Goal: Register for event/course

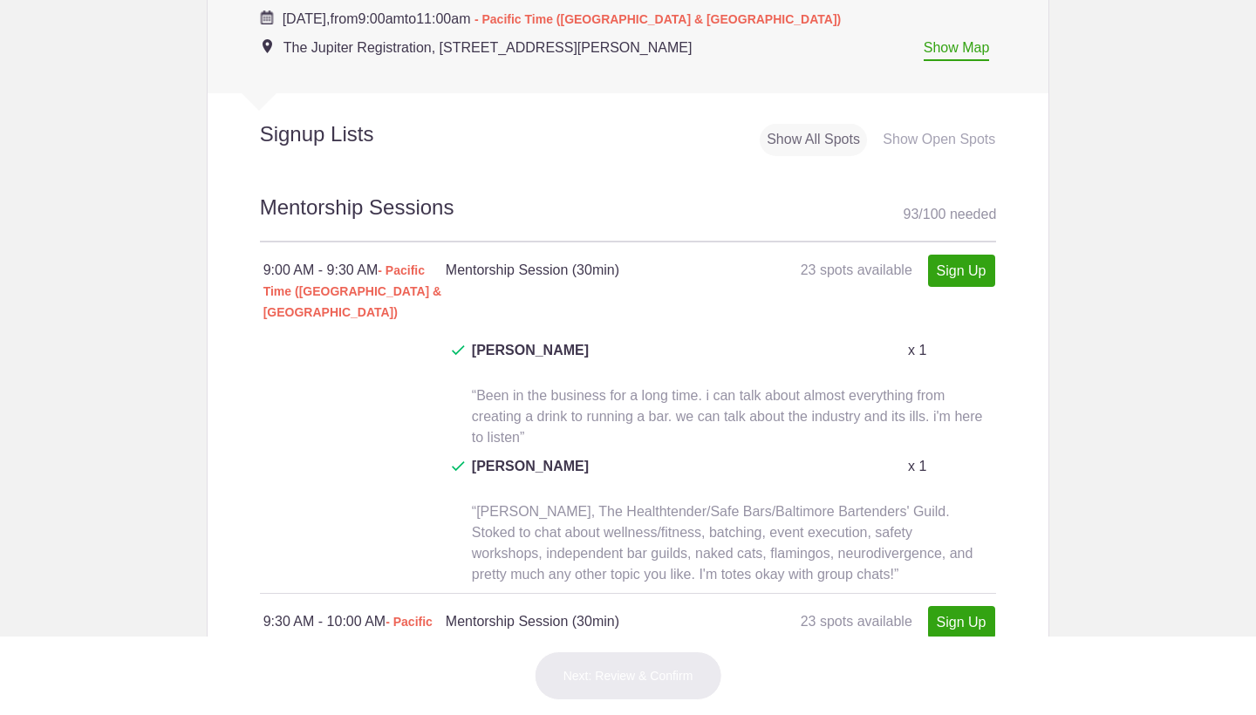
scroll to position [1057, 0]
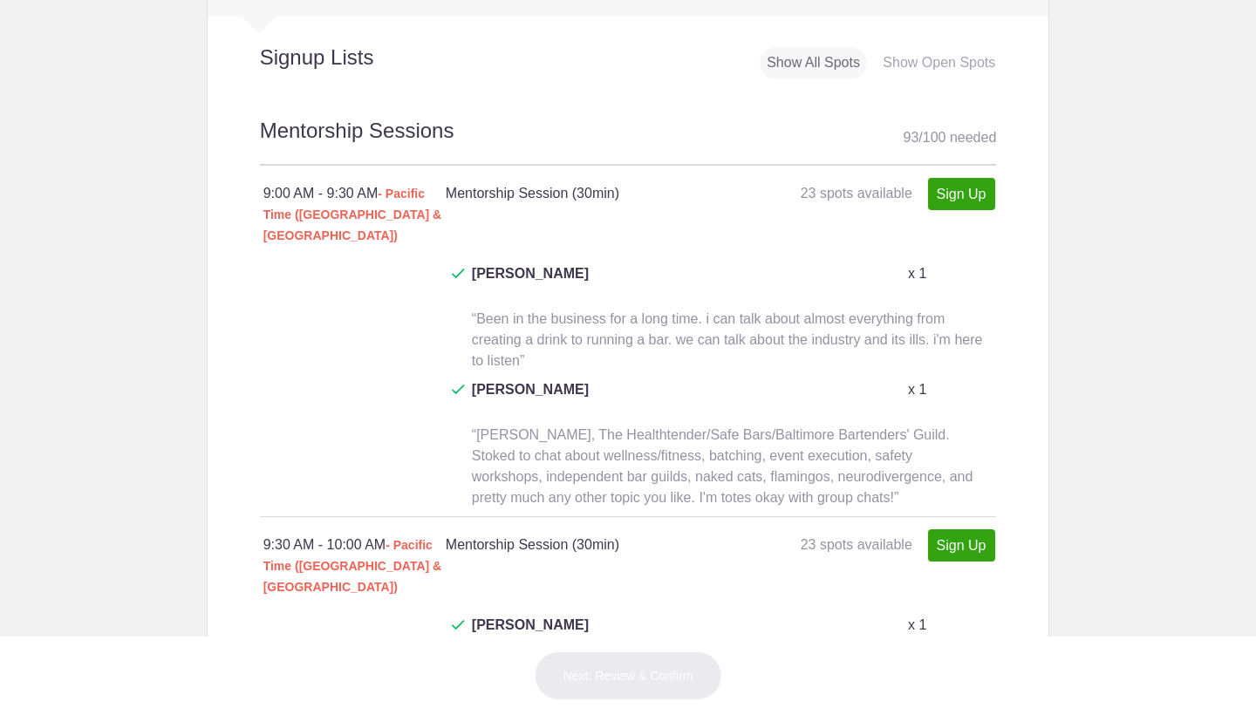
click at [979, 182] on link "Sign Up" at bounding box center [961, 194] width 67 height 32
type input "1"
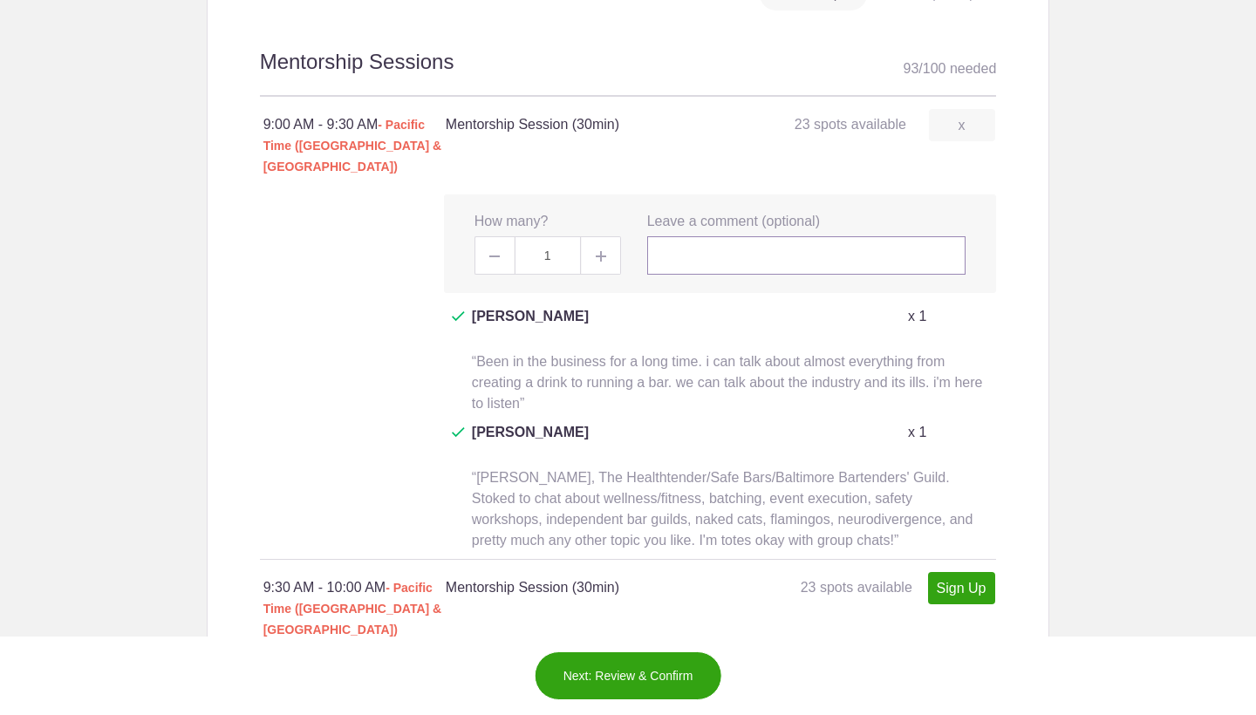
click at [673, 236] on input "text" at bounding box center [806, 255] width 319 height 38
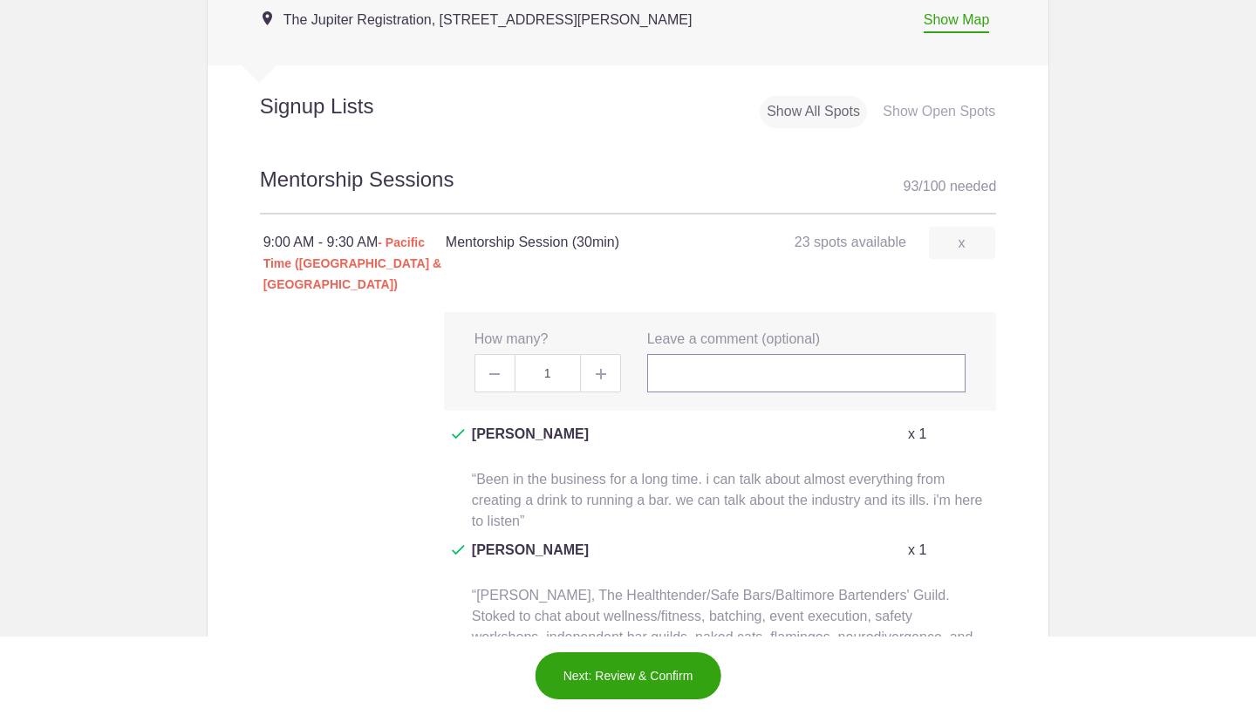
scroll to position [1032, 0]
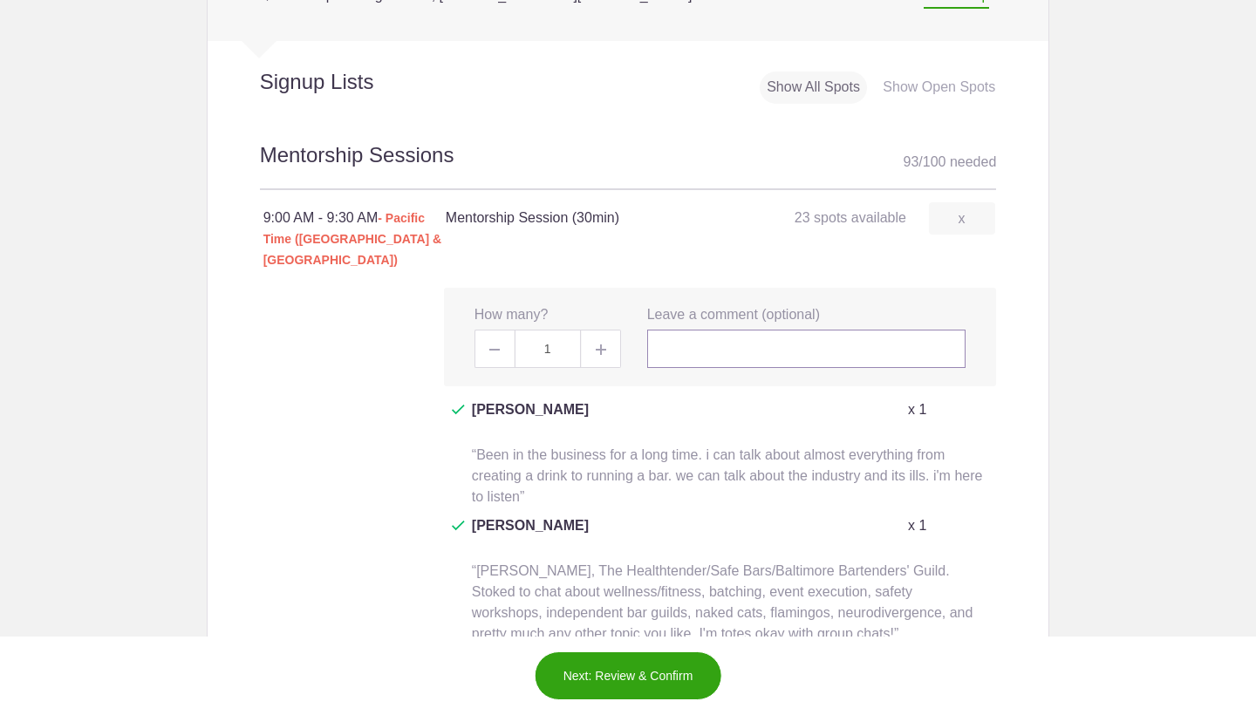
click at [729, 330] on input "text" at bounding box center [806, 349] width 319 height 38
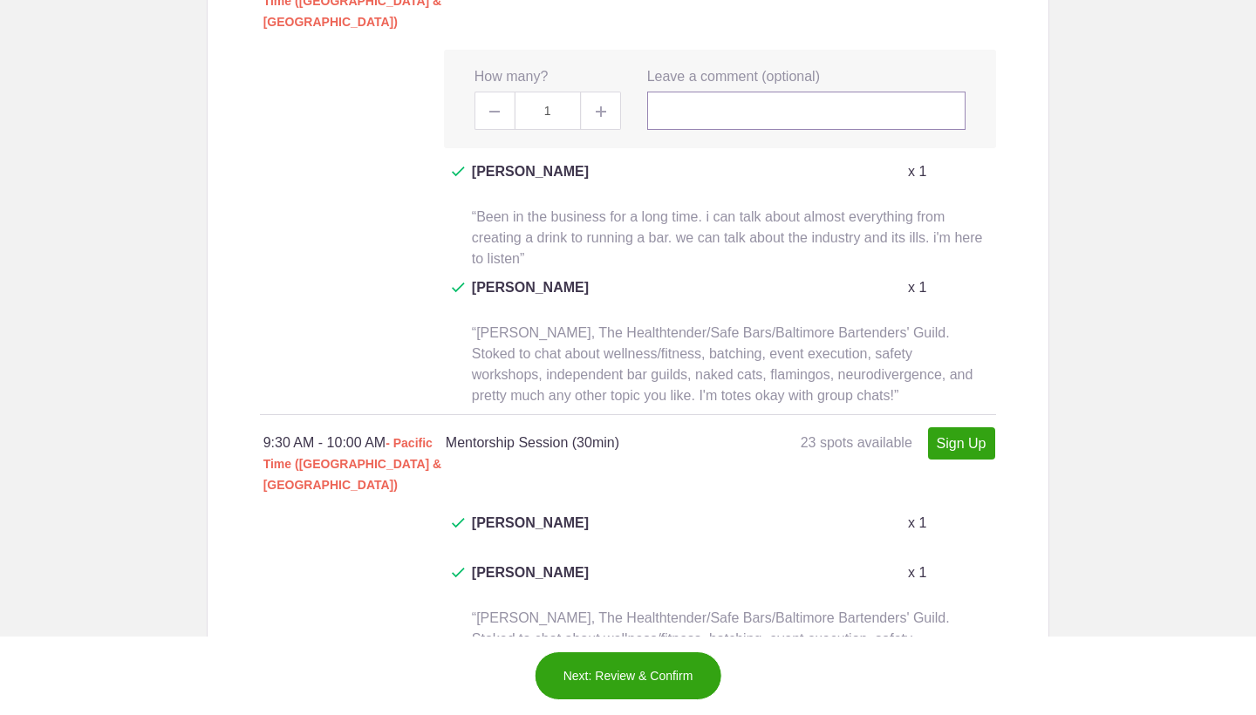
scroll to position [1273, 0]
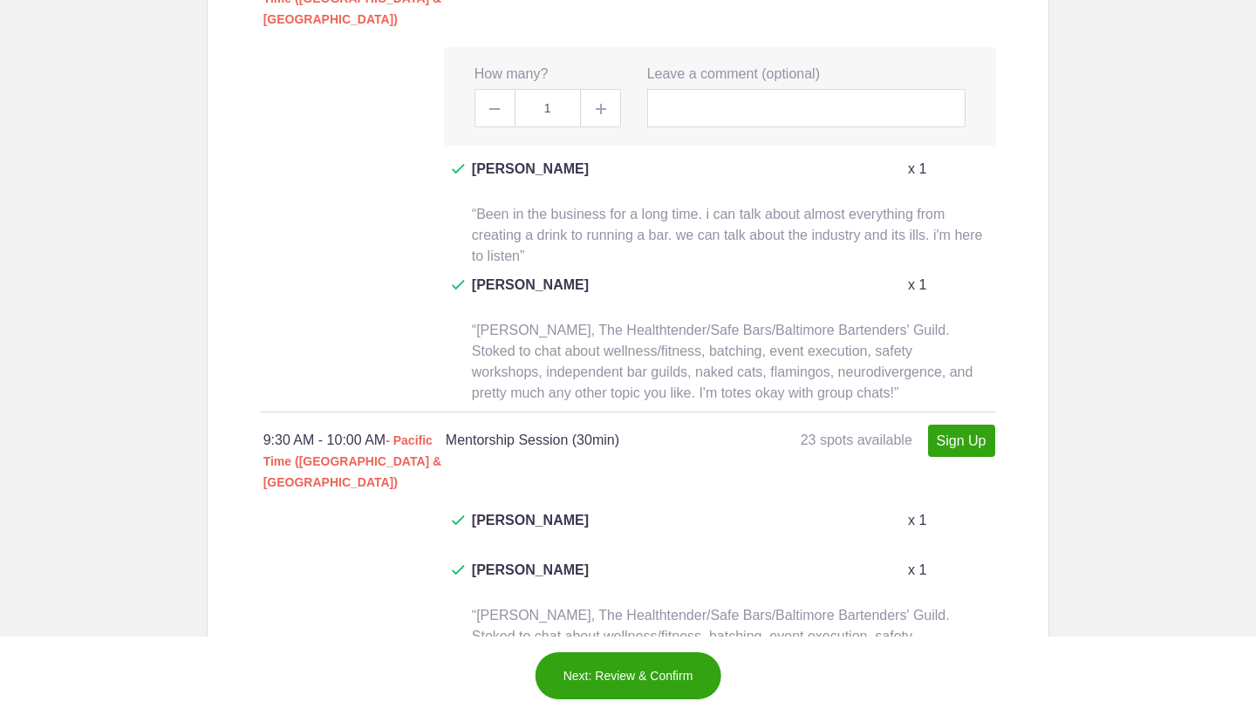
click at [950, 425] on link "Sign Up" at bounding box center [961, 441] width 67 height 32
type input "1"
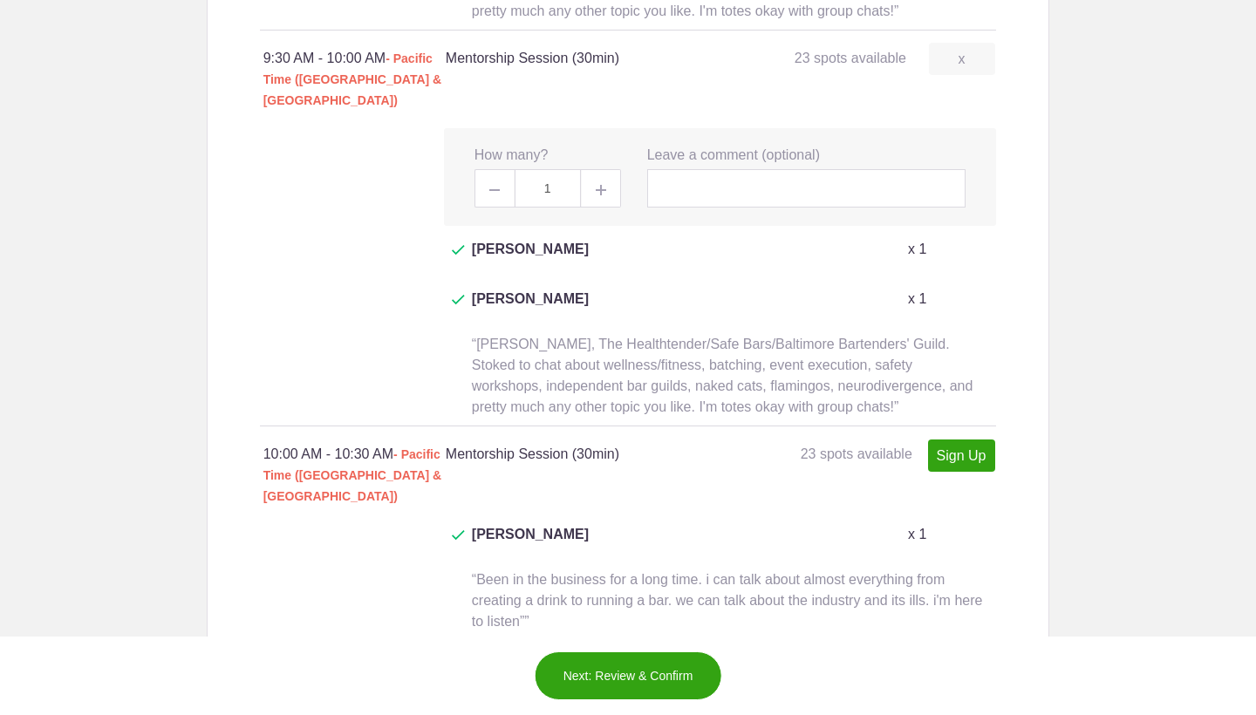
scroll to position [1654, 0]
click at [958, 427] on div "10:00 AM - 10:30 AM - Pacific Time ([GEOGRAPHIC_DATA] & [GEOGRAPHIC_DATA]) Ment…" at bounding box center [628, 476] width 737 height 98
click at [958, 440] on link "Sign Up" at bounding box center [961, 456] width 67 height 32
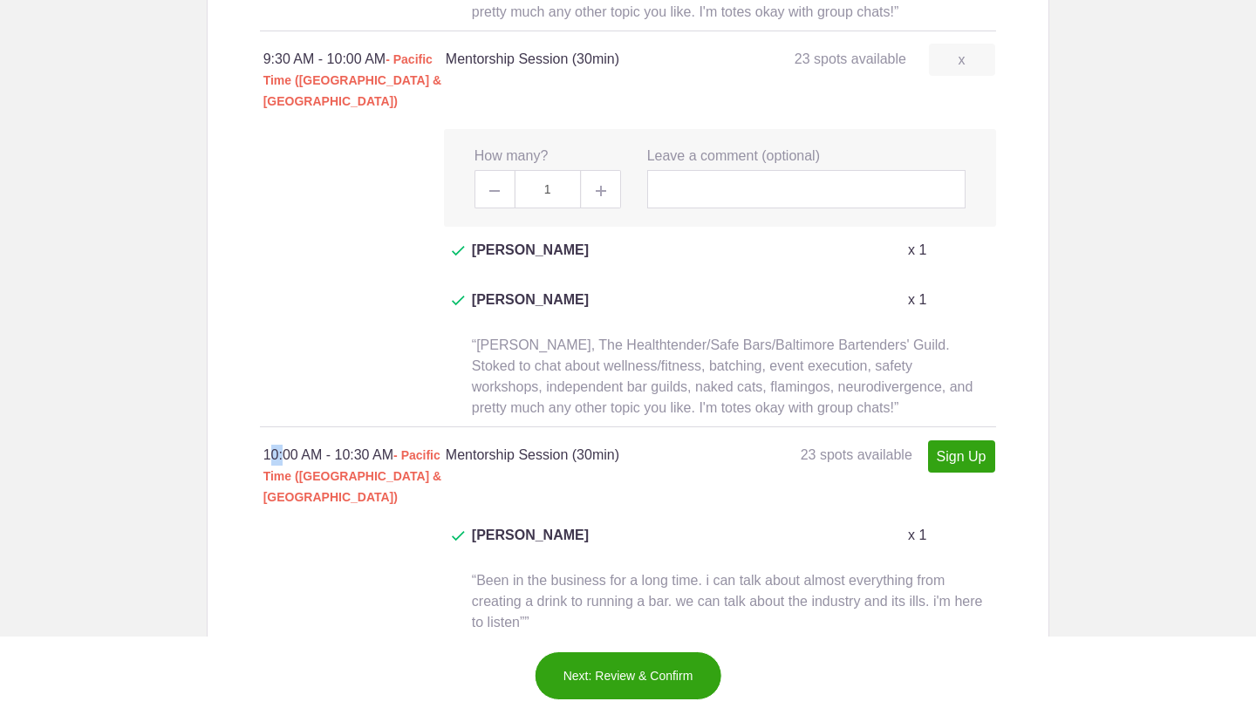
type input "1"
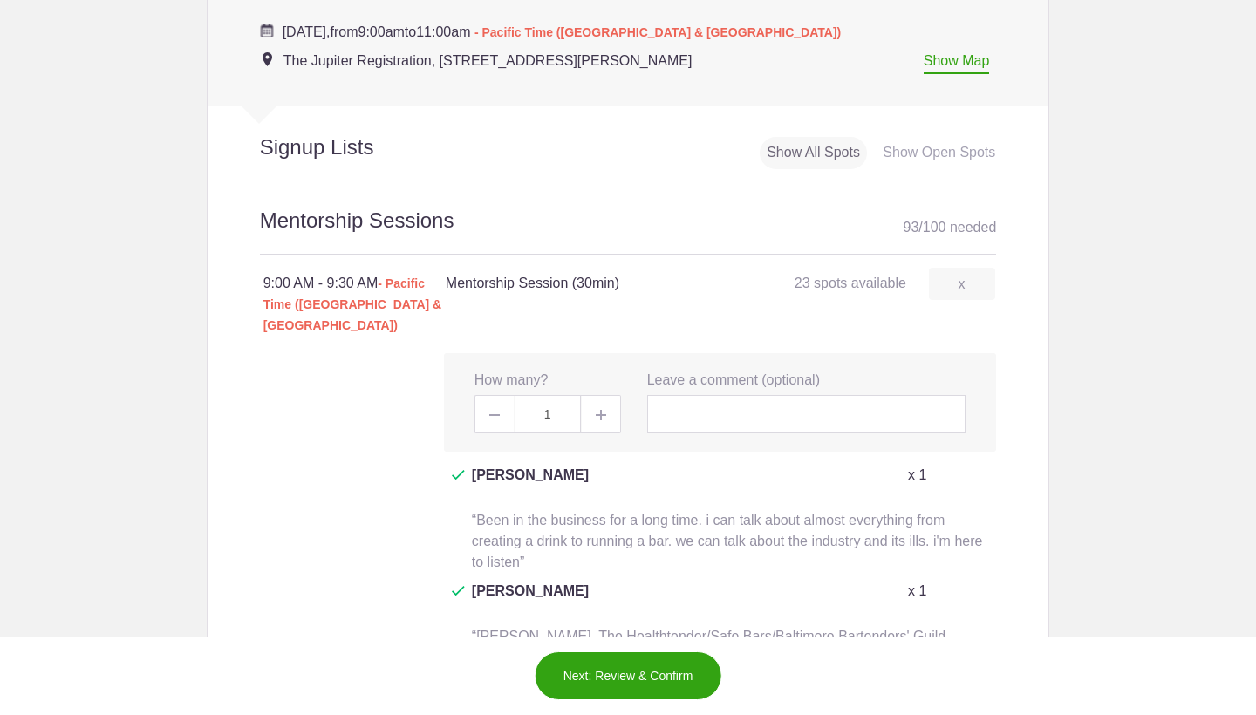
scroll to position [816, 0]
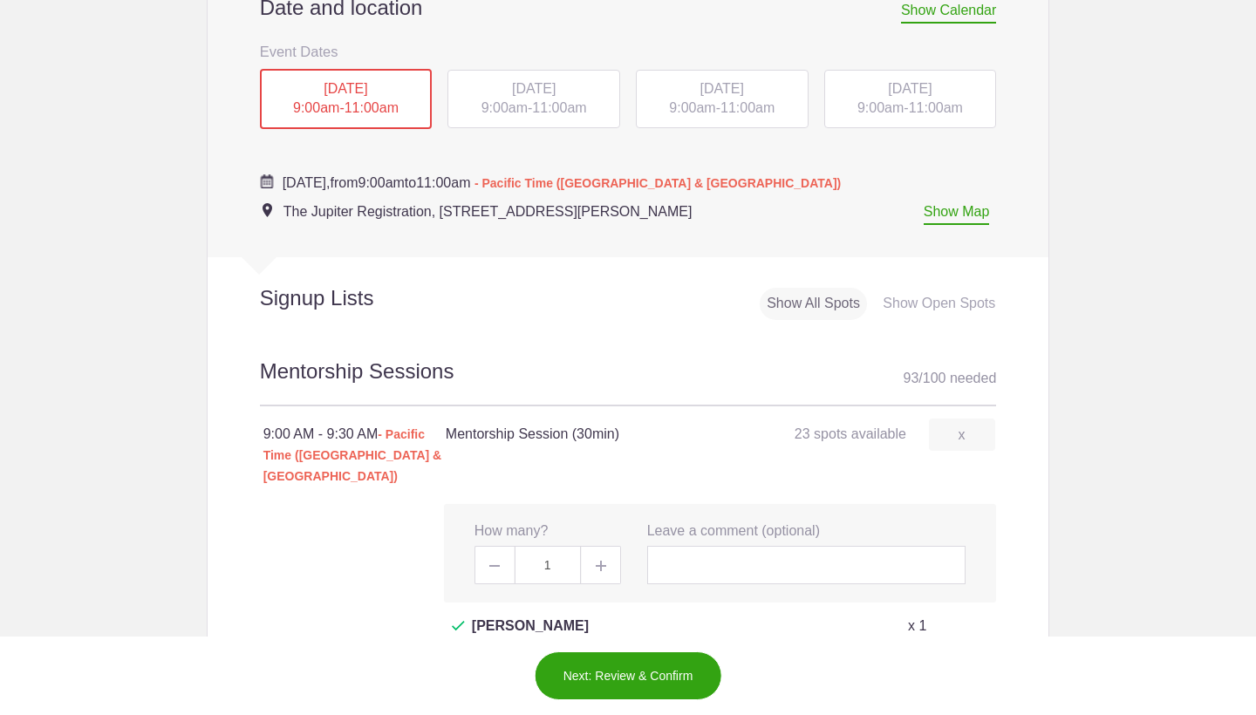
click at [481, 110] on span "9:00am" at bounding box center [504, 107] width 46 height 15
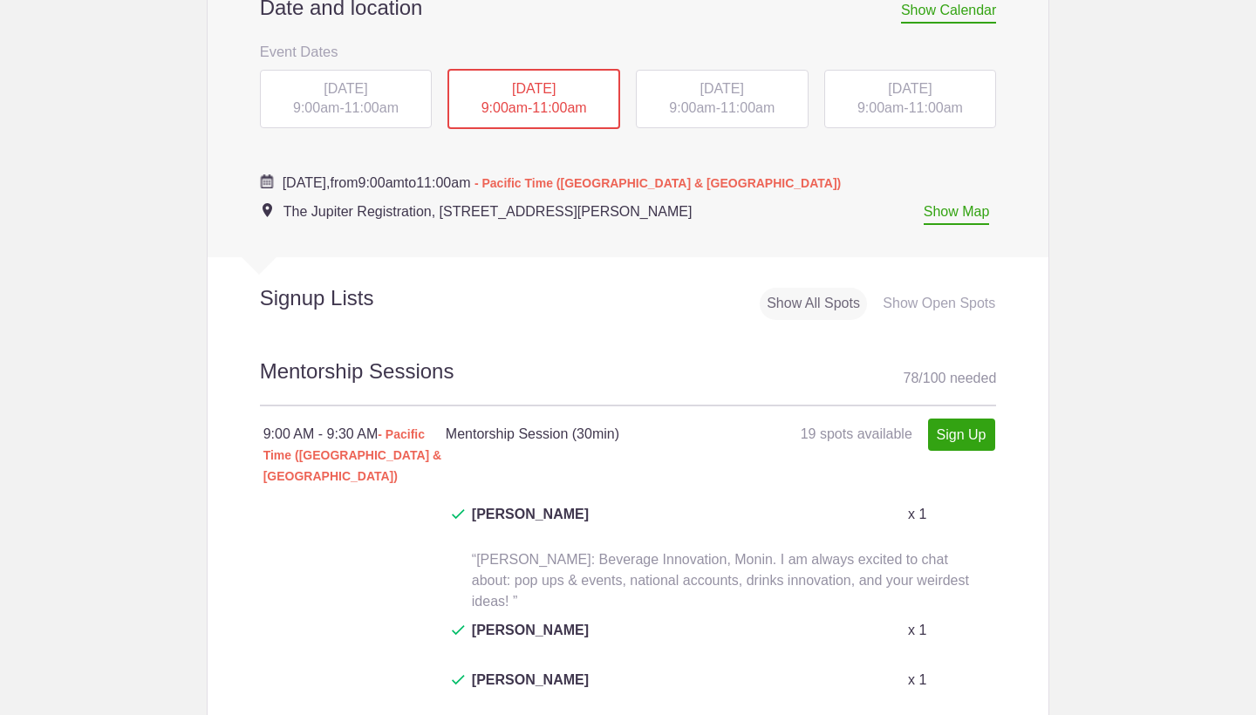
click at [416, 112] on div "[DATE] 9:00am - 11:00am" at bounding box center [346, 99] width 173 height 59
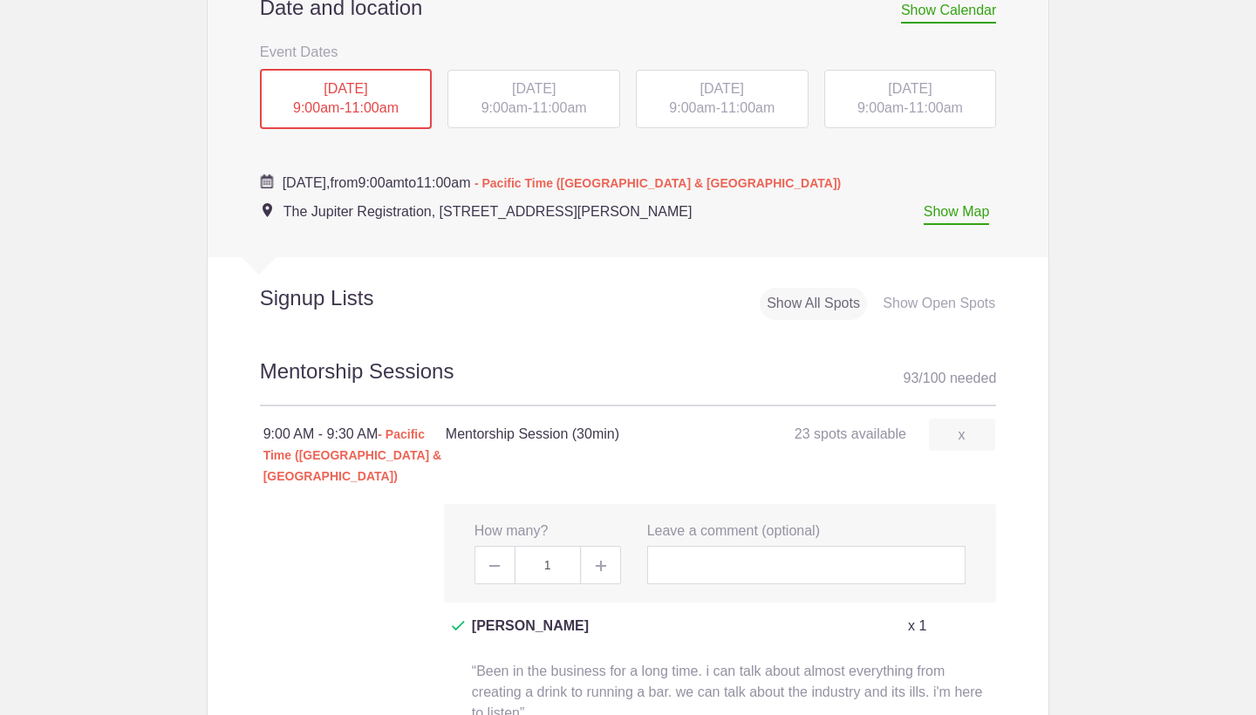
click at [512, 88] on span "[DATE]" at bounding box center [534, 88] width 44 height 15
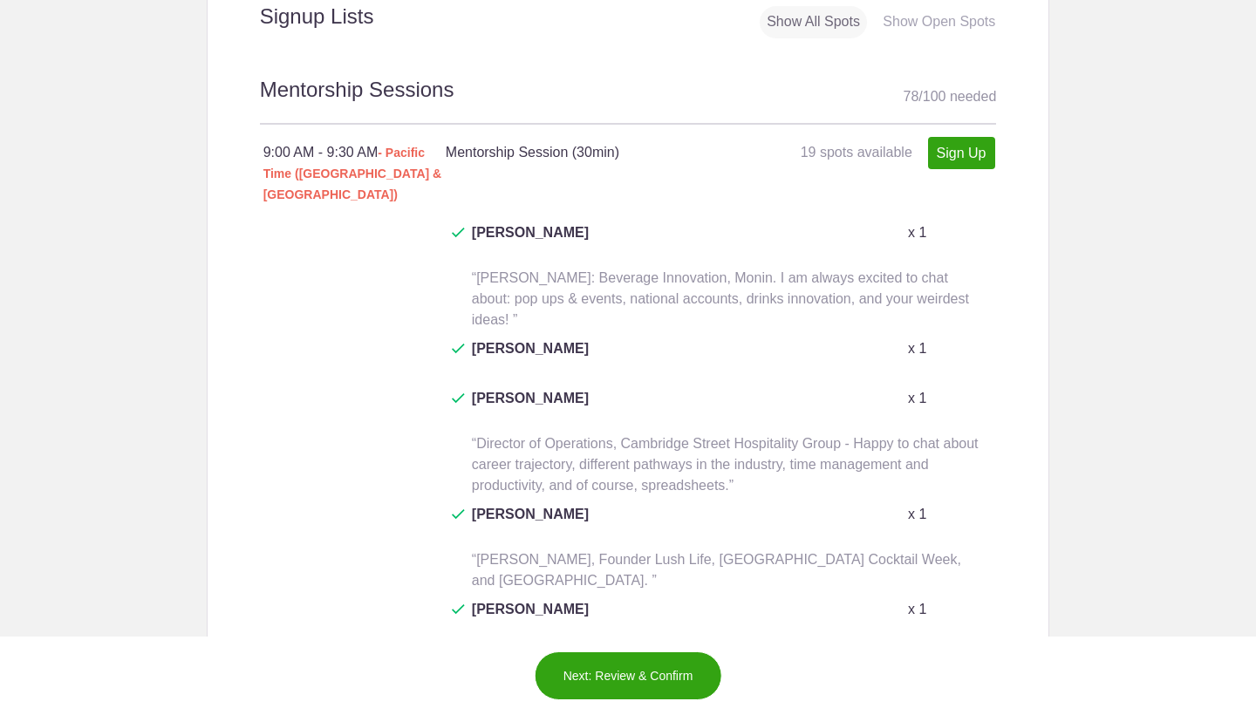
scroll to position [1099, 0]
click at [954, 137] on link "Sign Up" at bounding box center [961, 152] width 67 height 32
type input "1"
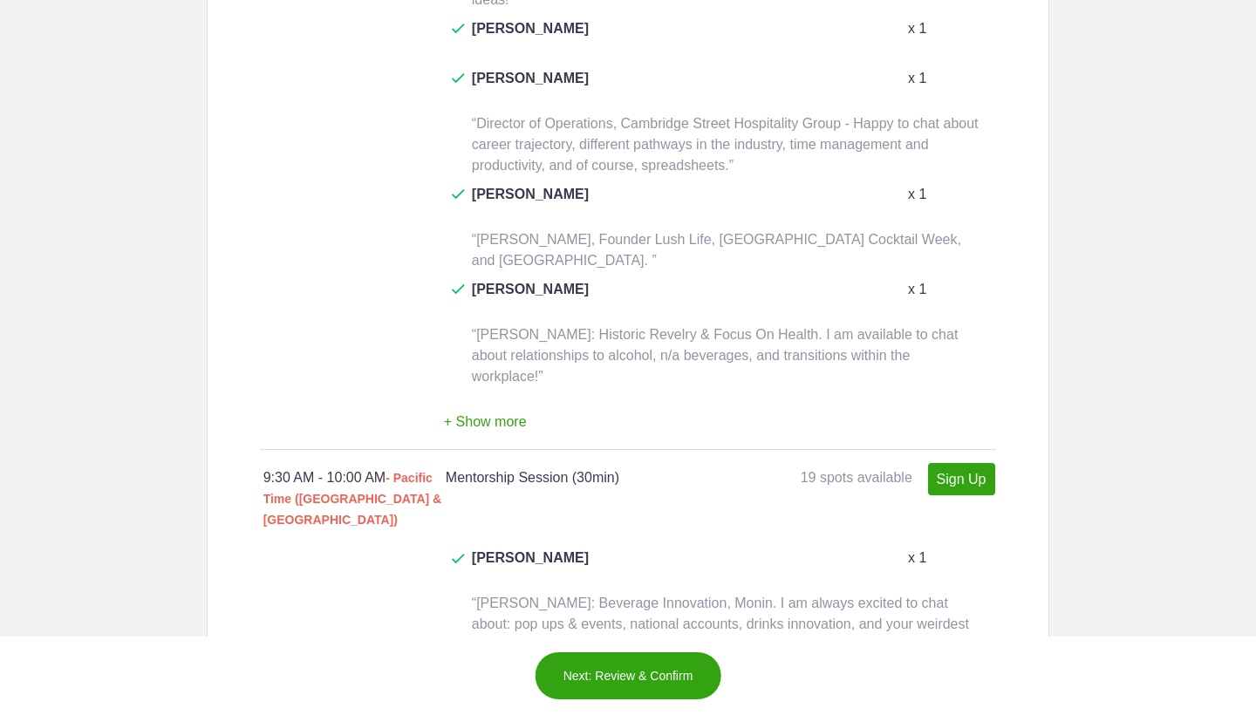
scroll to position [1535, 0]
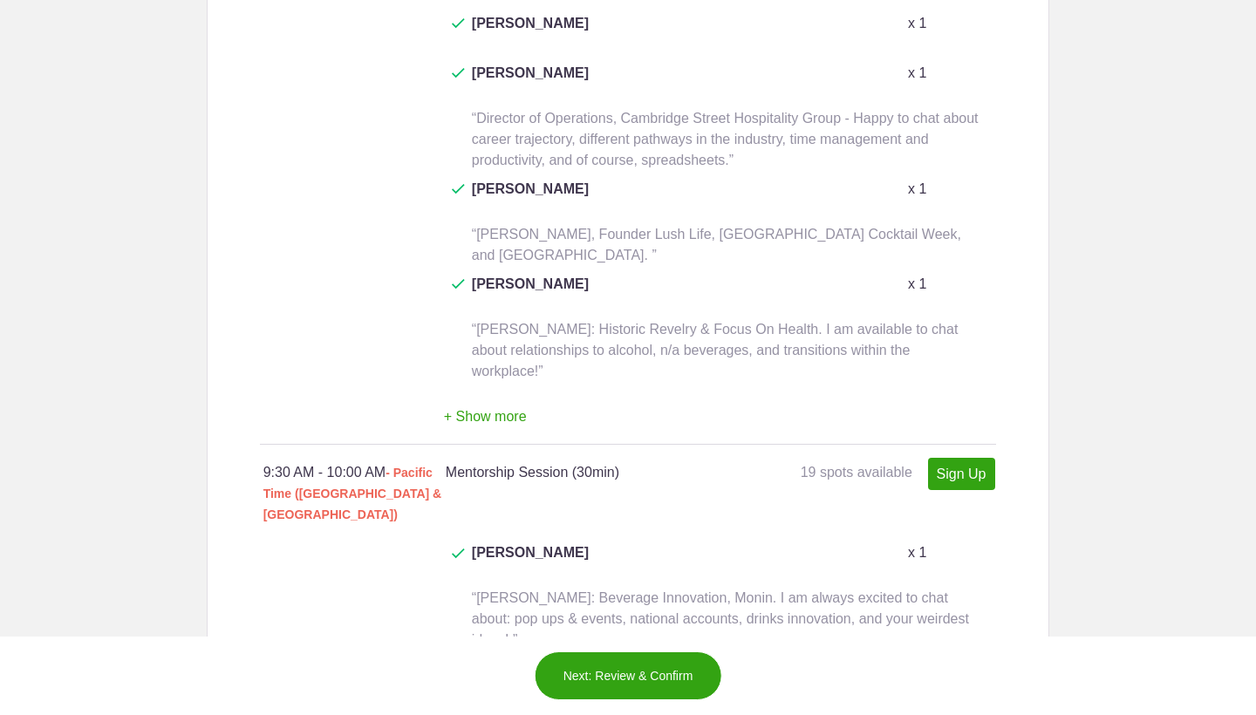
click at [965, 458] on link "Sign Up" at bounding box center [961, 474] width 67 height 32
type input "1"
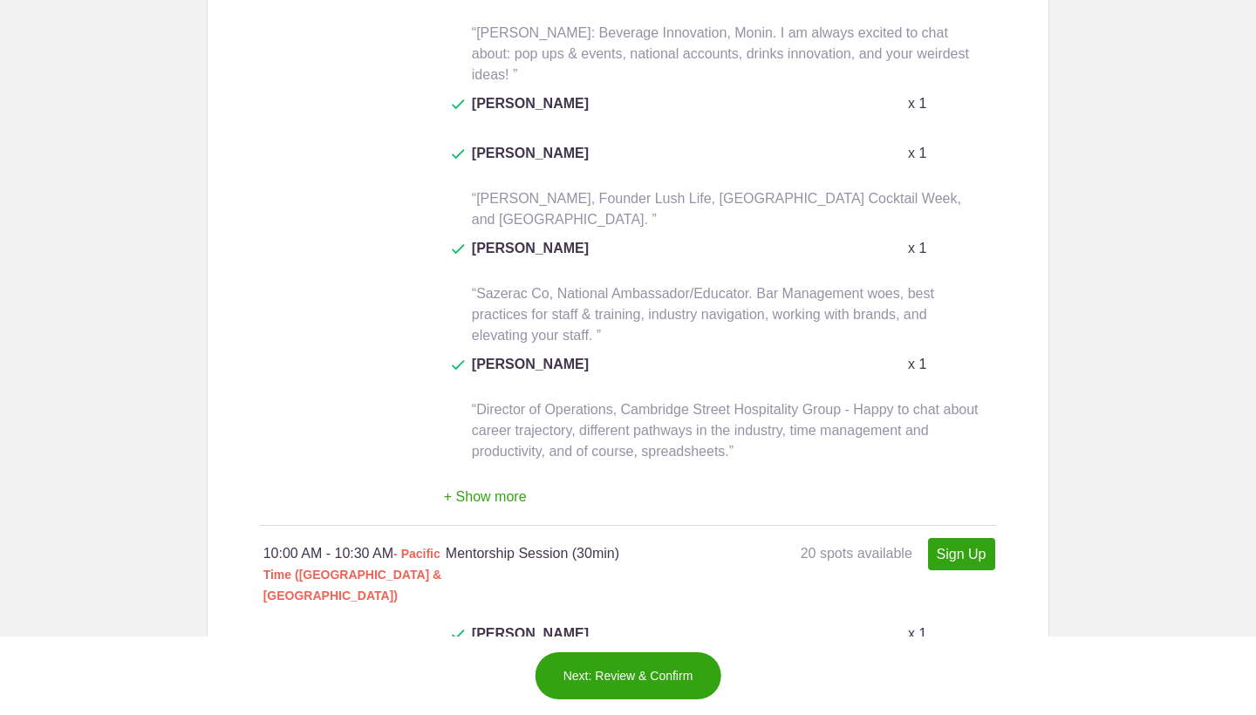
scroll to position [2229, 0]
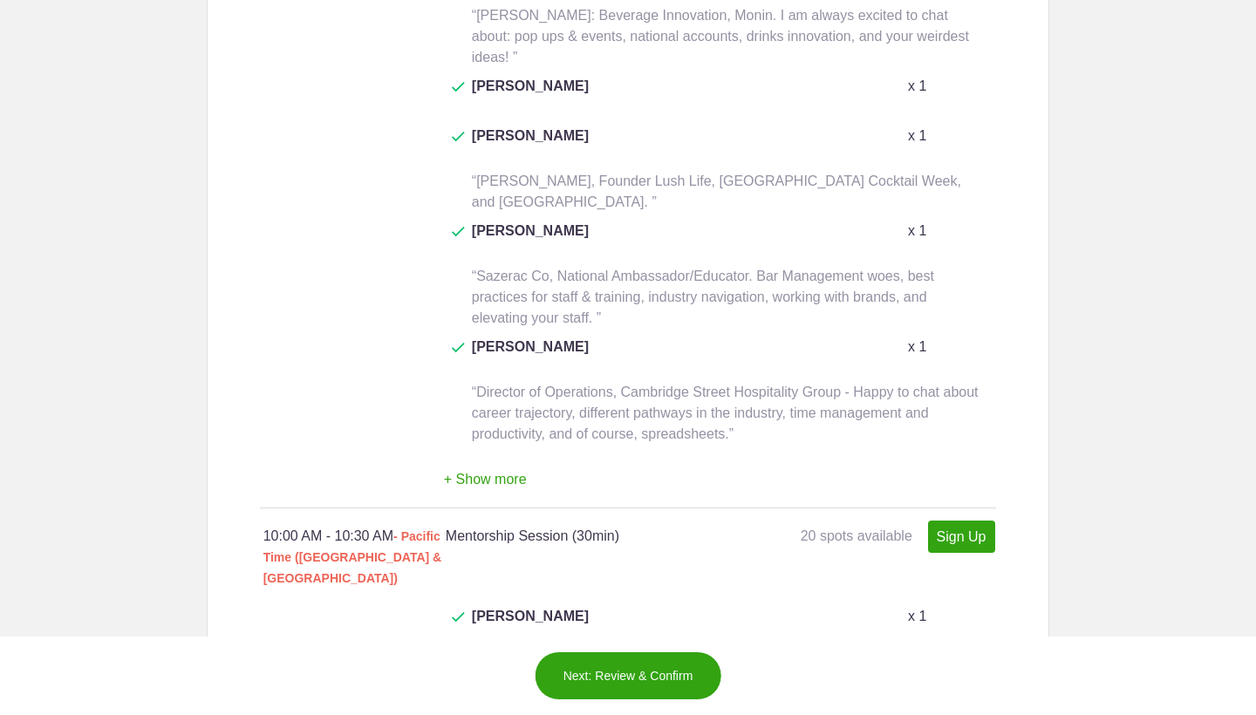
click at [962, 521] on link "Sign Up" at bounding box center [961, 537] width 67 height 32
type input "1"
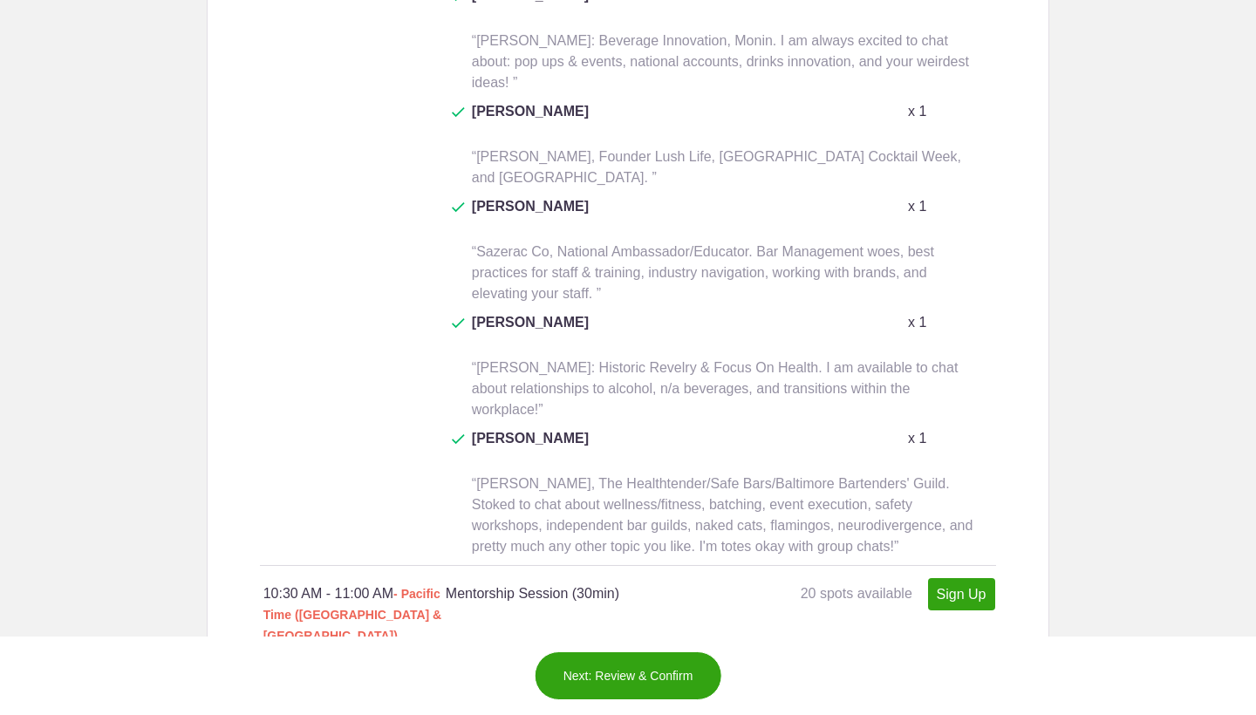
click at [972, 578] on link "Sign Up" at bounding box center [961, 594] width 67 height 32
type input "1"
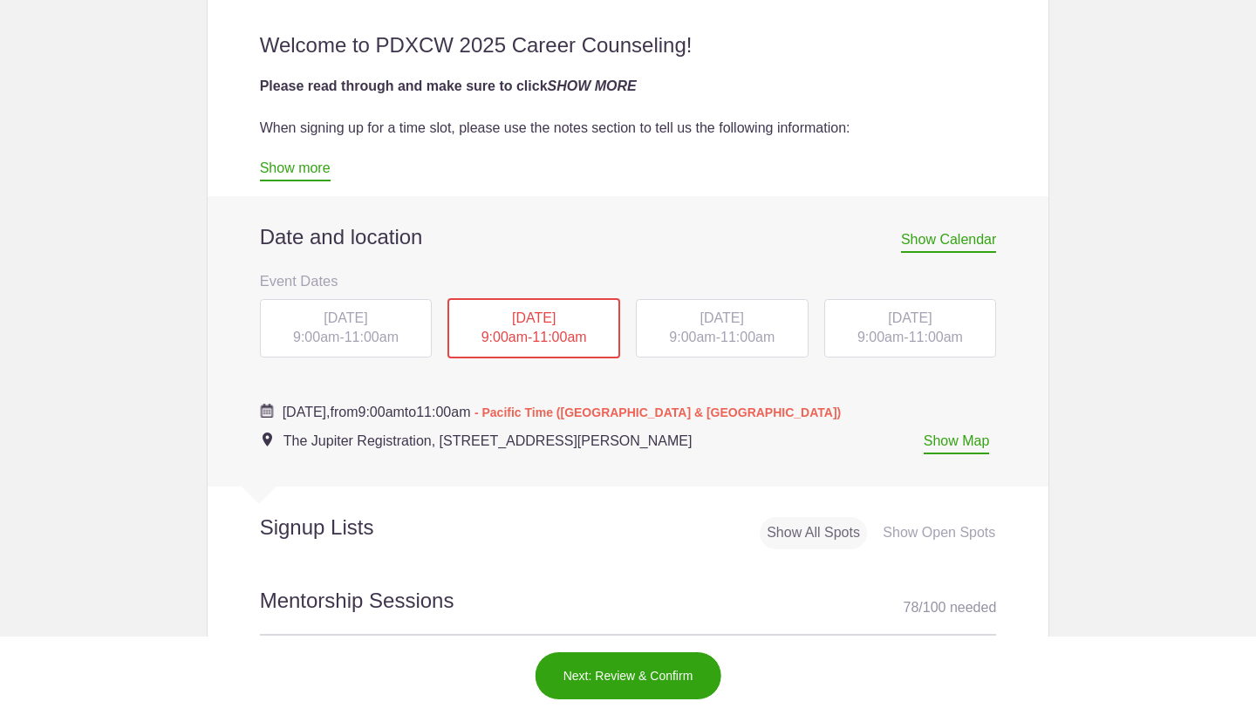
scroll to position [608, 0]
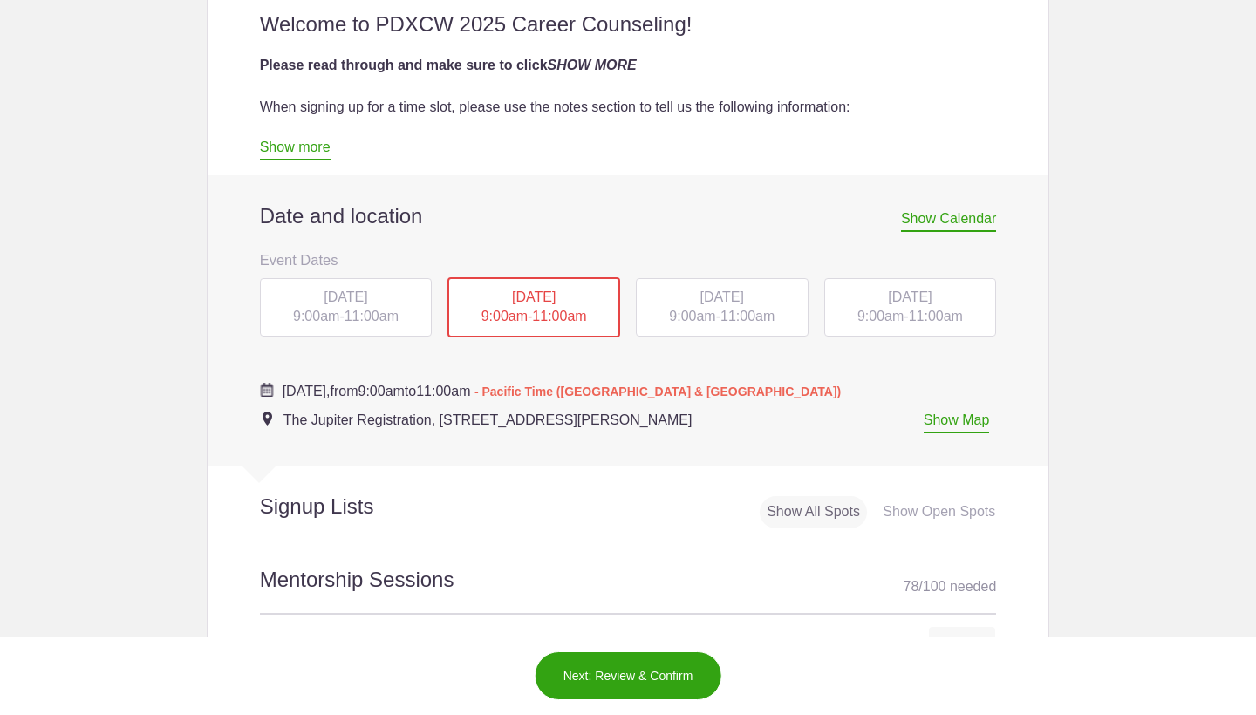
click at [744, 289] on span "[DATE]" at bounding box center [722, 296] width 44 height 15
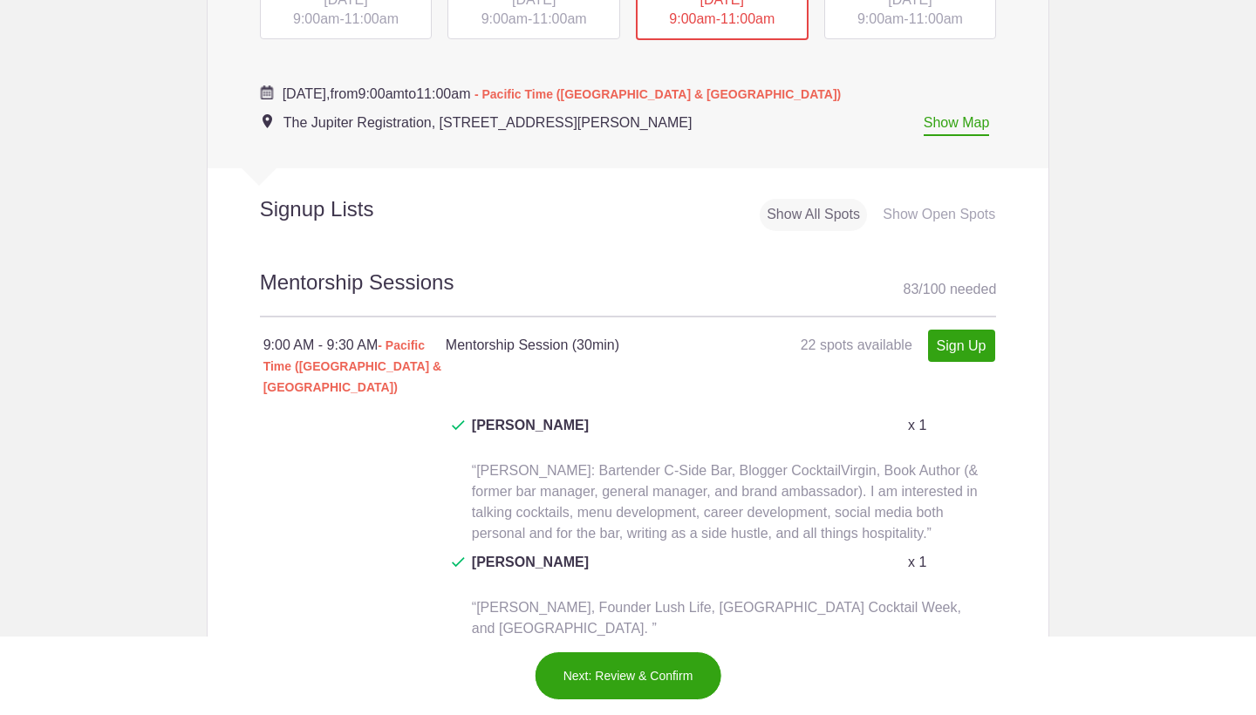
scroll to position [905, 0]
click at [959, 330] on link "Sign Up" at bounding box center [961, 346] width 67 height 32
type input "1"
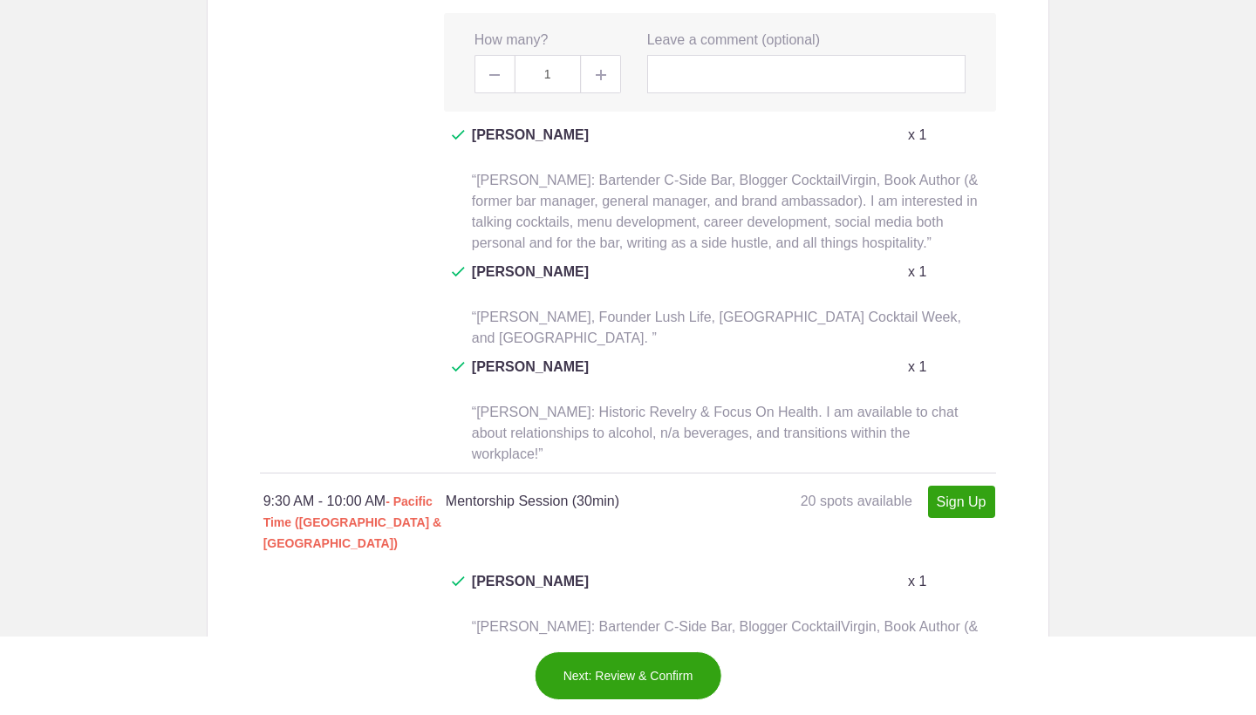
scroll to position [1306, 0]
click at [958, 487] on link "Sign Up" at bounding box center [961, 503] width 67 height 32
type input "1"
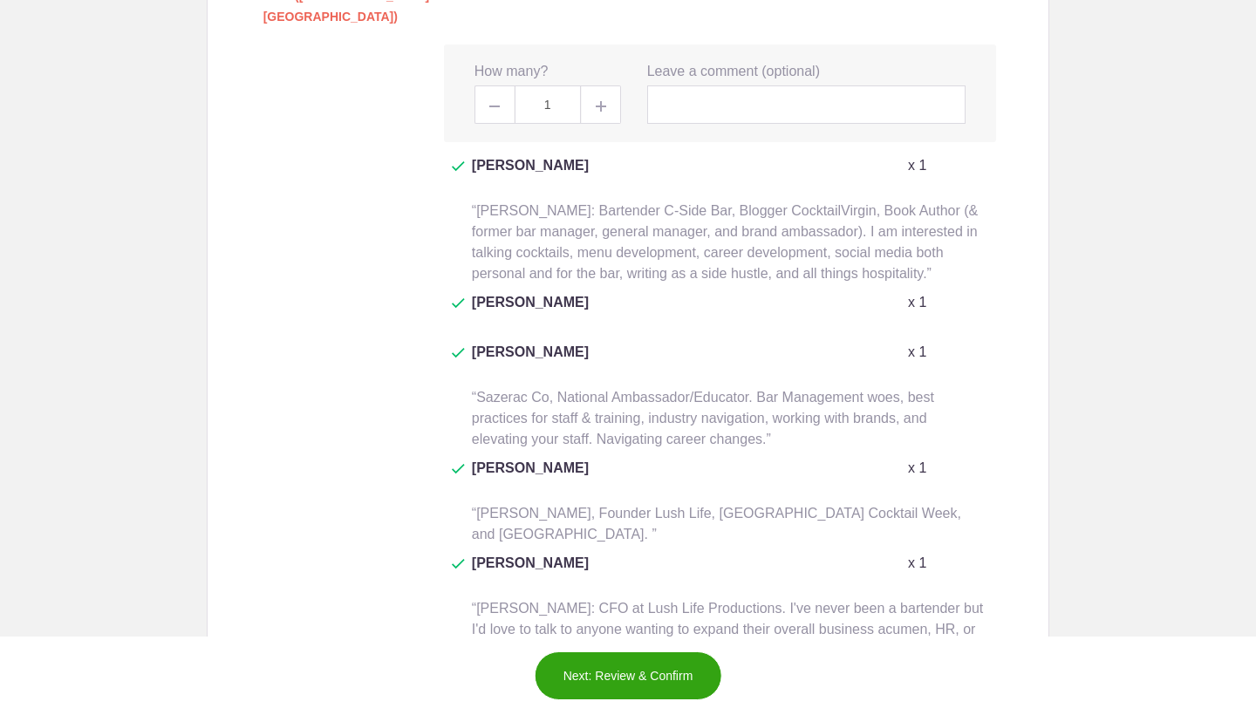
scroll to position [1980, 0]
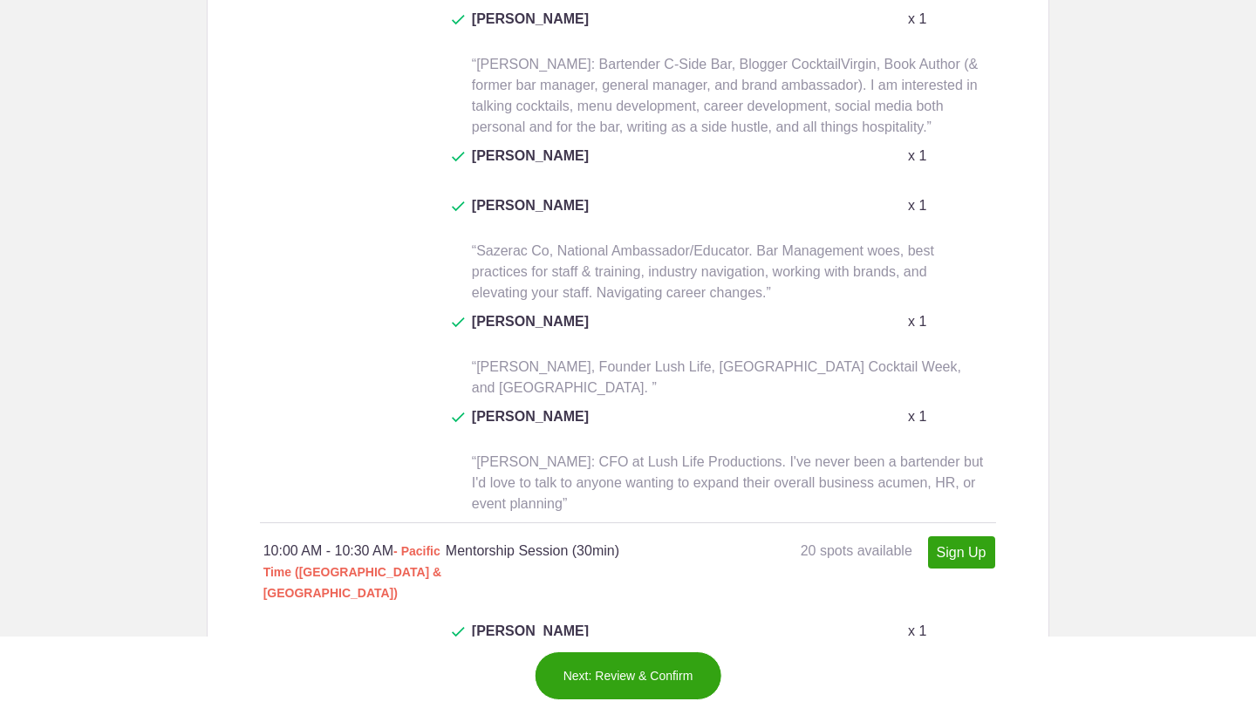
click at [958, 536] on link "Sign Up" at bounding box center [961, 552] width 67 height 32
type input "1"
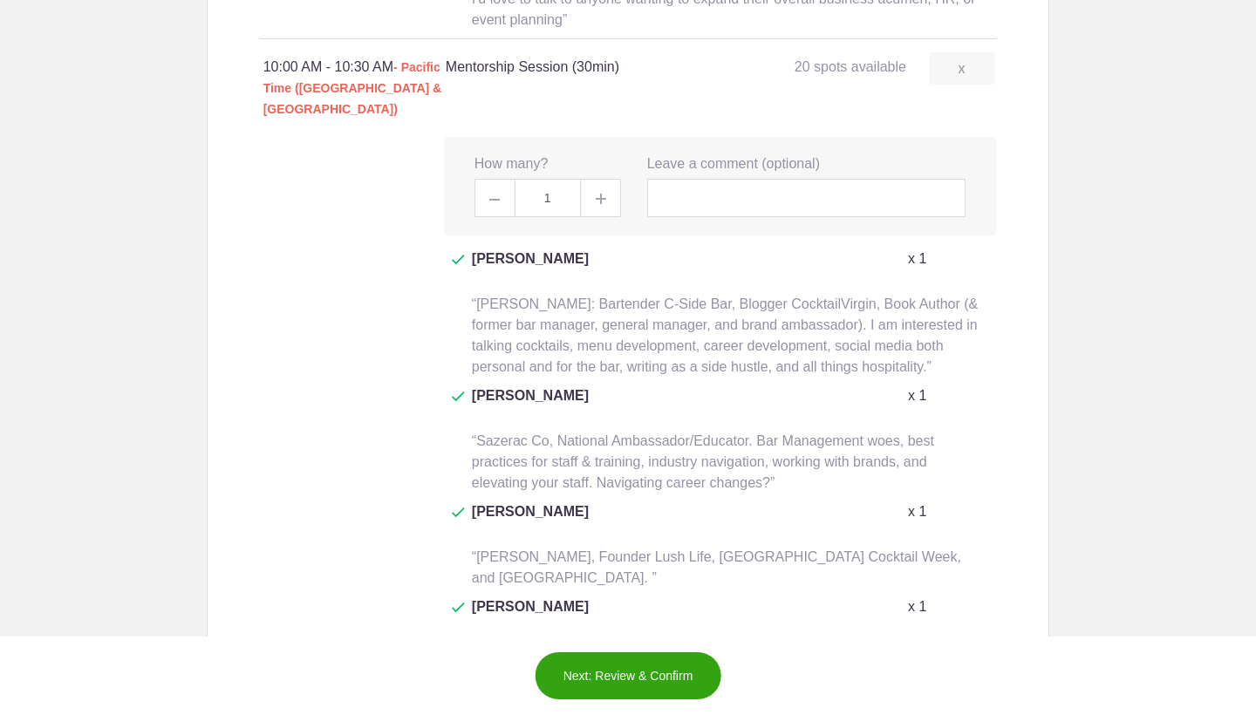
scroll to position [2476, 0]
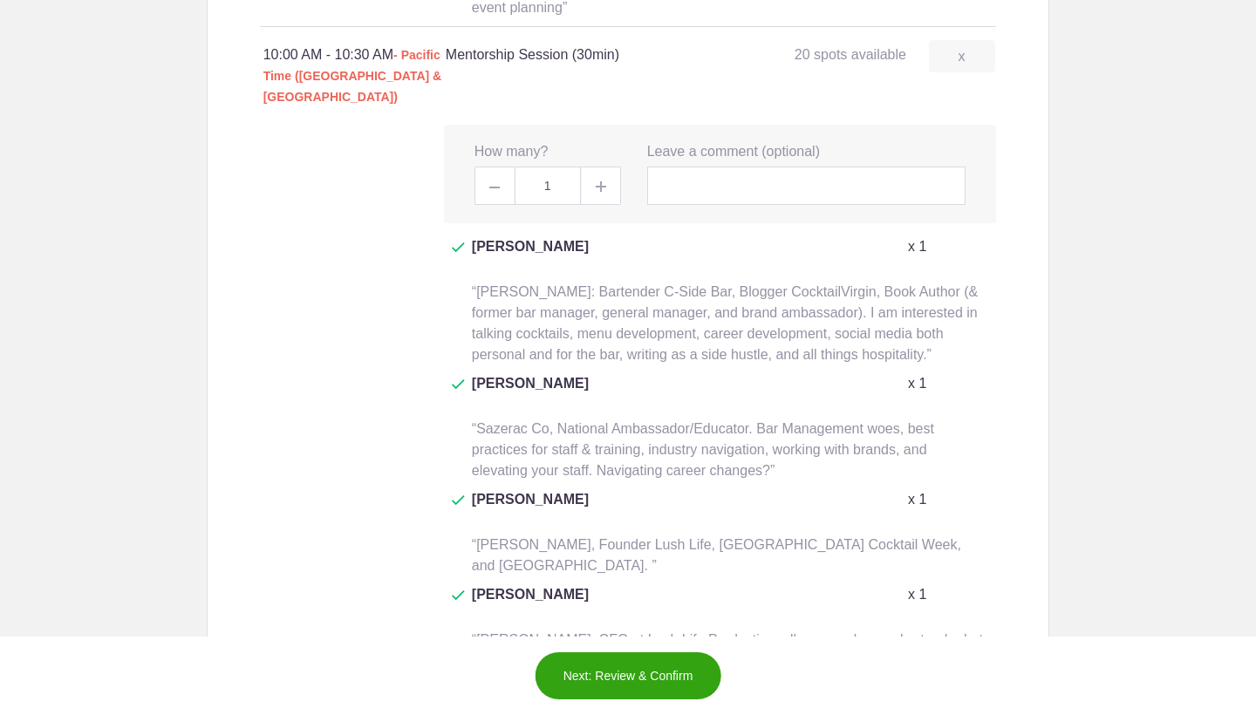
type input "1"
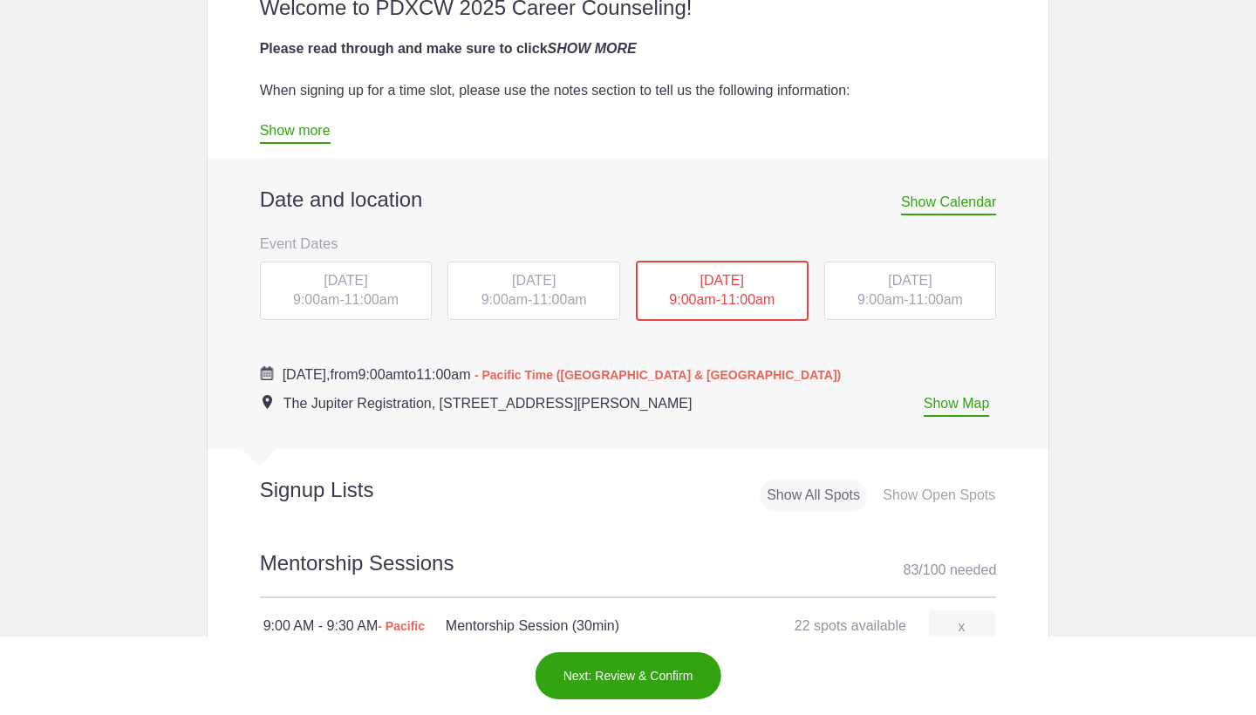
scroll to position [623, 0]
click at [932, 256] on div "Date and location Show Calendar Event Dates [DATE] 9:00AM [DATE] 9:00AM [DATE] …" at bounding box center [628, 287] width 737 height 255
click at [927, 269] on div "[DATE] 9:00am - 11:00am" at bounding box center [910, 291] width 173 height 59
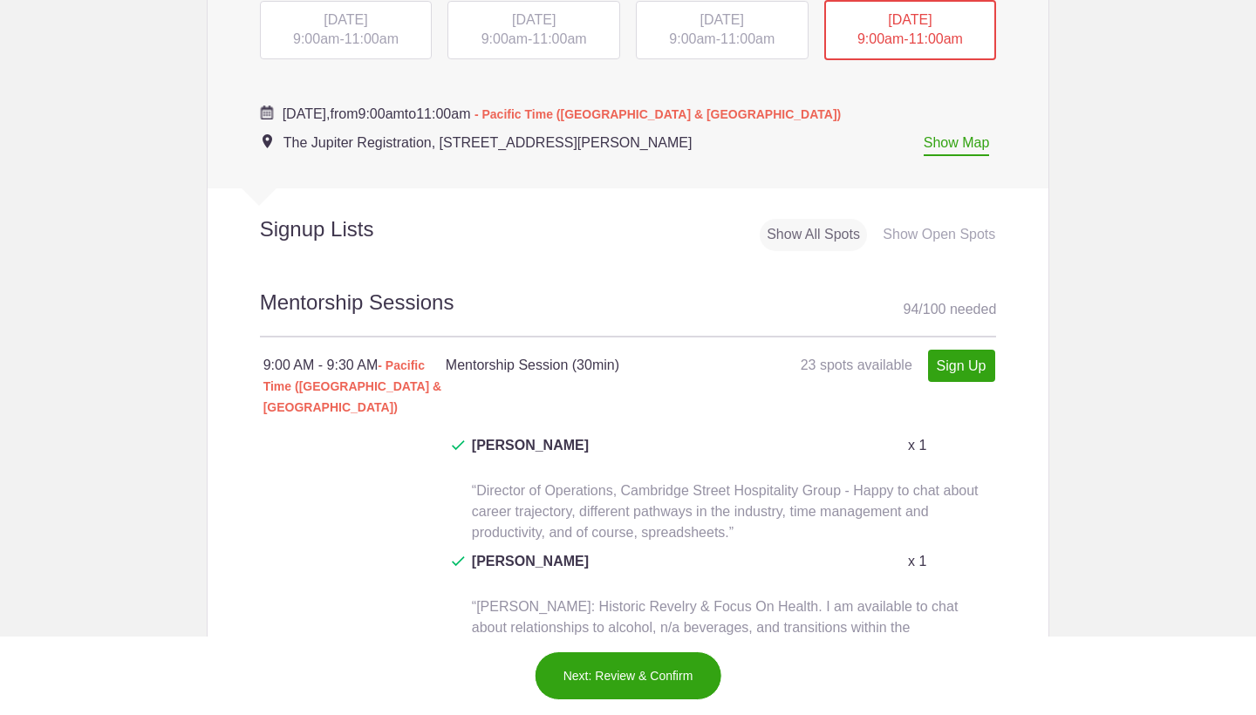
scroll to position [883, 0]
click at [982, 363] on link "Sign Up" at bounding box center [961, 367] width 67 height 32
type input "1"
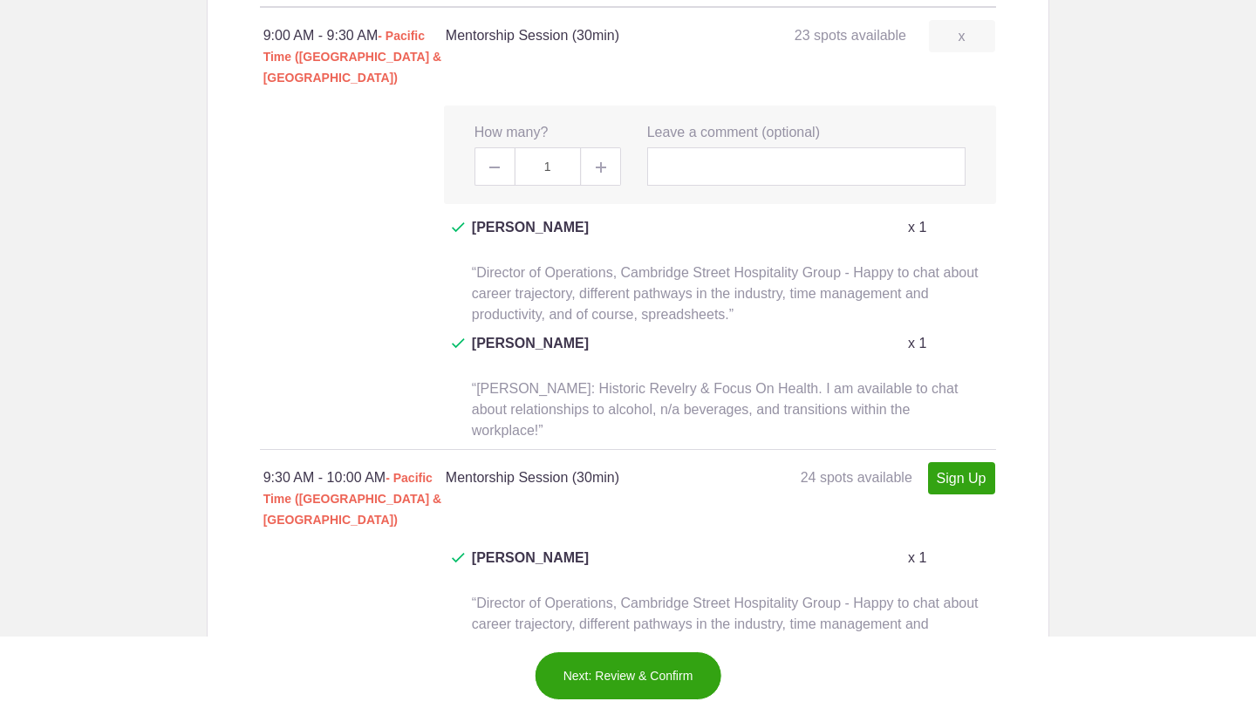
scroll to position [1216, 0]
click at [979, 460] on link "Sign Up" at bounding box center [961, 476] width 67 height 32
type input "1"
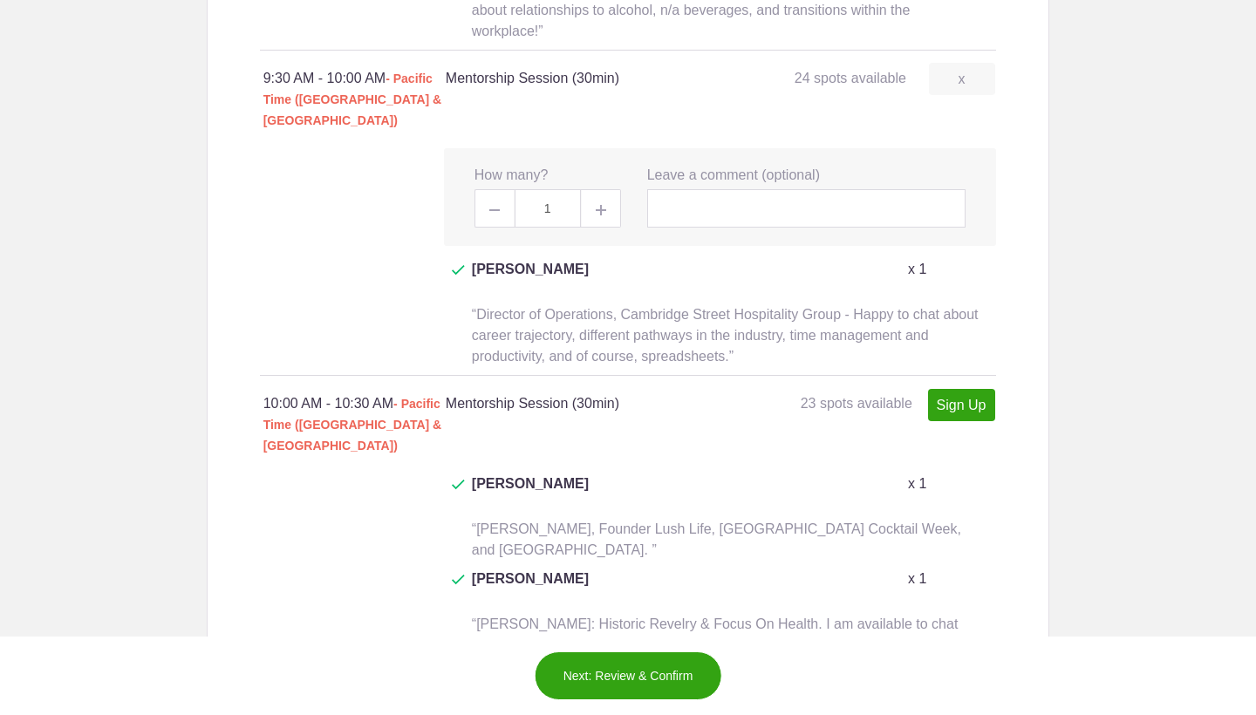
scroll to position [1616, 0]
click at [954, 387] on link "Sign Up" at bounding box center [961, 403] width 67 height 32
type input "1"
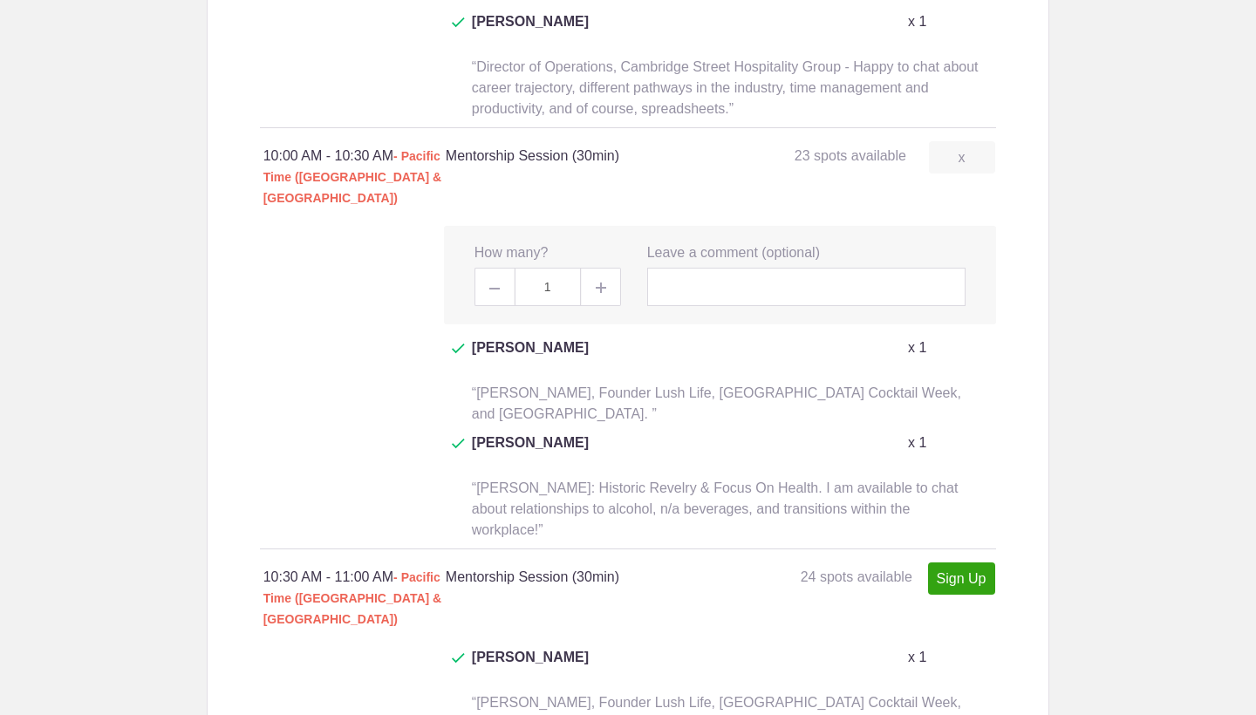
scroll to position [1863, 0]
click at [970, 561] on link "Sign Up" at bounding box center [961, 577] width 67 height 32
type input "1"
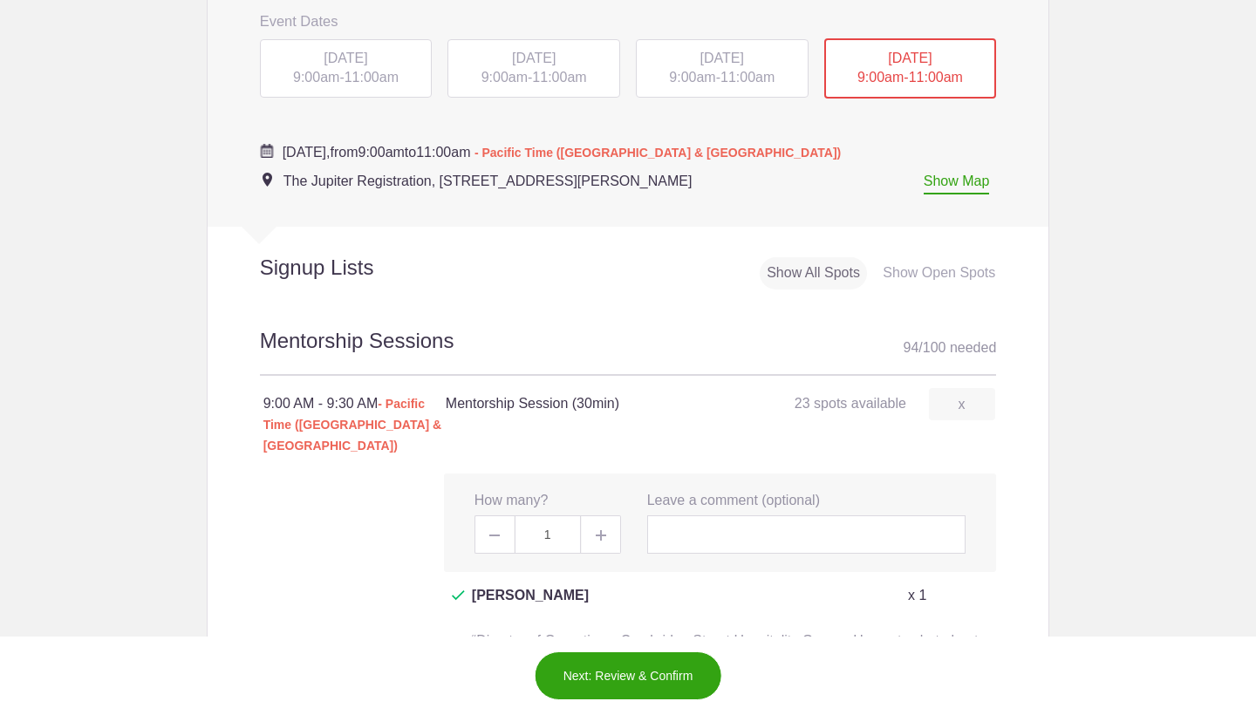
scroll to position [807, 0]
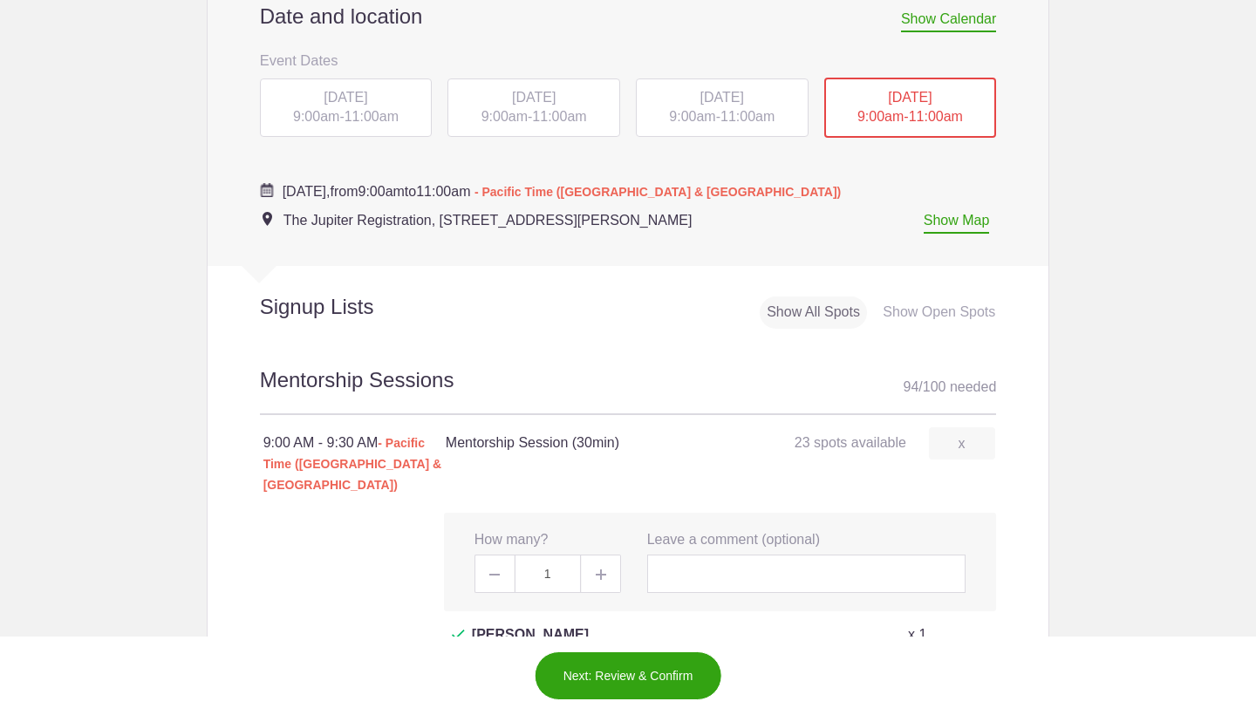
click at [610, 669] on button "Next: Review & Confirm" at bounding box center [627, 675] width 187 height 49
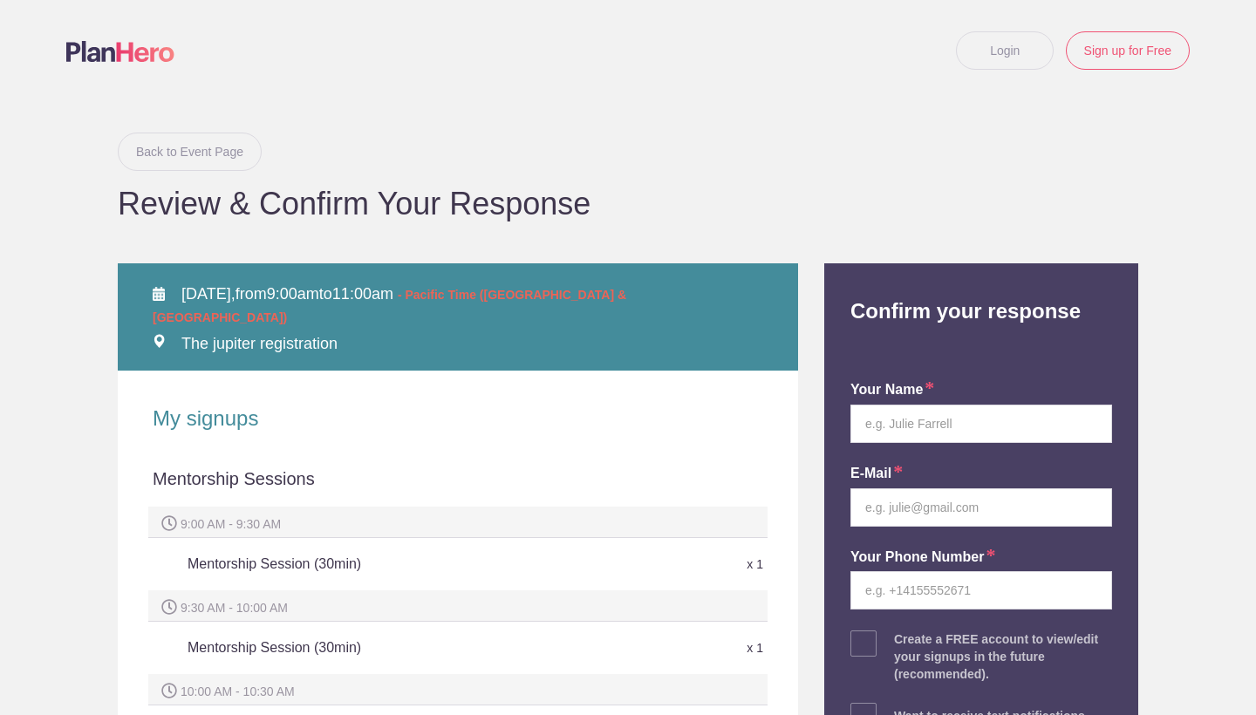
click at [199, 151] on link "Back to Event Page" at bounding box center [190, 152] width 144 height 38
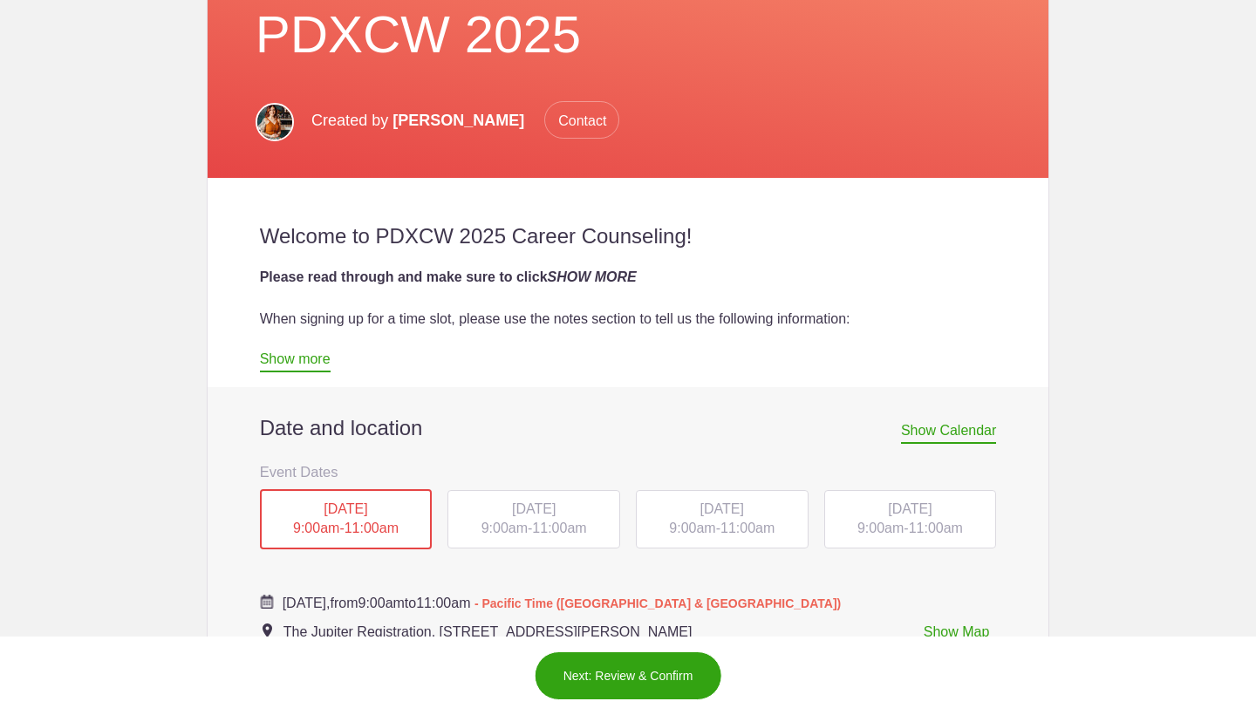
scroll to position [395, 0]
click at [318, 365] on link "Show more" at bounding box center [295, 362] width 71 height 21
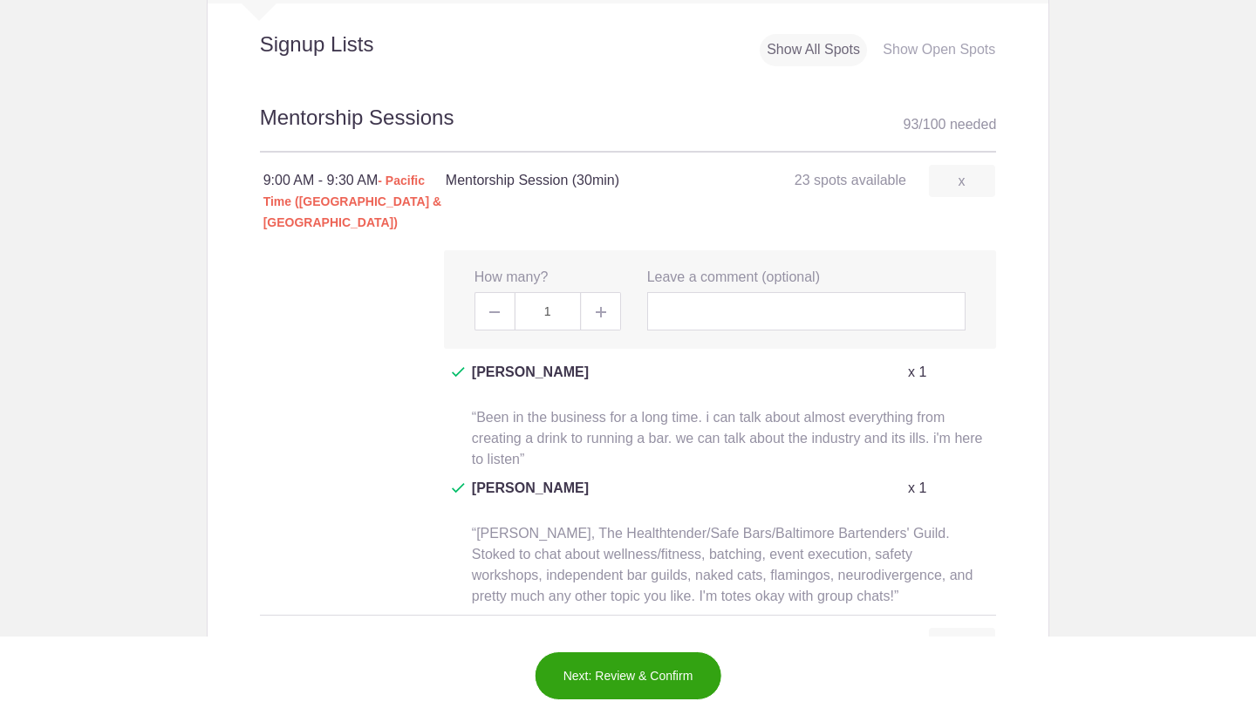
scroll to position [1845, 0]
click at [717, 293] on input "text" at bounding box center [806, 312] width 319 height 38
paste input "[PERSON_NAME] - Global Brand Ambassador & Co-Founder Drink the Pathfinder / Co-…"
drag, startPoint x: 737, startPoint y: 289, endPoint x: 524, endPoint y: 289, distance: 212.7
click at [524, 289] on div "x How many? 1 x Leave a comment (optional) [PERSON_NAME] - Global Brand Ambassa…" at bounding box center [720, 300] width 552 height 99
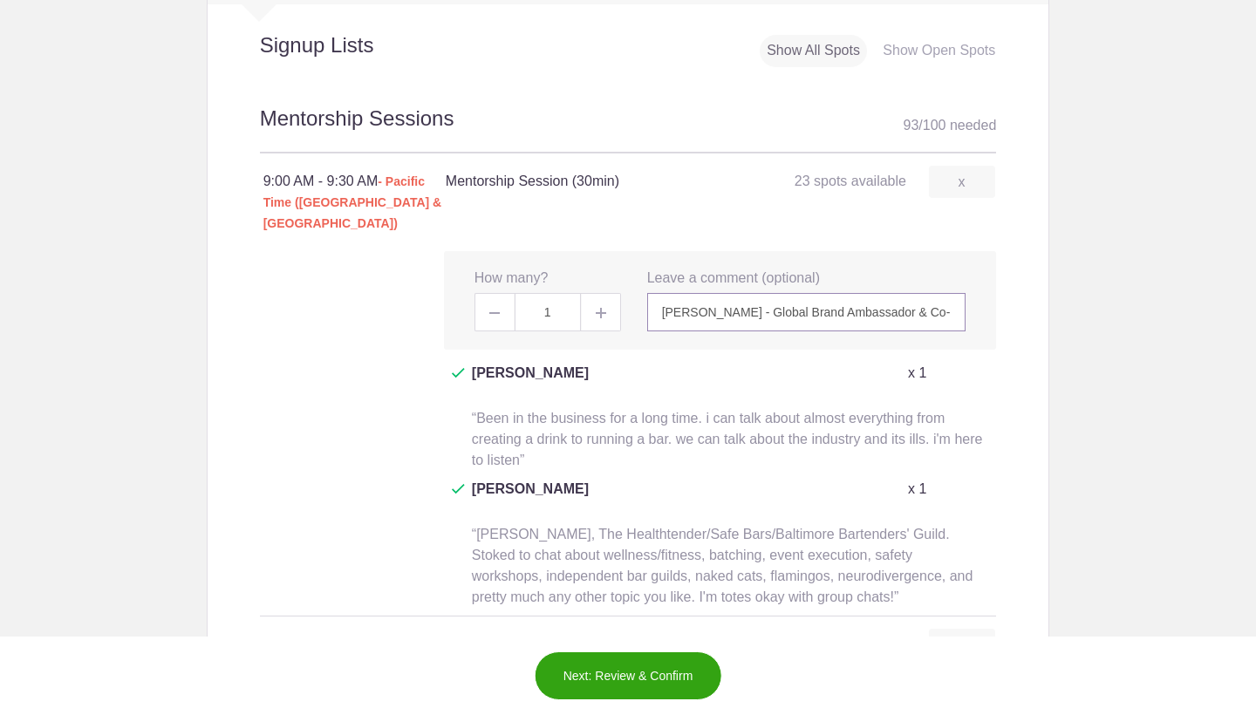
click at [865, 293] on input "[PERSON_NAME] - Global Brand Ambassador & Co-Founder Drink the Pathfinder / Co-…" at bounding box center [806, 312] width 319 height 38
drag, startPoint x: 893, startPoint y: 282, endPoint x: 918, endPoint y: 286, distance: 25.7
click at [918, 293] on input "[PERSON_NAME] - Global Brand Ambassador & Co-Founder Drink the Pathfinder / Co-…" at bounding box center [806, 312] width 319 height 38
click at [766, 296] on input "[PERSON_NAME] - Global Brand Ambassador & Co-Founder Drink the Pathfinder / Co-…" at bounding box center [806, 312] width 319 height 38
drag, startPoint x: 790, startPoint y: 282, endPoint x: 723, endPoint y: 282, distance: 67.1
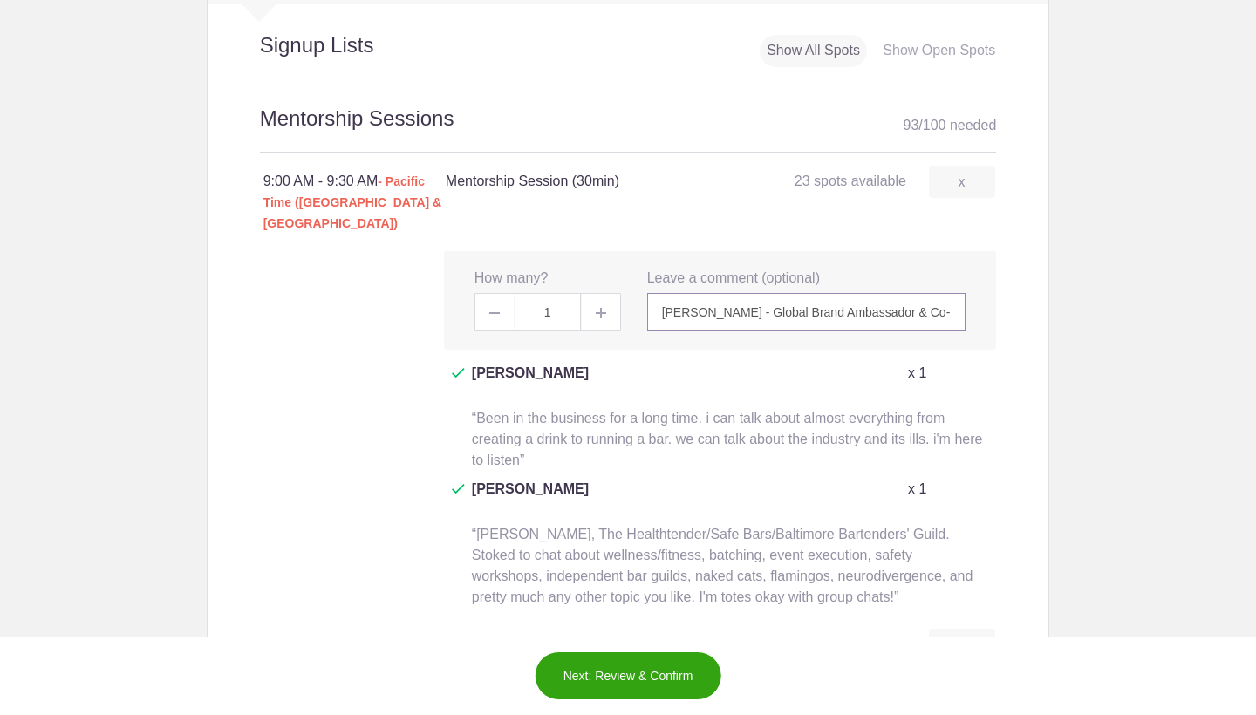
click at [723, 293] on input "[PERSON_NAME] - Global Brand Ambassador & Co-Founder Drink the Pathfinder / Co-…" at bounding box center [806, 312] width 319 height 38
drag, startPoint x: 800, startPoint y: 281, endPoint x: 966, endPoint y: 283, distance: 166.6
click at [966, 283] on div "x Leave a comment (optional) [PERSON_NAME] - Global Brand Ambassador Drink the …" at bounding box center [806, 300] width 345 height 63
type input "[PERSON_NAME] - Global Brand Ambassador Drink the Pathfinder / Co-owner & Bever…"
click at [975, 288] on div "x Leave a comment (optional) [PERSON_NAME] - Global Brand Ambassador Drink the …" at bounding box center [806, 300] width 345 height 63
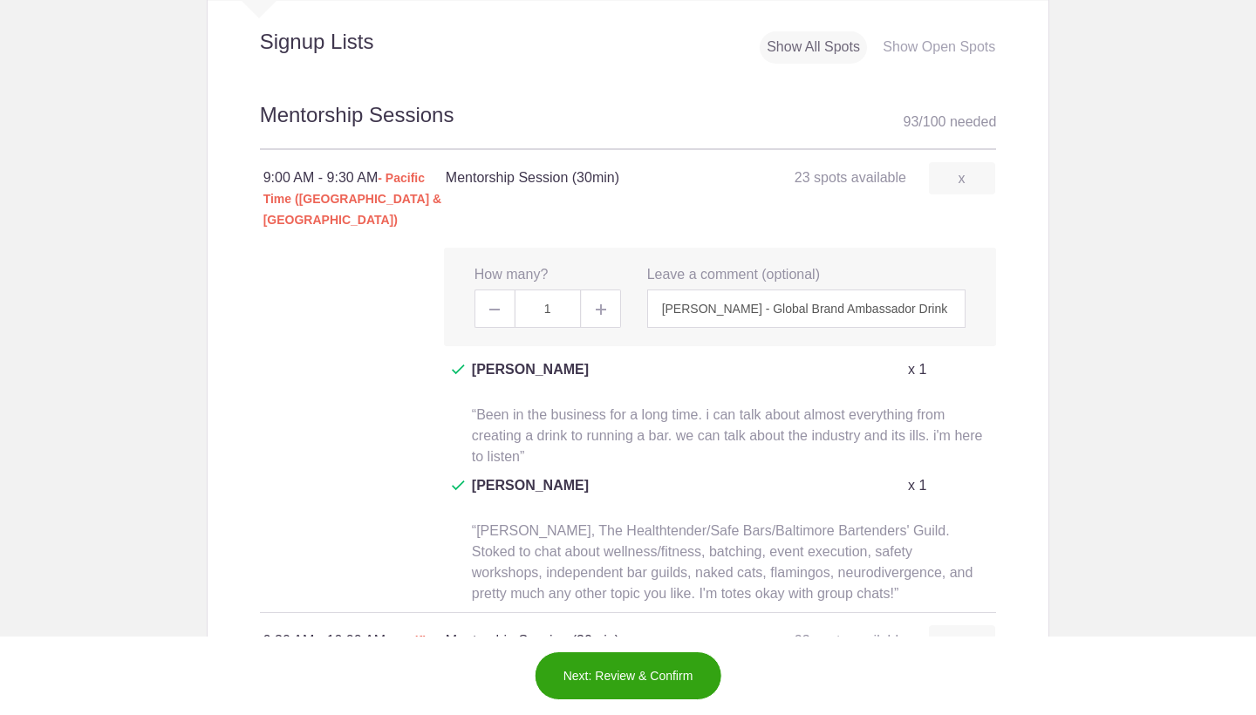
scroll to position [1848, 0]
drag, startPoint x: 661, startPoint y: 286, endPoint x: 1255, endPoint y: 313, distance: 594.4
click at [1255, 313] on body "Login Sign up for Free Login Loading page Loading page Diageo ***MENTOR SIGN UP…" at bounding box center [628, 357] width 1256 height 715
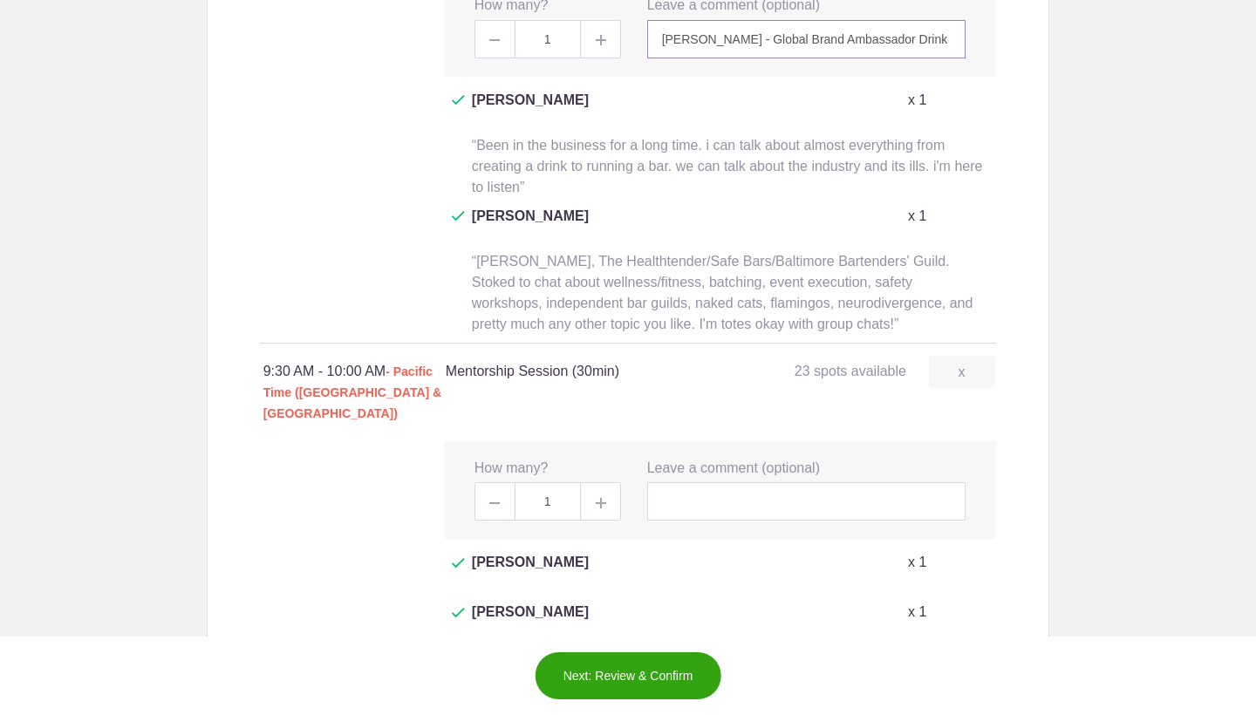
scroll to position [2129, 0]
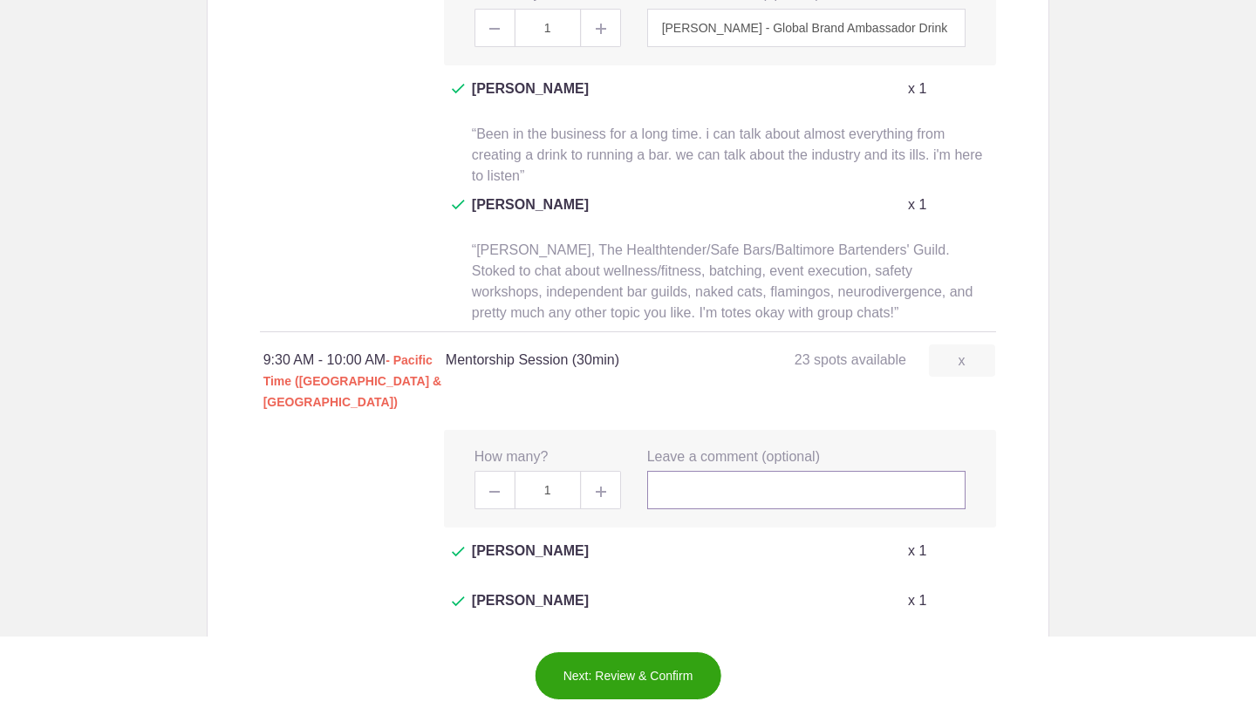
click at [779, 471] on input "text" at bounding box center [806, 490] width 319 height 38
paste input "[PERSON_NAME] - Global Brand Ambassador Drink the Pathfinder / Co-owner & Bever…"
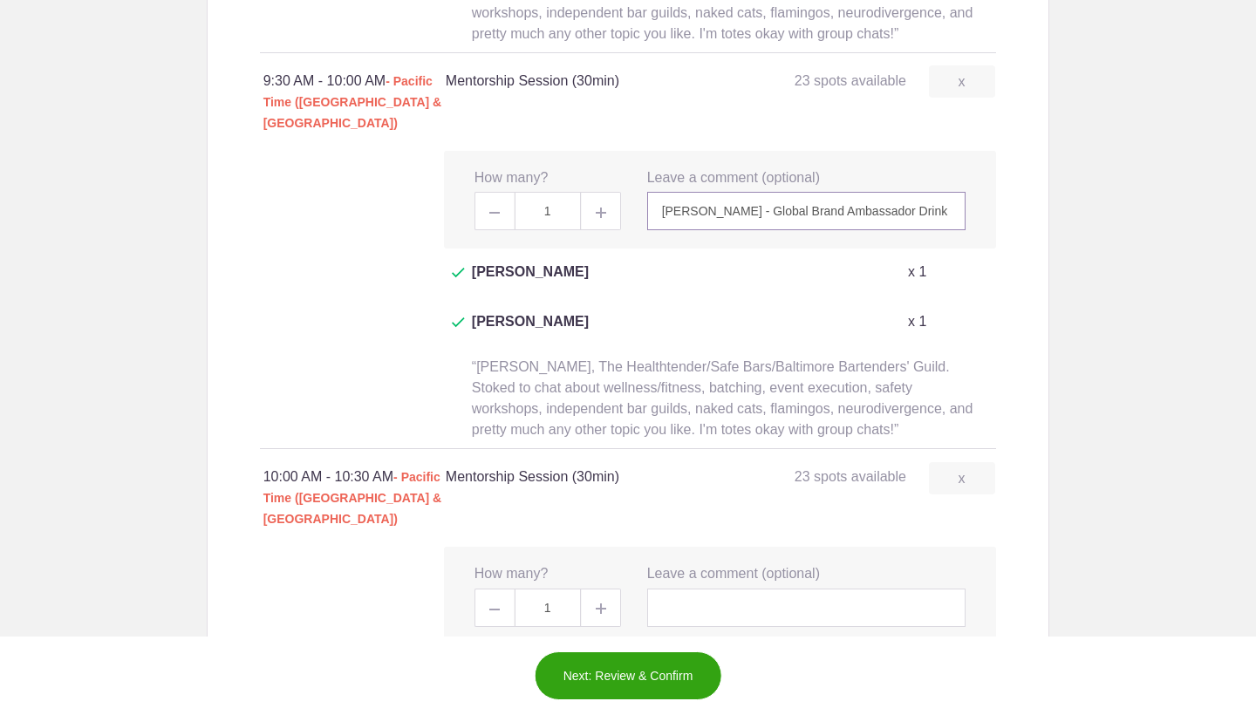
scroll to position [2431, 0]
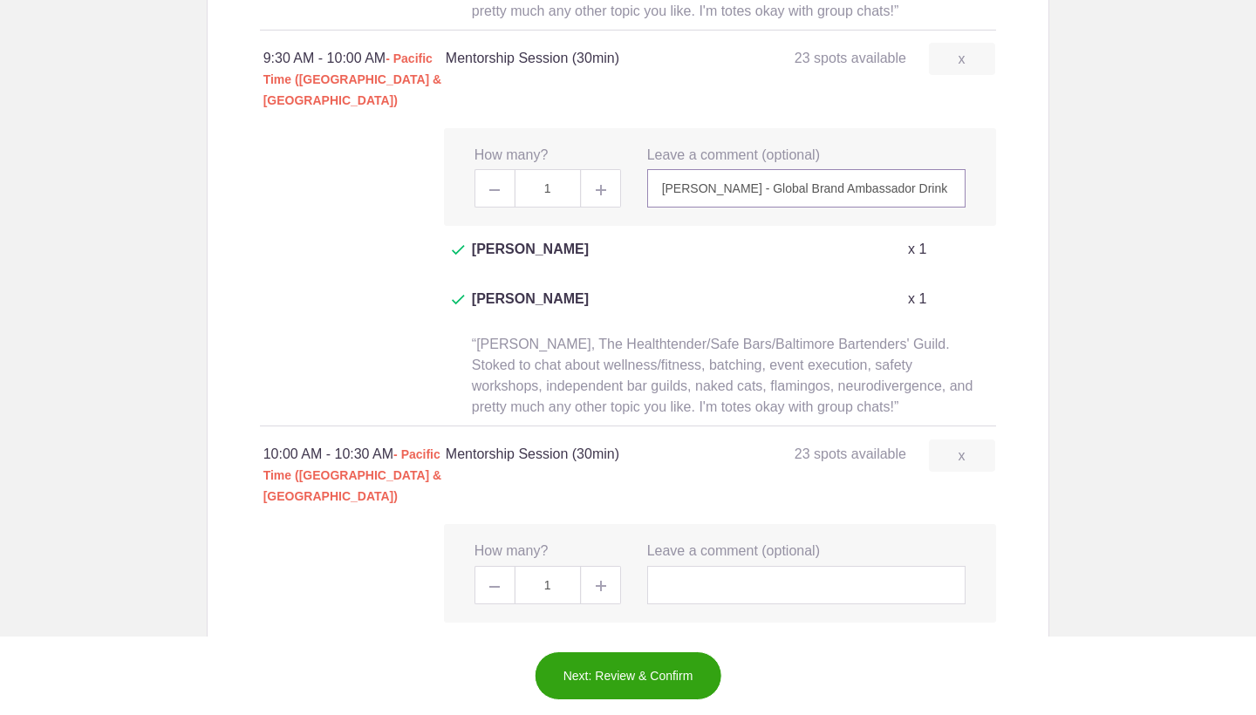
type input "[PERSON_NAME] - Global Brand Ambassador Drink the Pathfinder / Co-owner & Bever…"
click at [733, 566] on input "text" at bounding box center [806, 585] width 319 height 38
paste input "[PERSON_NAME] - Global Brand Ambassador Drink the Pathfinder / Co-owner & Bever…"
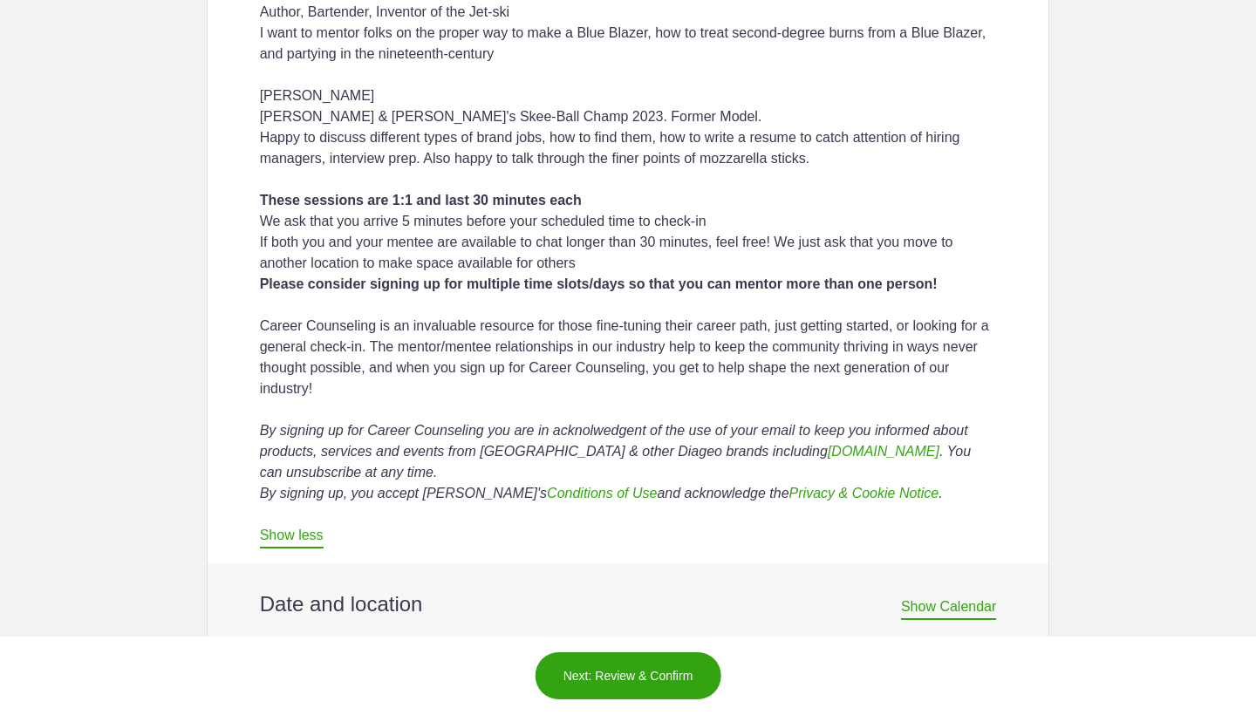
scroll to position [1207, 0]
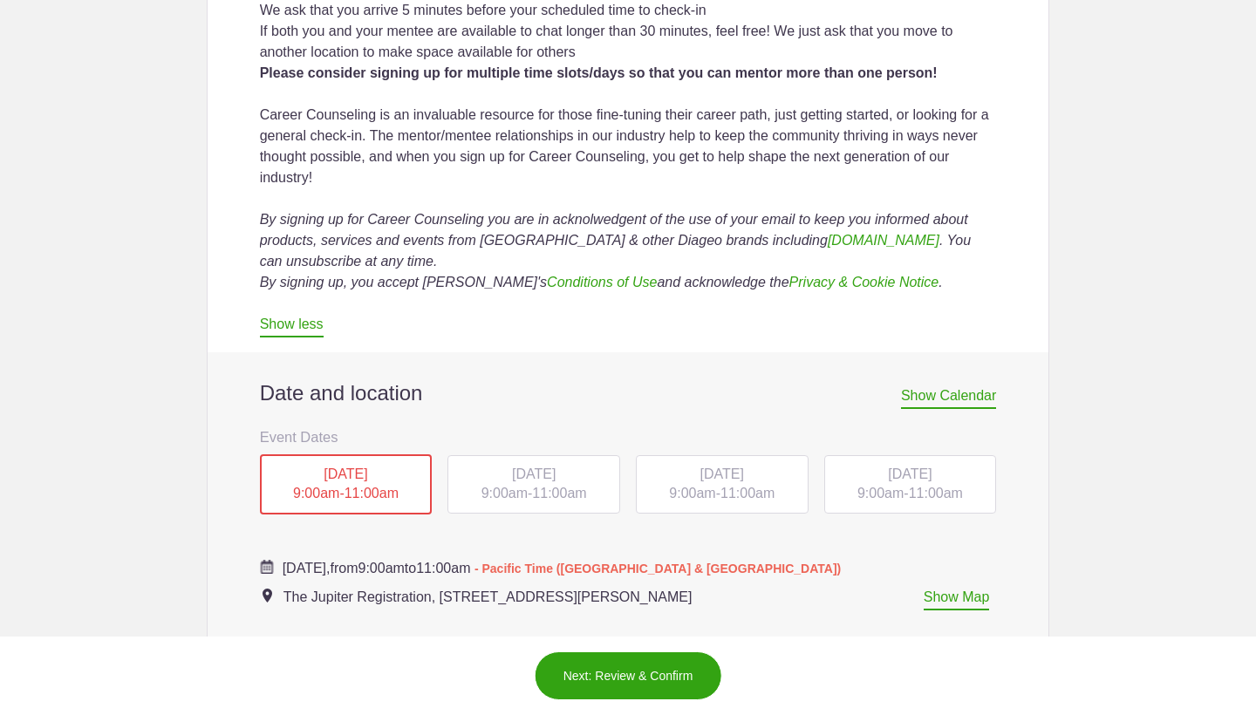
type input "[PERSON_NAME] - Global Brand Ambassador Drink the Pathfinder / Co-owner & Bever…"
click at [542, 507] on div "[DATE] 9:00am - 11:00am" at bounding box center [533, 484] width 173 height 59
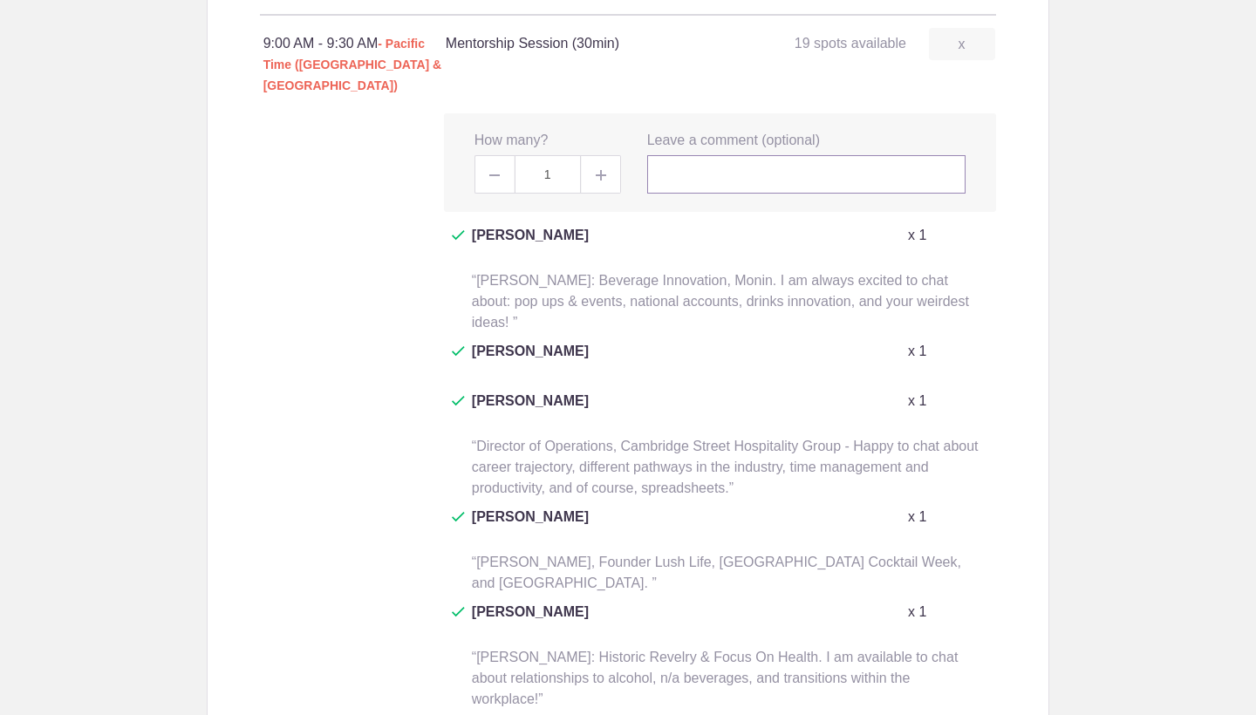
click at [721, 155] on input "text" at bounding box center [806, 174] width 319 height 38
paste input "[PERSON_NAME] - Global Brand Ambassador Drink the Pathfinder / Co-owner & Bever…"
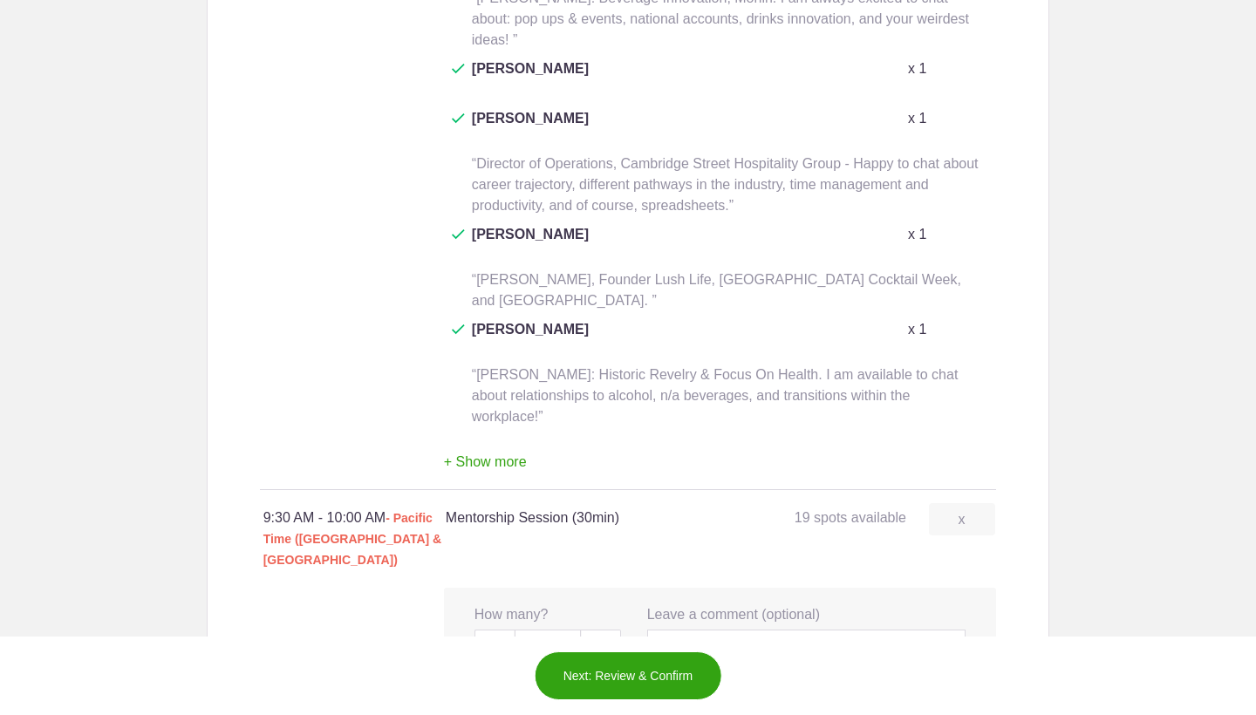
scroll to position [1496, 0]
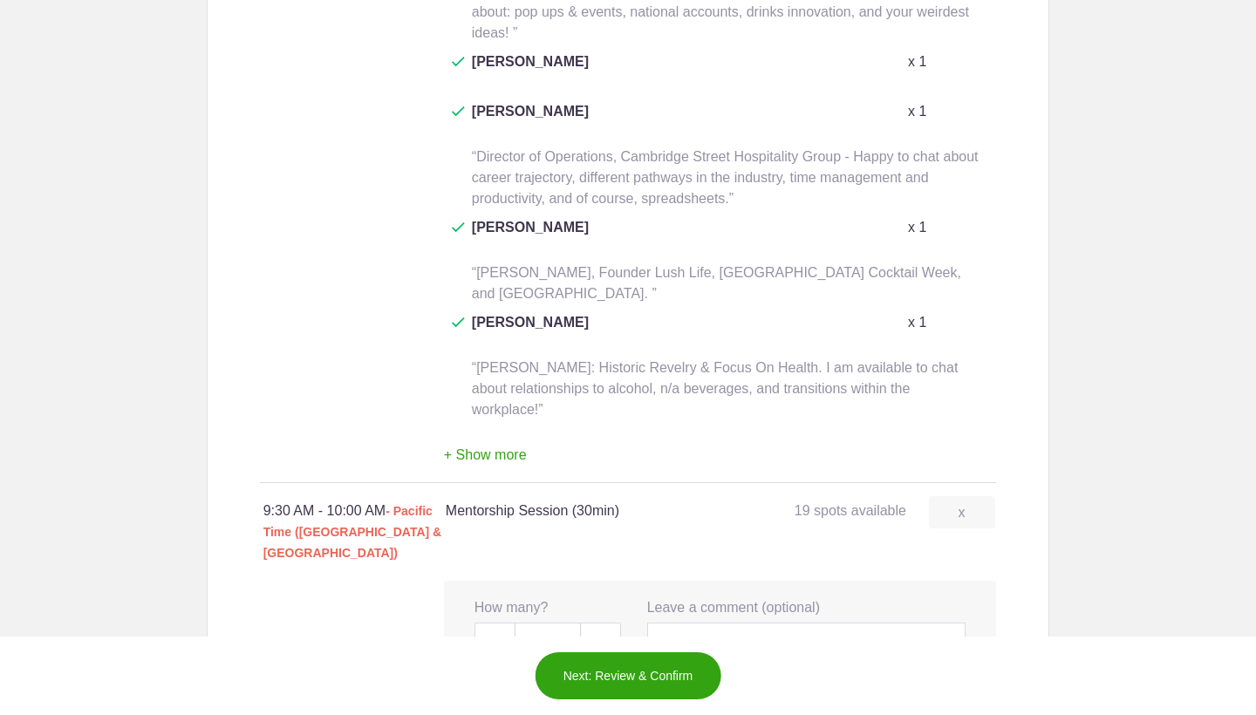
type input "[PERSON_NAME] - Global Brand Ambassador Drink the Pathfinder / Co-owner & Bever…"
click at [698, 623] on input "text" at bounding box center [806, 642] width 319 height 38
paste input "[PERSON_NAME] - Global Brand Ambassador Drink the Pathfinder / Co-owner & Bever…"
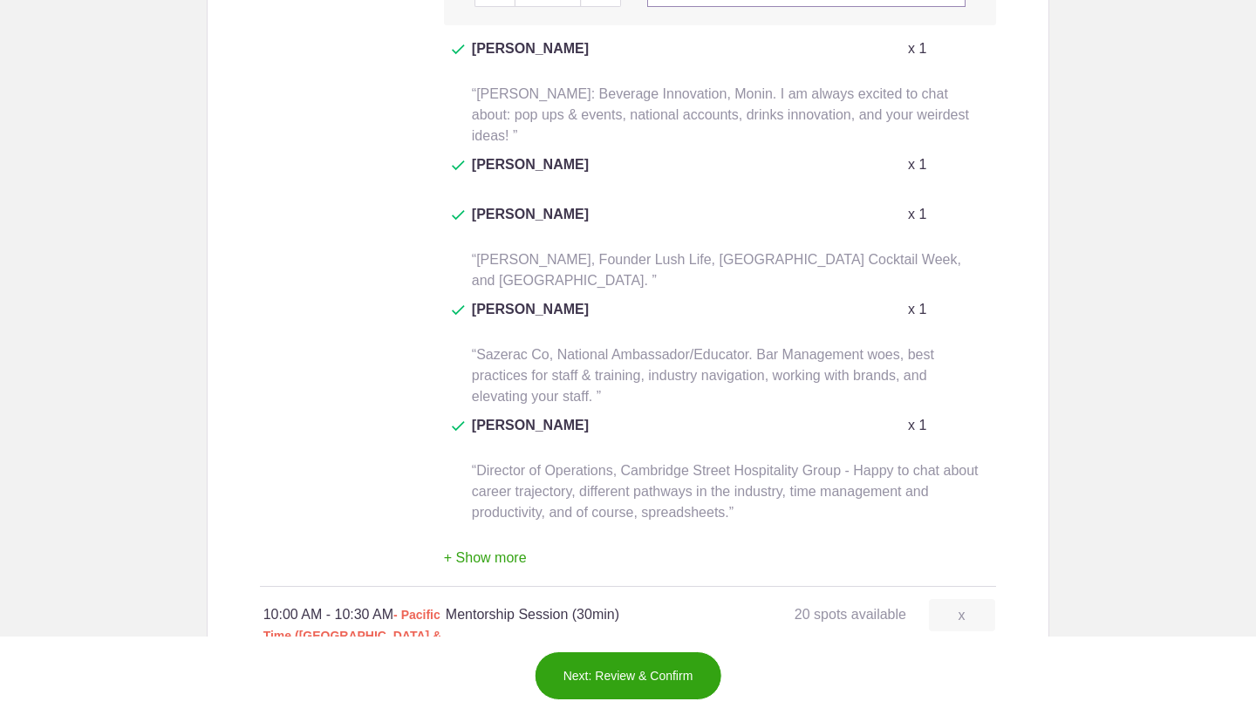
scroll to position [2152, 0]
type input "[PERSON_NAME] - Global Brand Ambassador Drink the Pathfinder / Co-owner & Bever…"
paste input "[PERSON_NAME] - Global Brand Ambassador Drink the Pathfinder / Co-owner & Bever…"
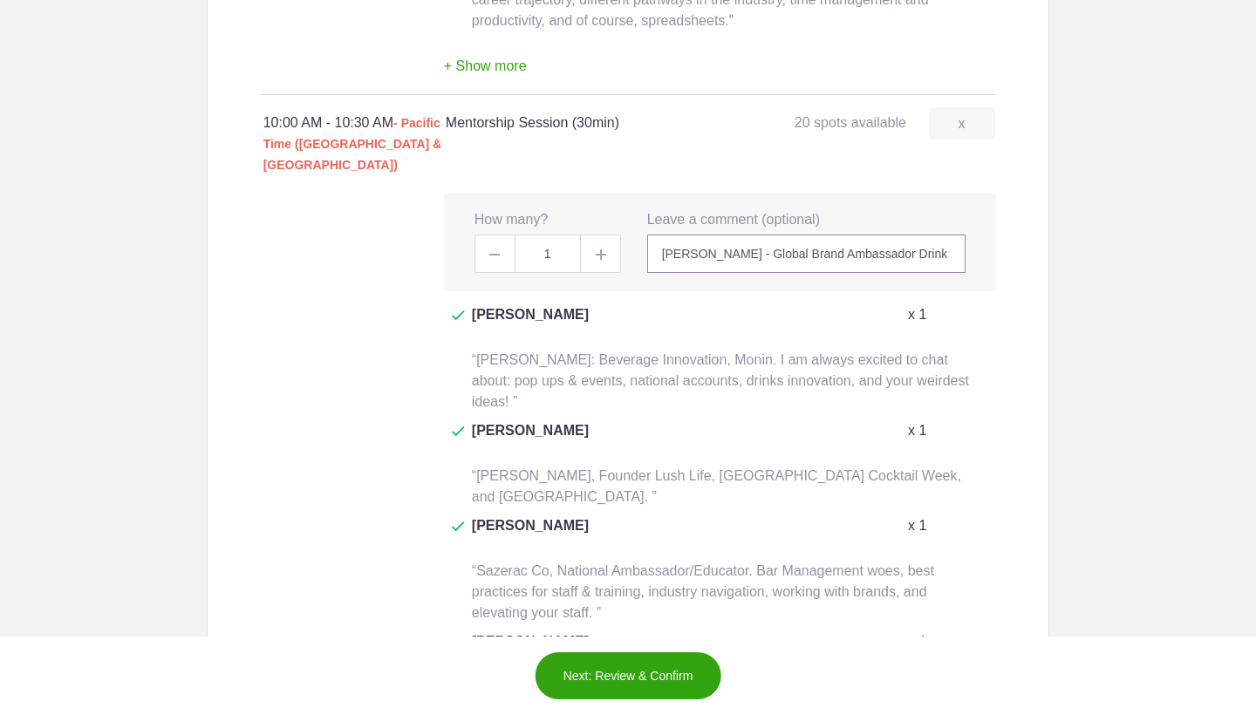
scroll to position [2721, 0]
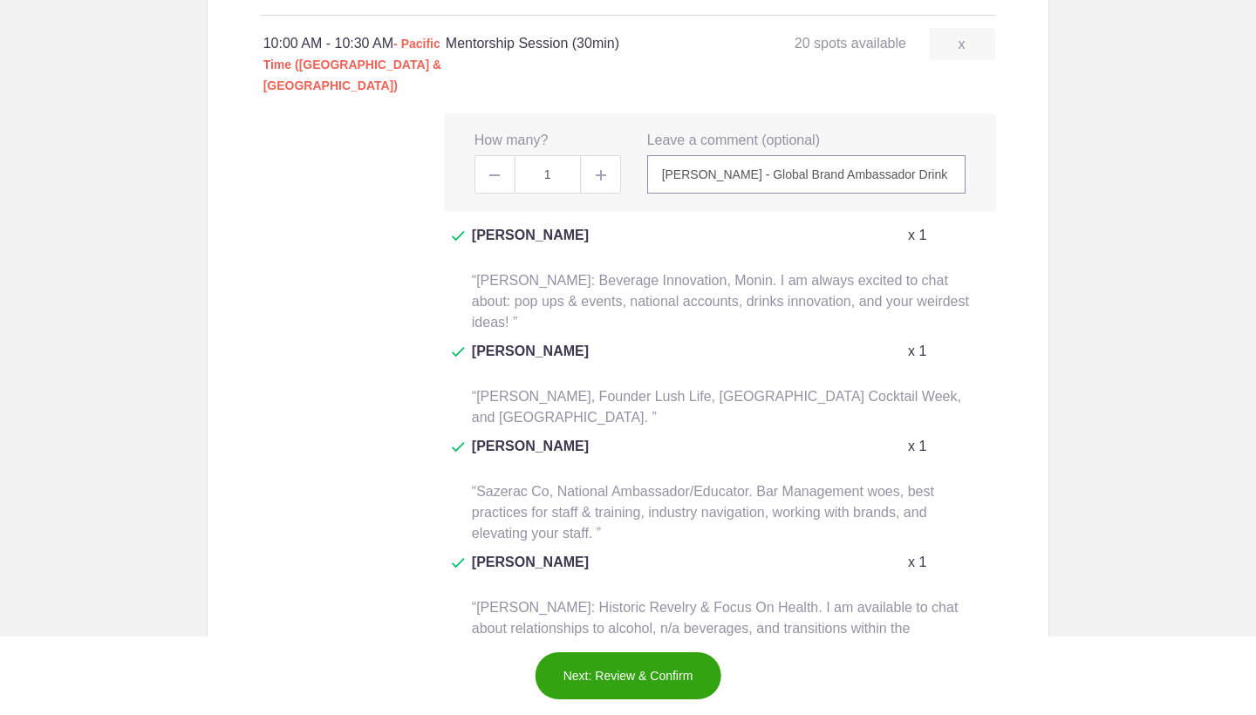
type input "[PERSON_NAME] - Global Brand Ambassador Drink the Pathfinder / Co-owner & Bever…"
paste input "[PERSON_NAME] - Global Brand Ambassador Drink the Pathfinder / Co-owner & Bever…"
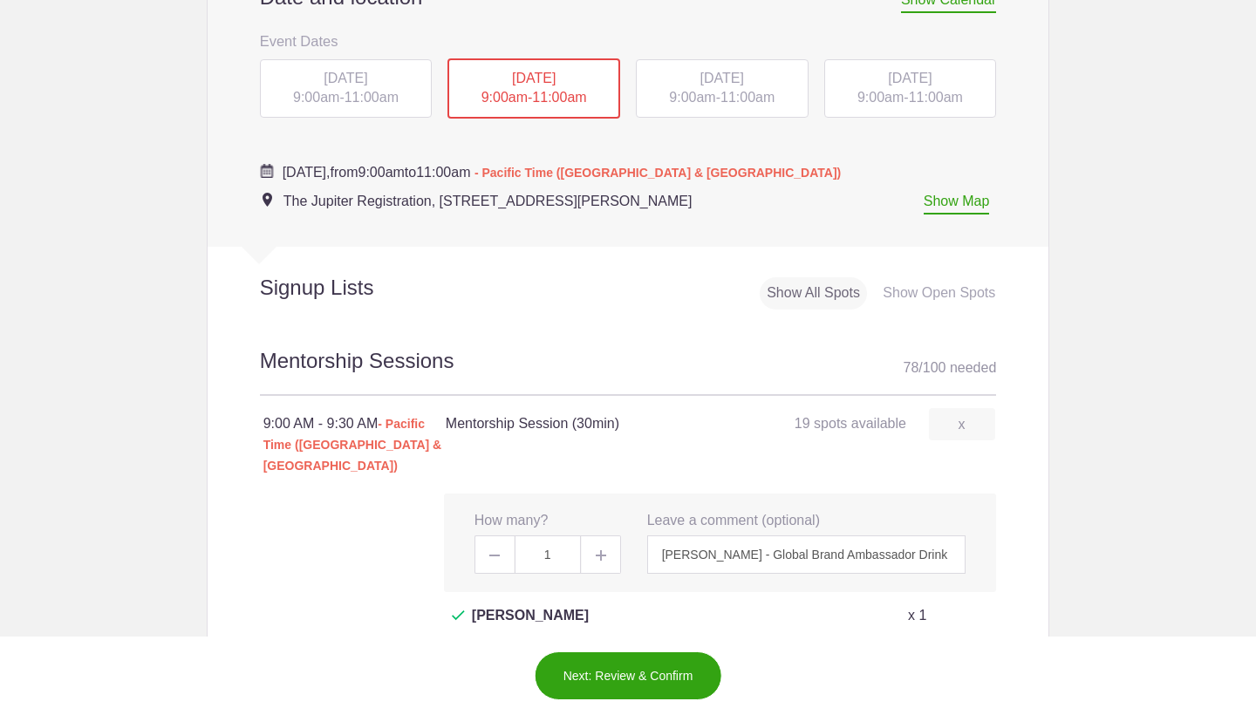
scroll to position [824, 0]
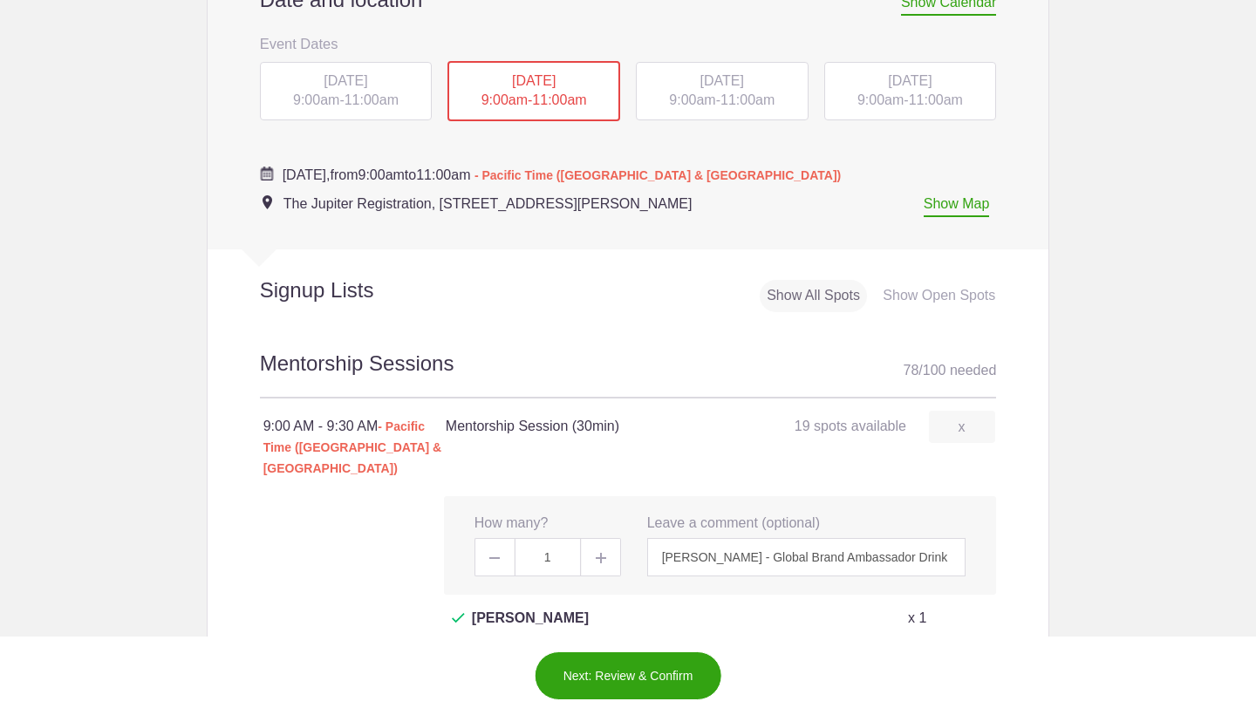
type input "[PERSON_NAME] - Global Brand Ambassador Drink the Pathfinder / Co-owner & Bever…"
click at [724, 81] on span "[DATE]" at bounding box center [722, 80] width 44 height 15
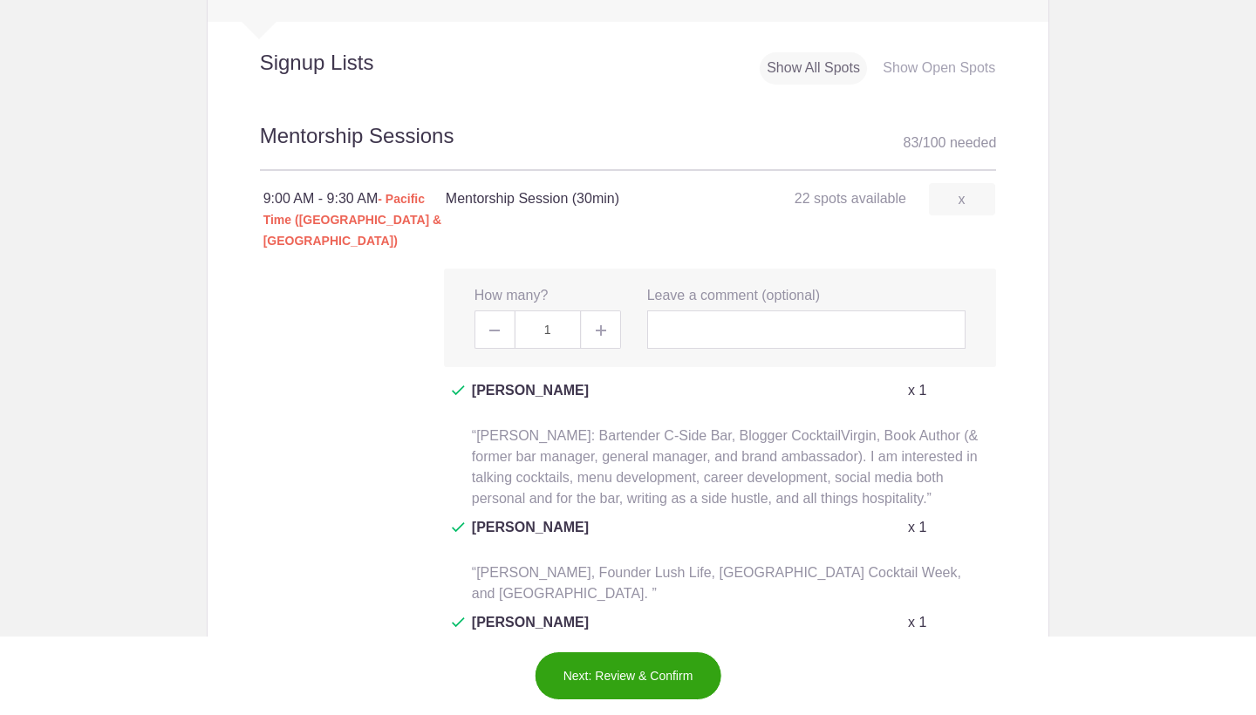
scroll to position [1053, 0]
click at [725, 309] on input "text" at bounding box center [806, 328] width 319 height 38
paste input "[PERSON_NAME] - Global Brand Ambassador Drink the Pathfinder / Co-owner & Bever…"
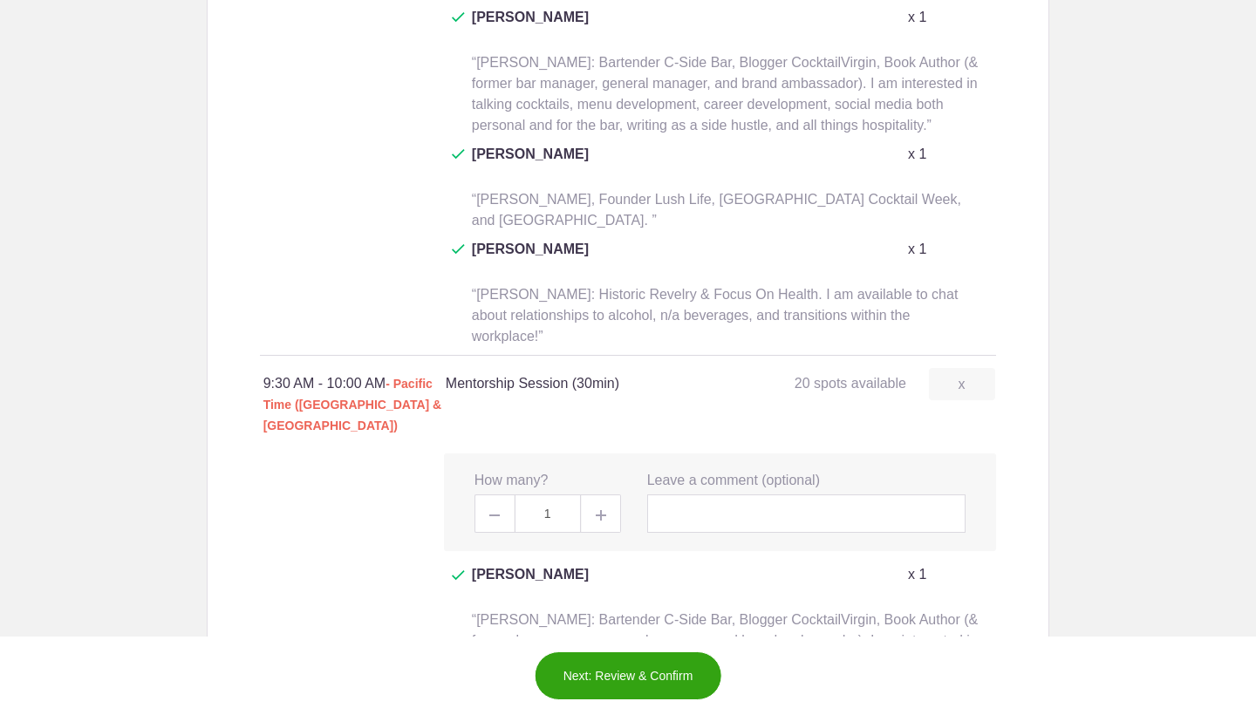
type input "[PERSON_NAME] - Global Brand Ambassador Drink the Pathfinder / Co-owner & Bever…"
click at [684, 494] on input "text" at bounding box center [806, 513] width 319 height 38
paste input "[PERSON_NAME] - Global Brand Ambassador Drink the Pathfinder / Co-owner & Bever…"
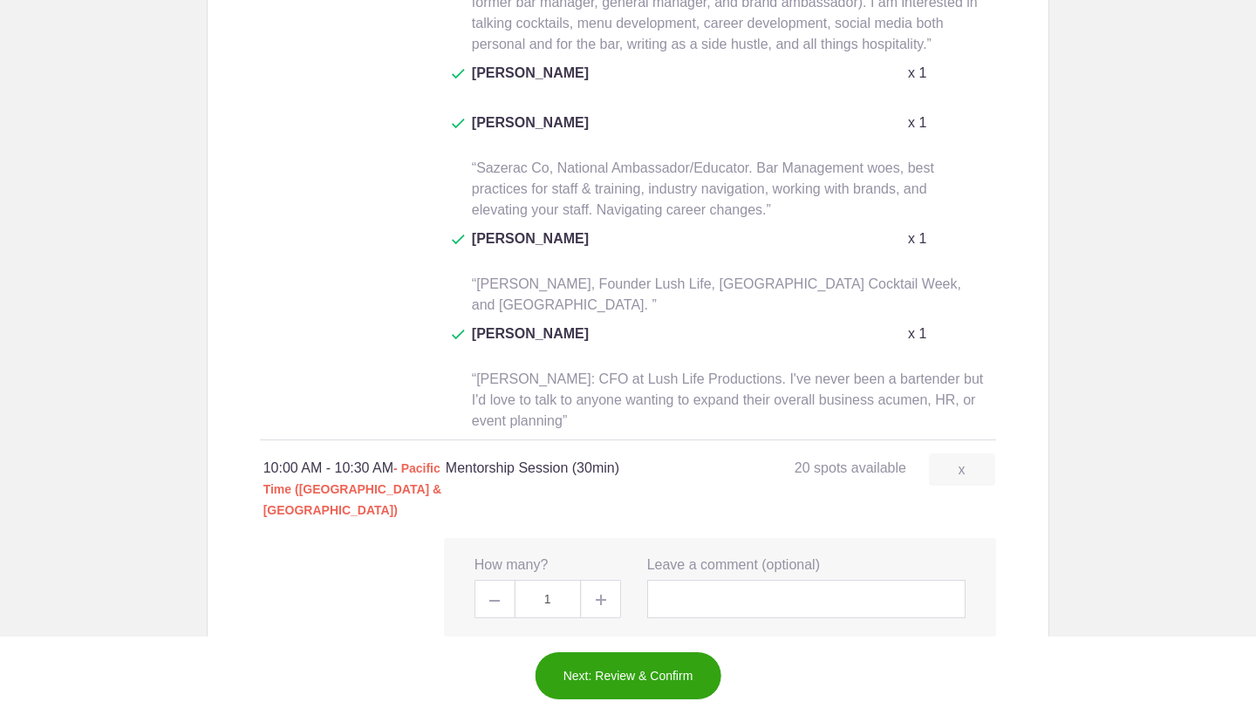
scroll to position [2065, 0]
type input "[PERSON_NAME] - Global Brand Ambassador Drink the Pathfinder / Co-owner & Bever…"
click at [700, 578] on input "text" at bounding box center [806, 597] width 319 height 38
paste input "[PERSON_NAME] - Global Brand Ambassador Drink the Pathfinder / Co-owner & Bever…"
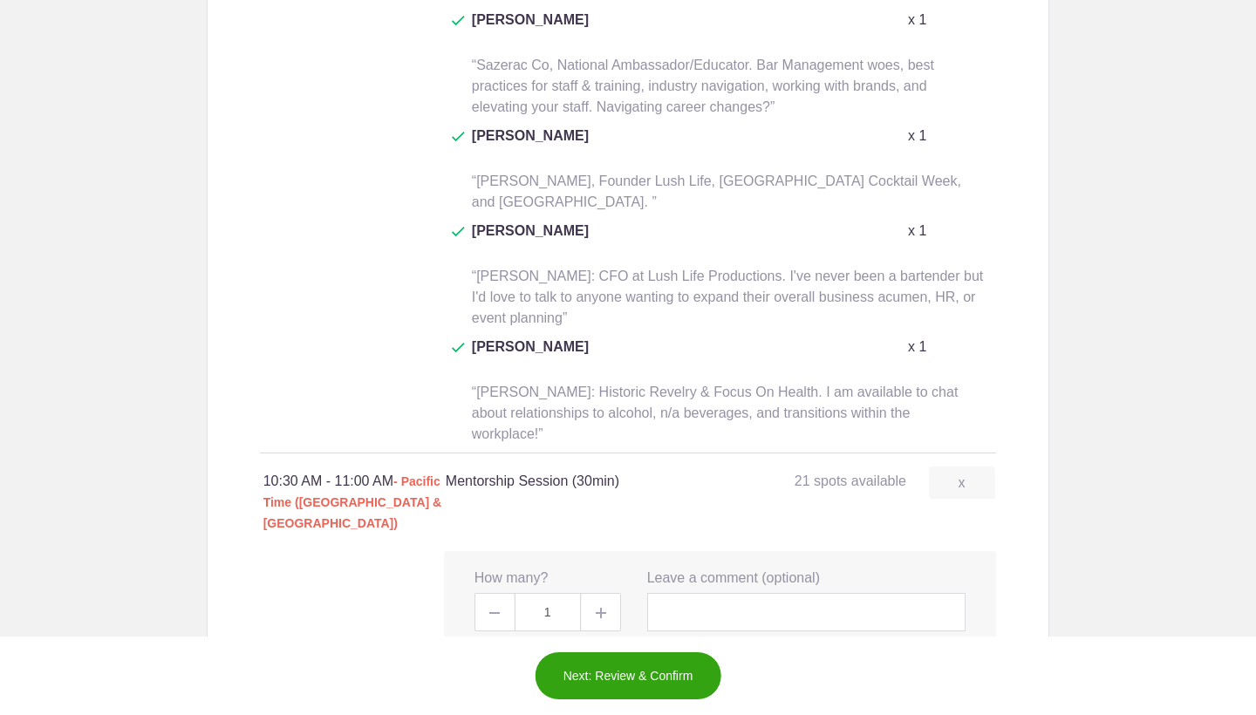
scroll to position [2850, 0]
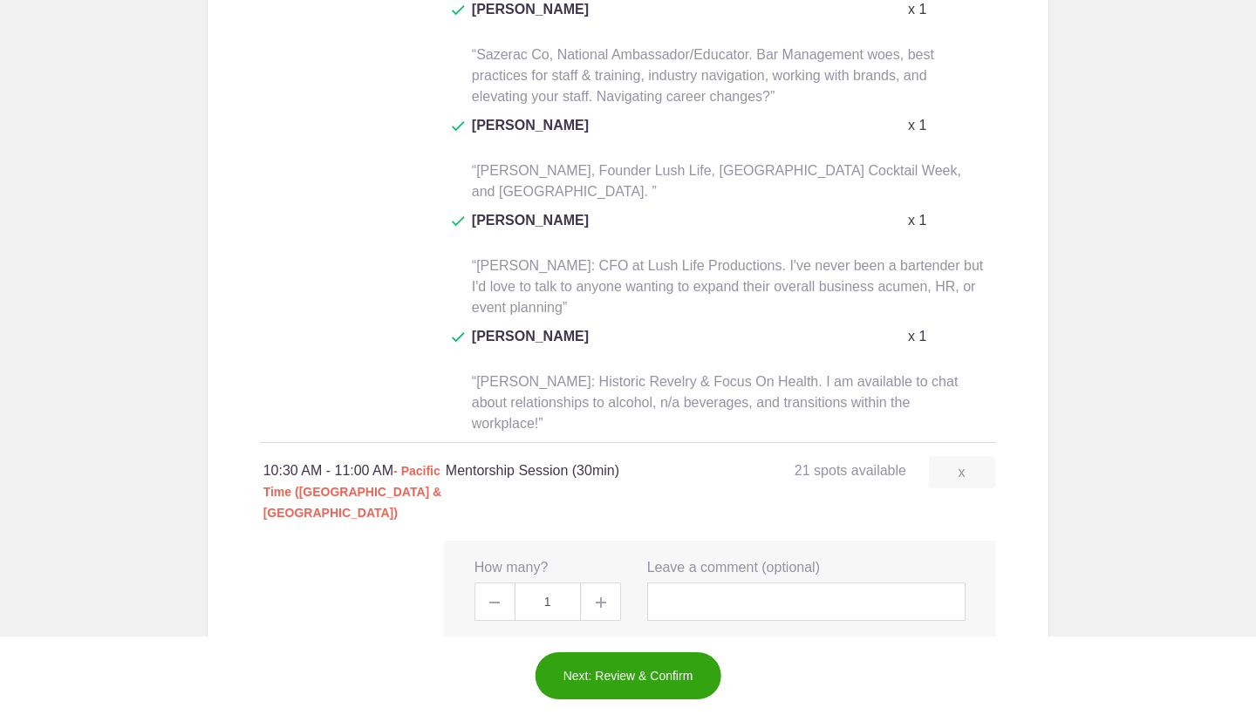
type input "[PERSON_NAME] - Global Brand Ambassador Drink the Pathfinder / Co-owner & Bever…"
click at [700, 582] on input "text" at bounding box center [806, 601] width 319 height 38
paste input "[PERSON_NAME] - Global Brand Ambassador Drink the Pathfinder / Co-owner & Bever…"
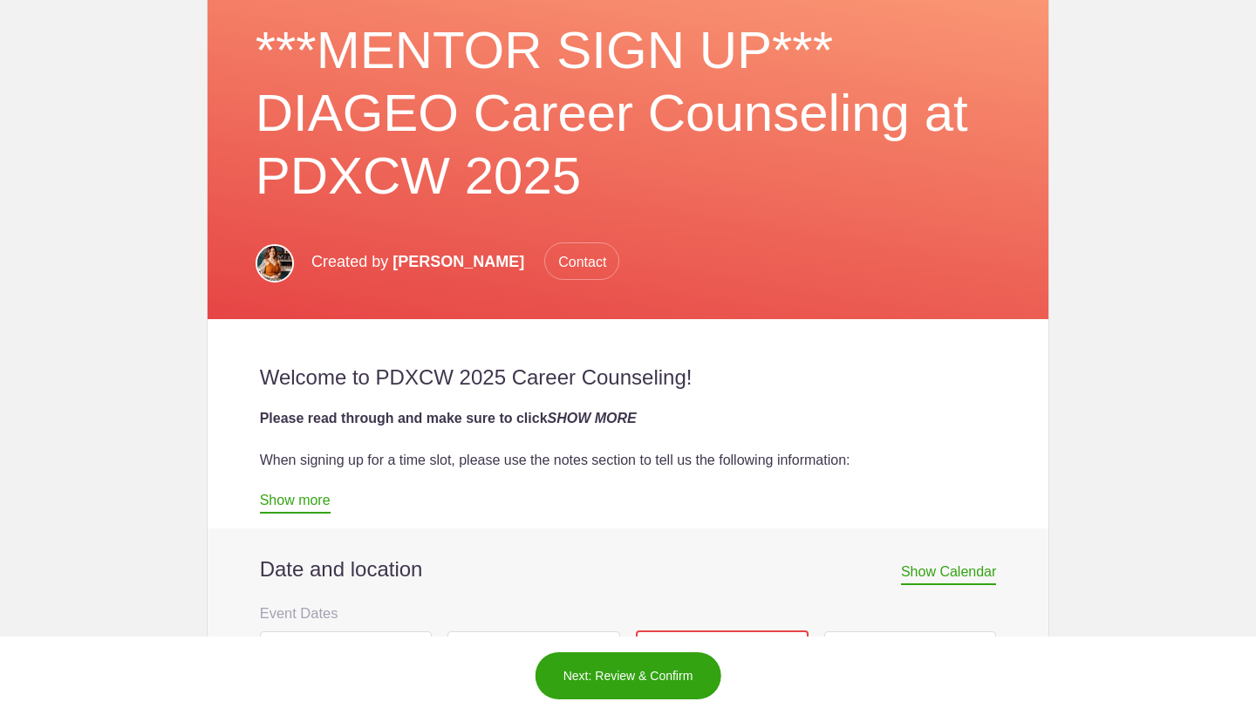
scroll to position [487, 0]
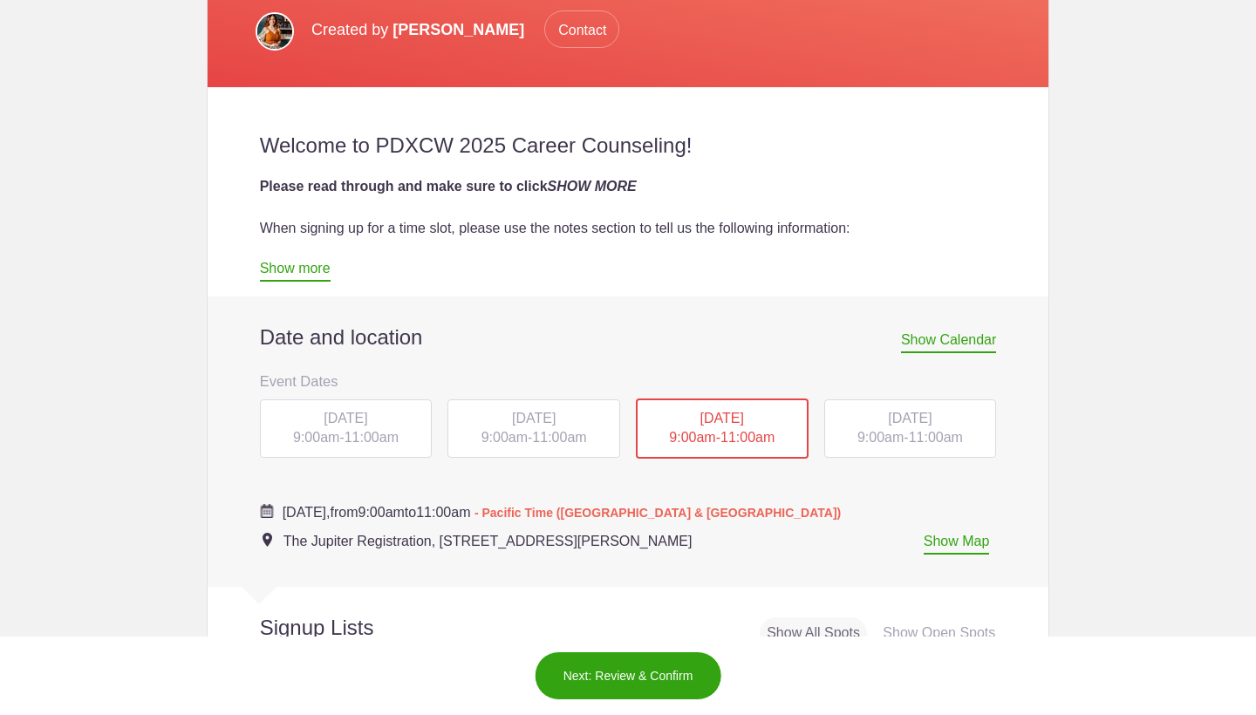
type input "[PERSON_NAME] - Global Brand Ambassador Drink the Pathfinder / Co-owner & Bever…"
click at [927, 452] on div "[DATE] 9:00am - 11:00am" at bounding box center [910, 428] width 173 height 59
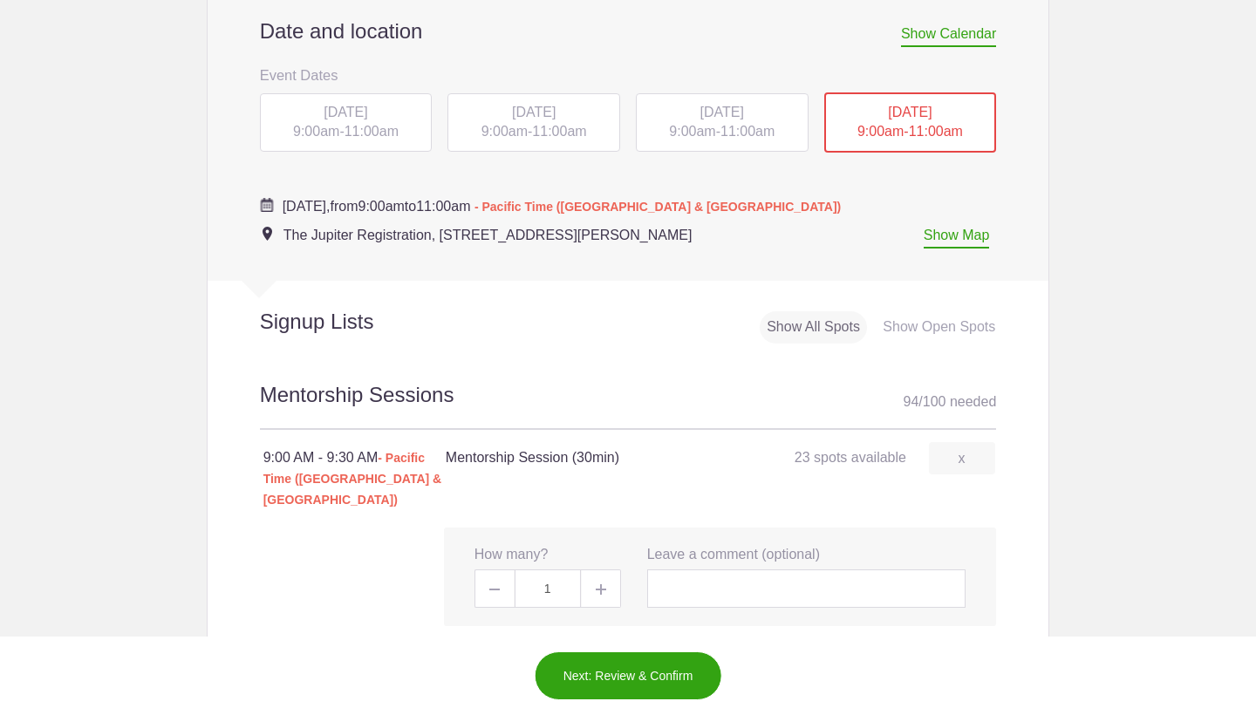
scroll to position [793, 0]
click at [710, 568] on input "text" at bounding box center [806, 587] width 319 height 38
paste input "[PERSON_NAME] - Global Brand Ambassador Drink the Pathfinder / Co-owner & Bever…"
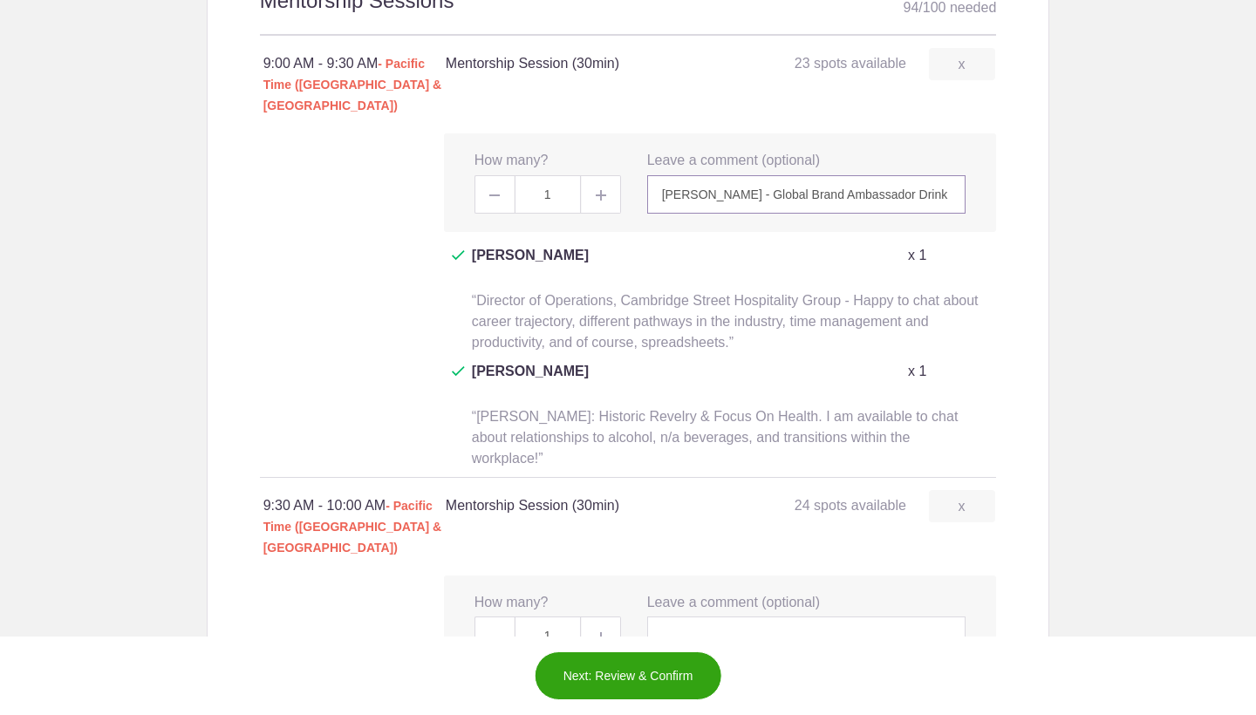
scroll to position [1189, 0]
type input "[PERSON_NAME] - Global Brand Ambassador Drink the Pathfinder / Co-owner & Bever…"
click at [723, 614] on input "text" at bounding box center [806, 633] width 319 height 38
paste input "[PERSON_NAME] - Global Brand Ambassador Drink the Pathfinder / Co-owner & Bever…"
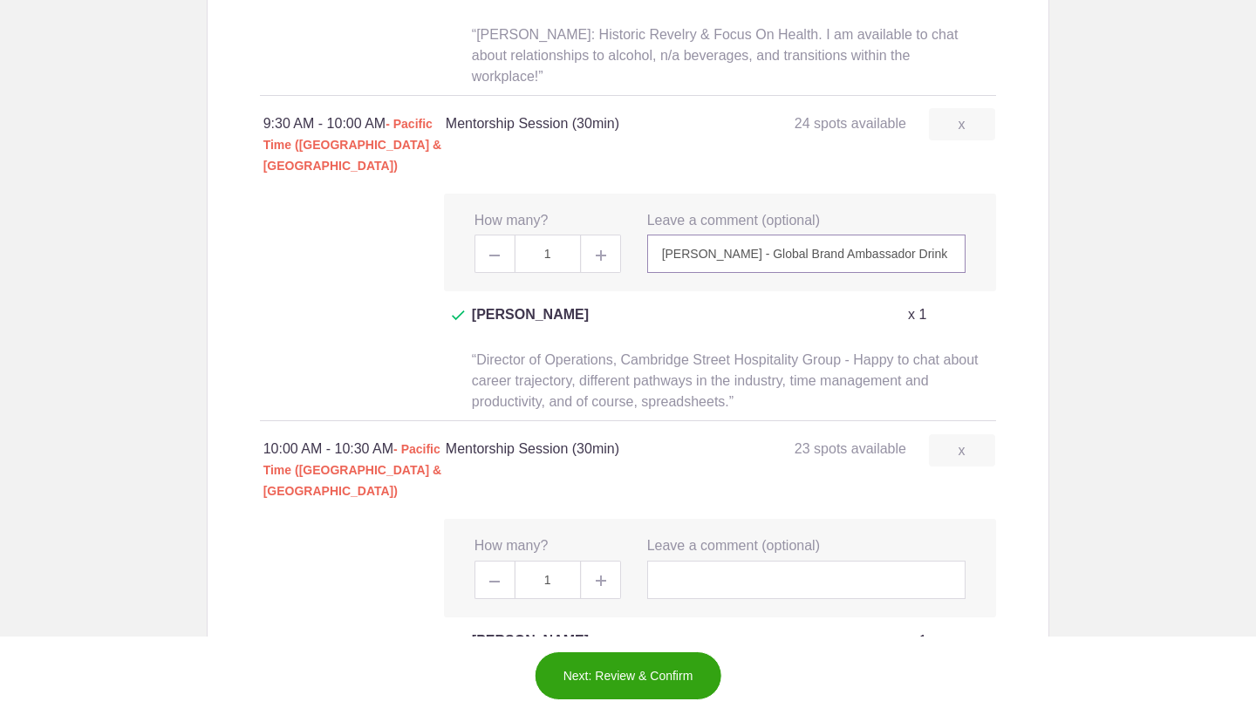
scroll to position [1644, 0]
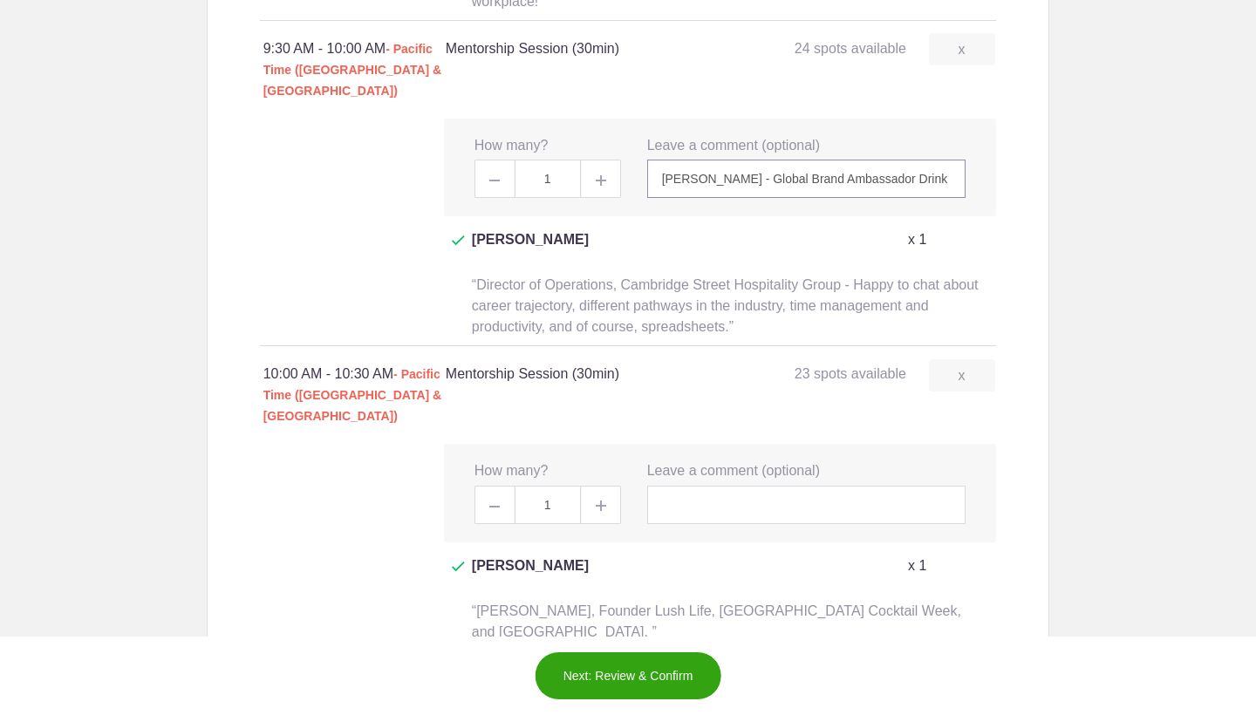
type input "[PERSON_NAME] - Global Brand Ambassador Drink the Pathfinder / Co-owner & Bever…"
click at [682, 486] on input "text" at bounding box center [806, 505] width 319 height 38
paste input "[PERSON_NAME] - Global Brand Ambassador Drink the Pathfinder / Co-owner & Bever…"
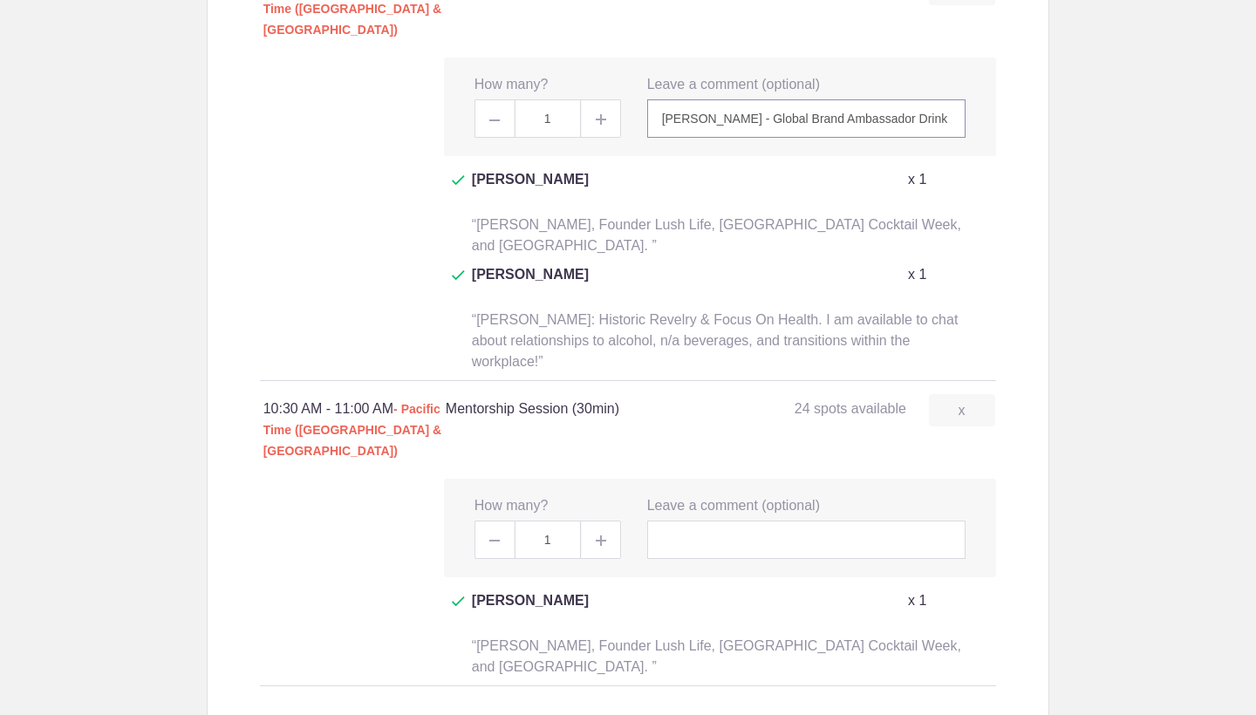
scroll to position [2031, 0]
type input "[PERSON_NAME] - Global Brand Ambassador Drink the Pathfinder / Co-owner & Bever…"
click at [707, 520] on input "text" at bounding box center [806, 539] width 319 height 38
paste input "[PERSON_NAME] - Global Brand Ambassador Drink the Pathfinder / Co-owner & Bever…"
type input "[PERSON_NAME] - Global Brand Ambassador Drink the Pathfinder / Co-owner & Bever…"
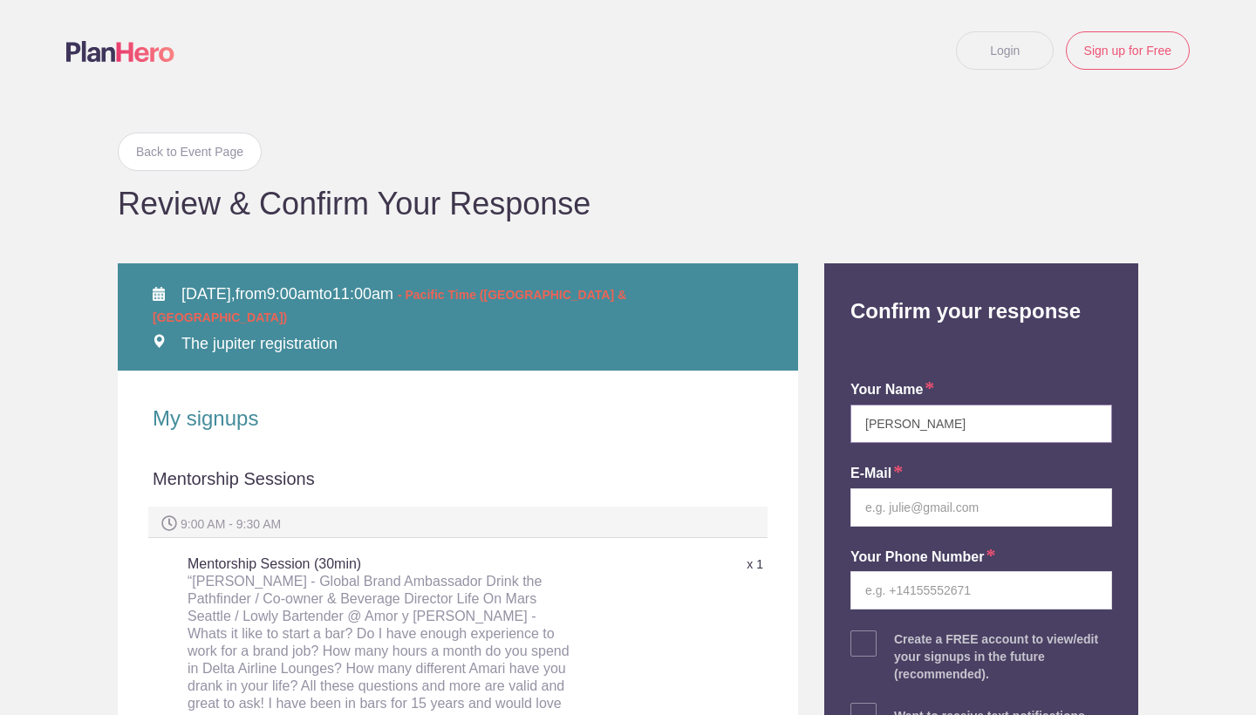
type input "[PERSON_NAME]"
type input "[PERSON_NAME]@drin"
type input "[PERSON_NAME][EMAIL_ADDRESS][DOMAIN_NAME]"
type input "20694"
type input "2069477585"
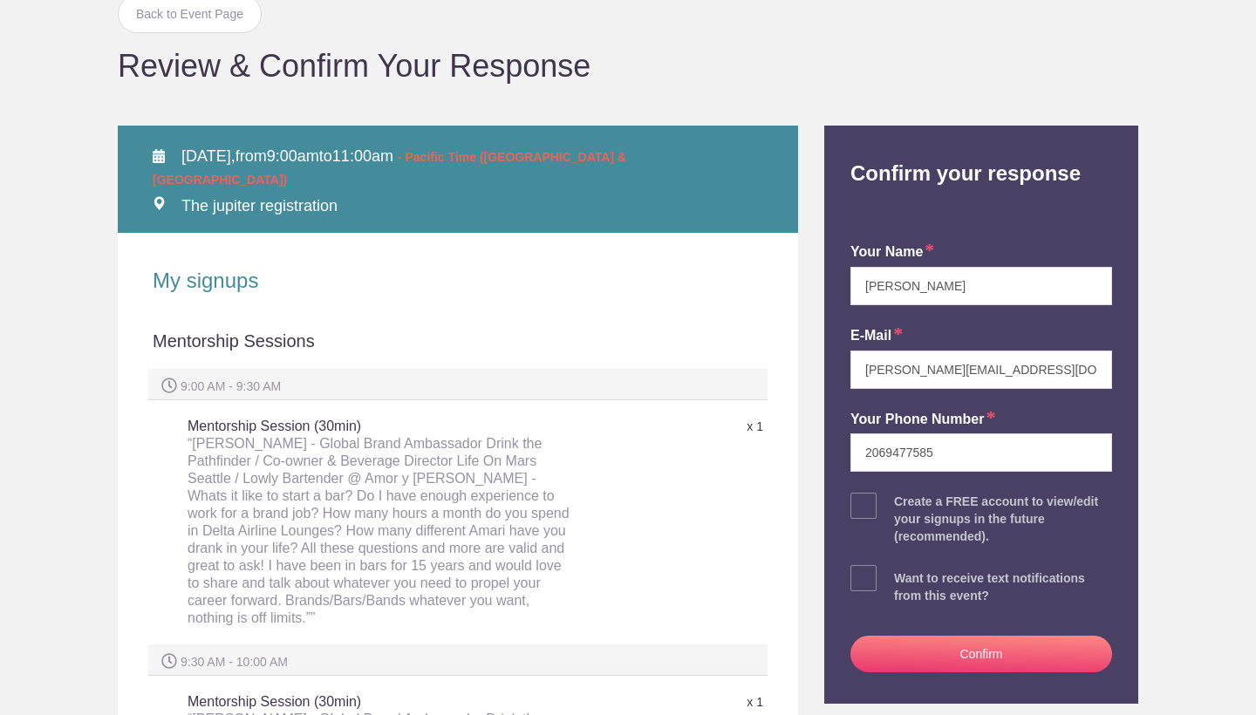
scroll to position [137, 0]
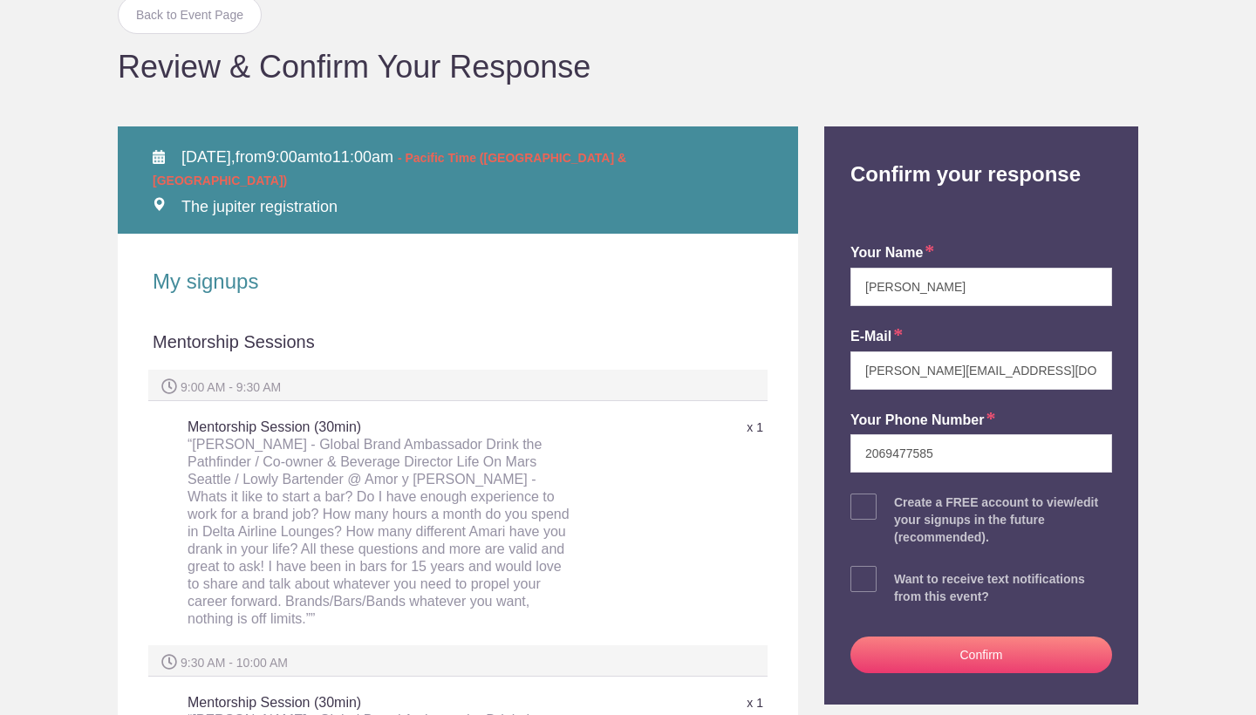
click at [857, 504] on span at bounding box center [863, 506] width 26 height 26
click at [899, 504] on input "checkbox" at bounding box center [1030, 502] width 262 height 11
checkbox input "true"
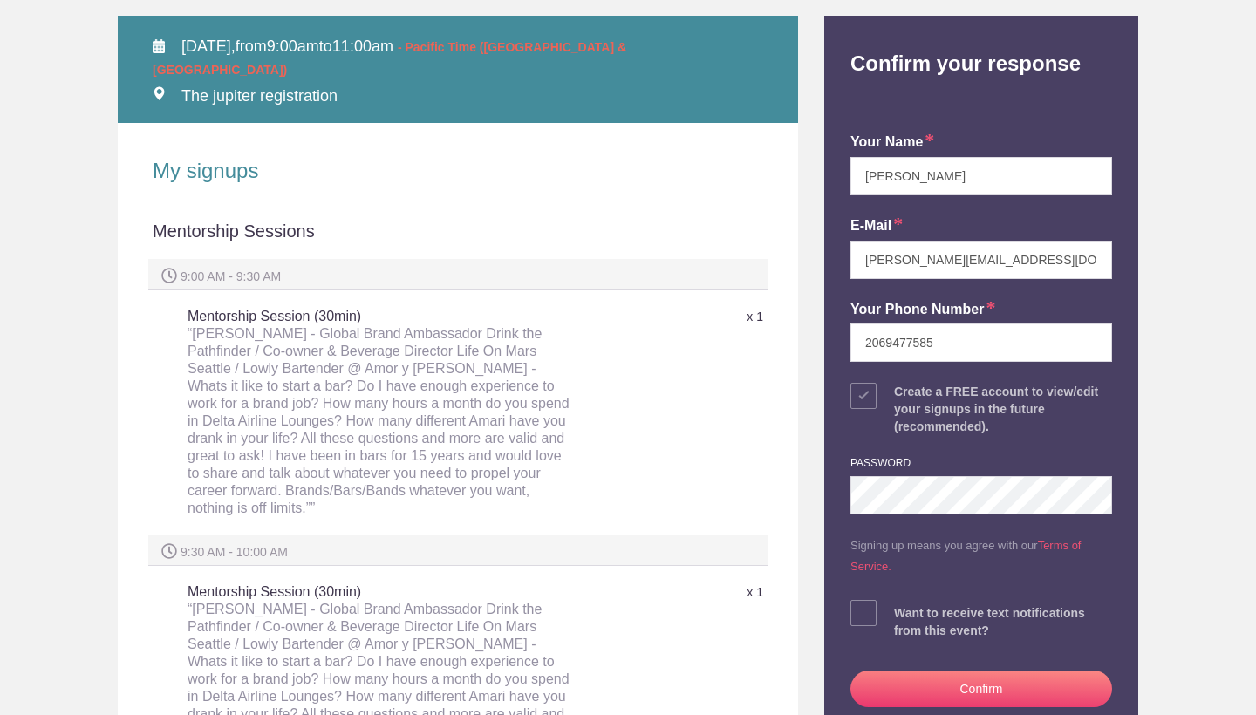
scroll to position [248, 0]
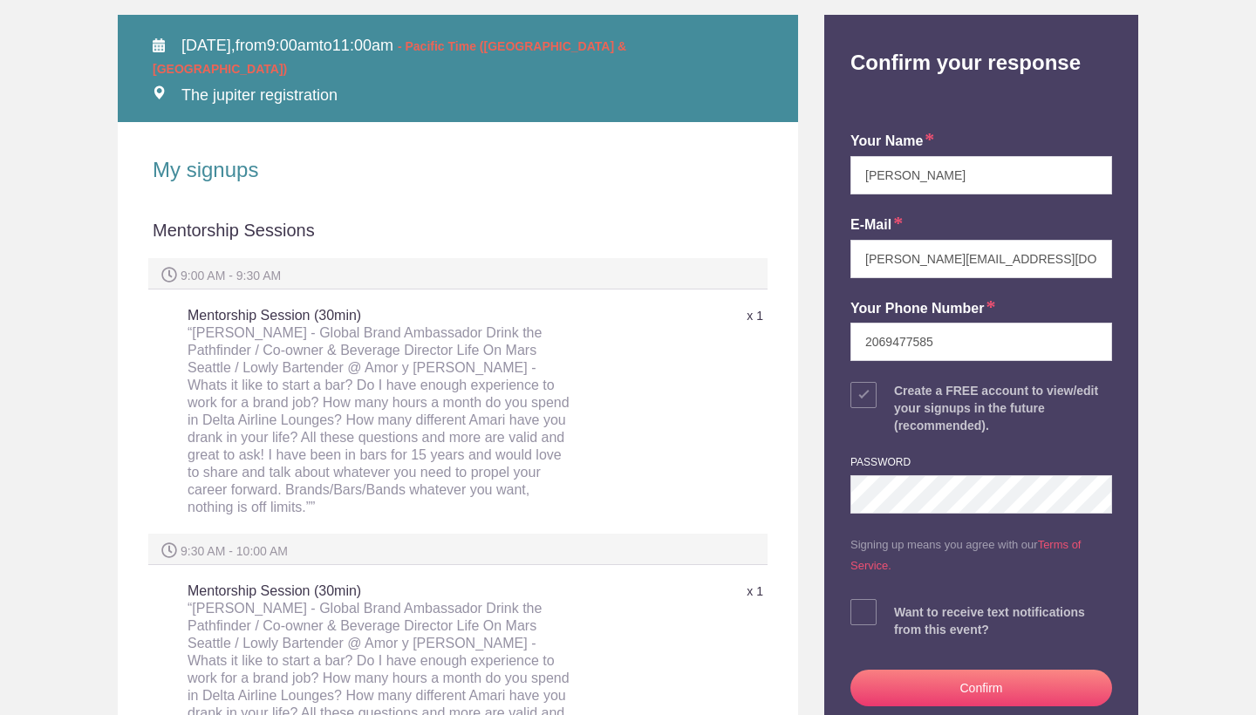
click at [884, 610] on div "your name [PERSON_NAME] E-mail [PERSON_NAME][EMAIL_ADDRESS][DOMAIN_NAME] Your P…" at bounding box center [981, 415] width 288 height 643
click at [874, 610] on span at bounding box center [863, 612] width 26 height 26
click at [899, 610] on input "checkbox" at bounding box center [1030, 607] width 262 height 11
checkbox input "true"
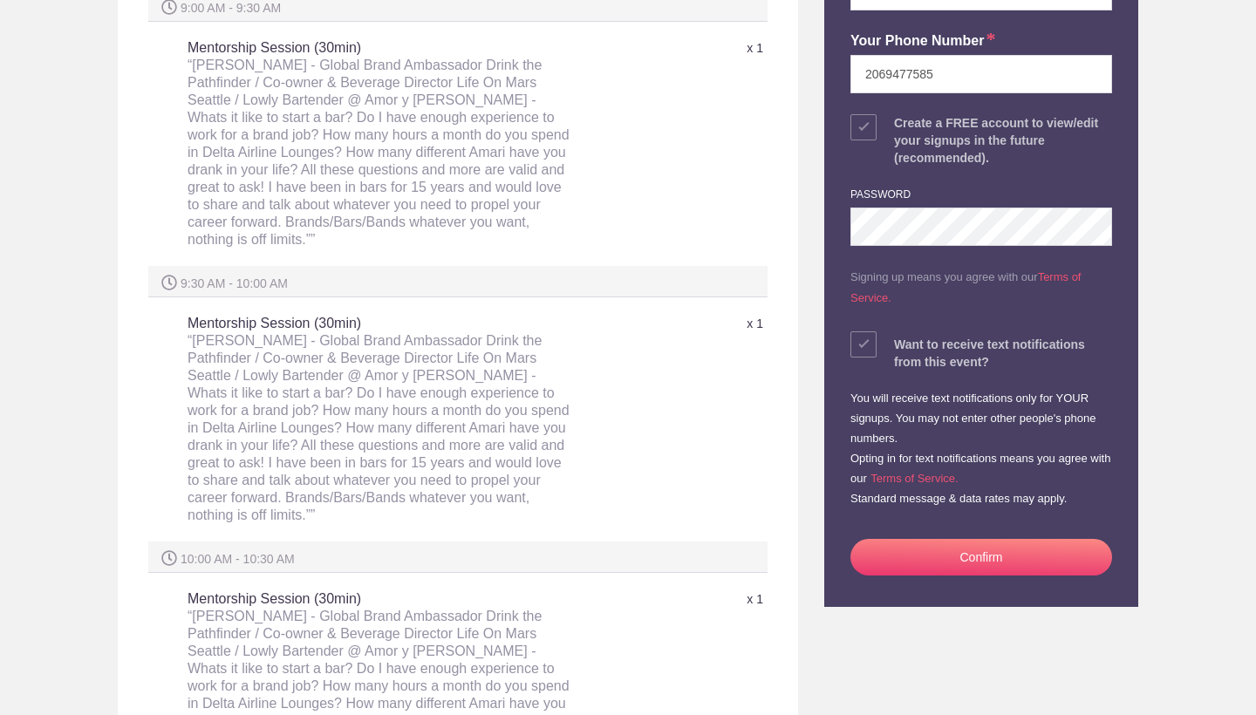
scroll to position [522, 0]
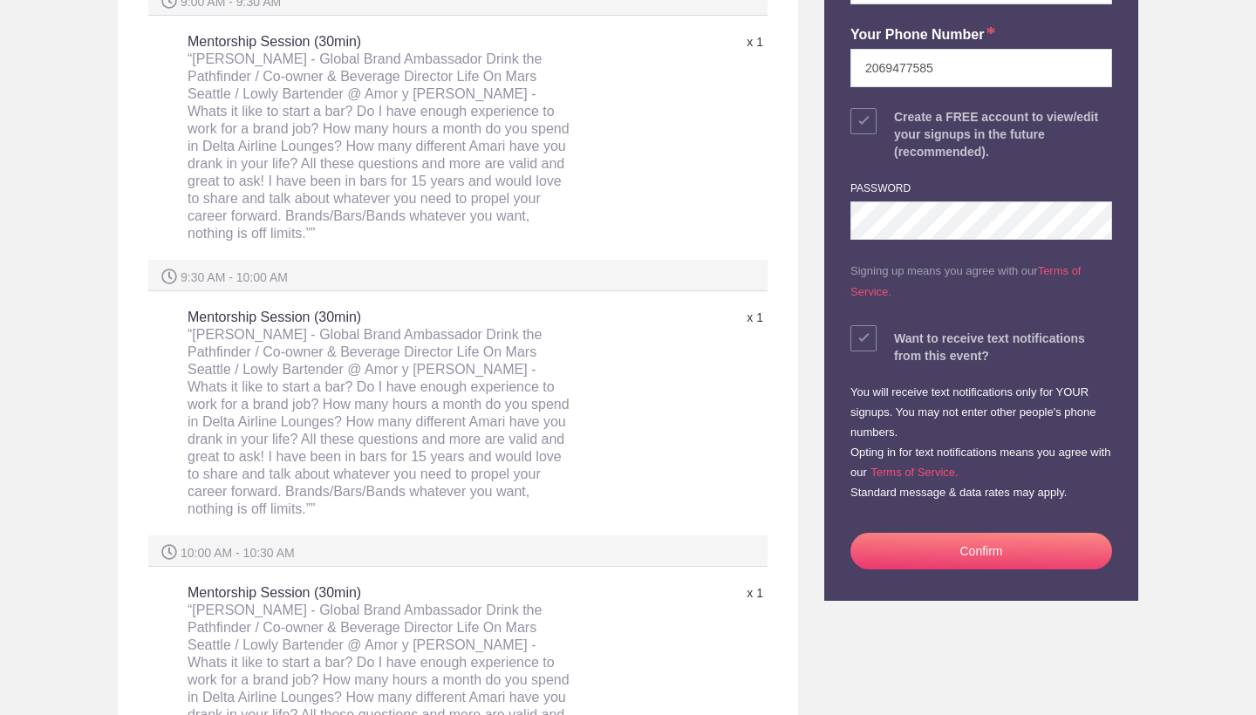
click at [977, 544] on button "Confirm" at bounding box center [981, 551] width 262 height 37
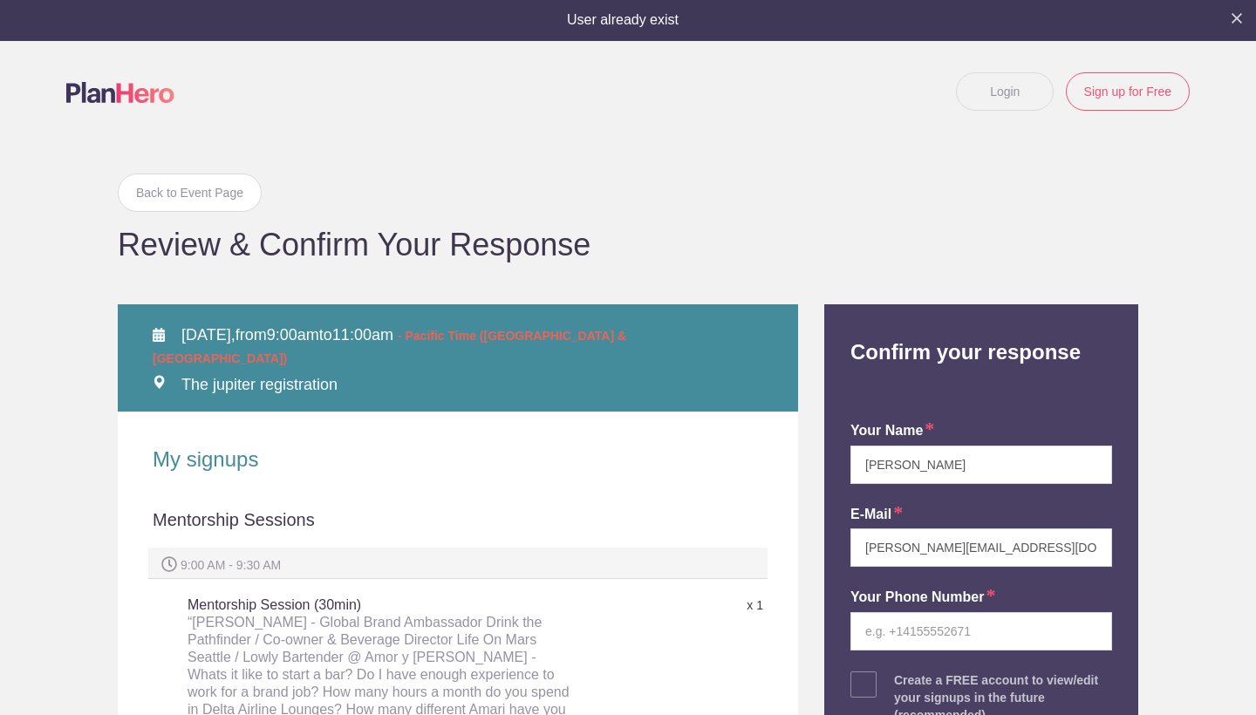
click at [1024, 92] on link "Login" at bounding box center [1005, 91] width 98 height 38
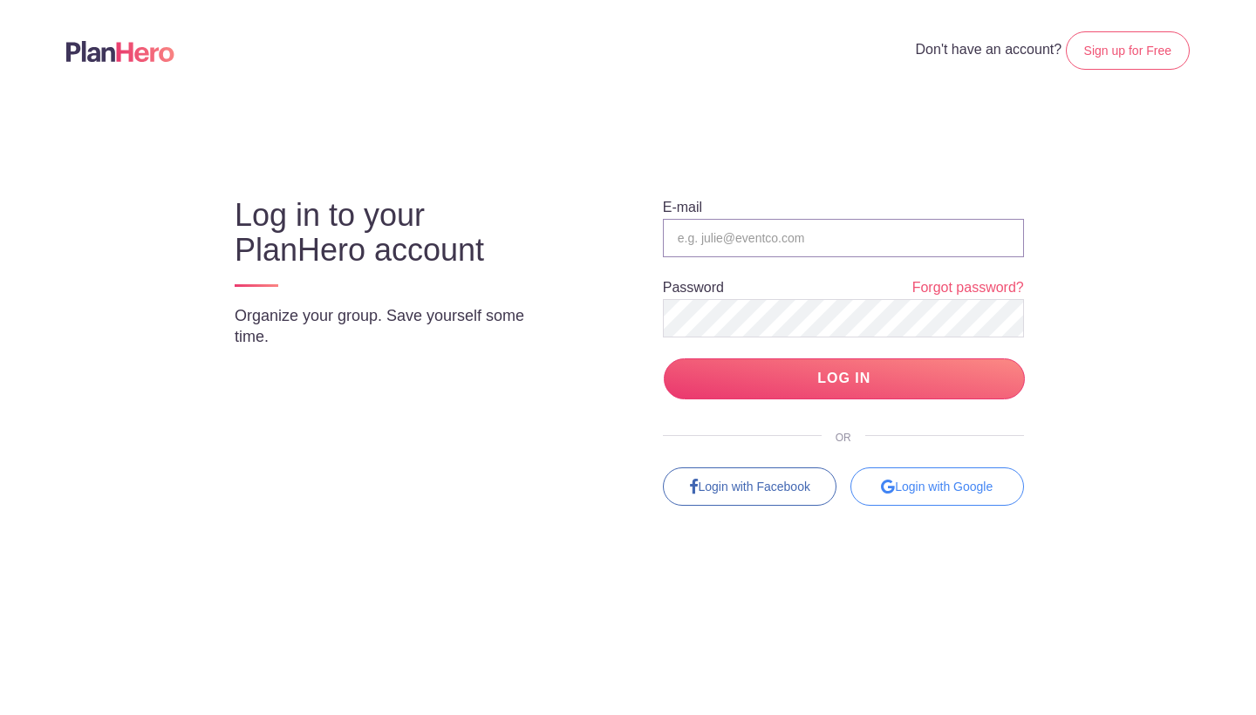
type input "[PERSON_NAME][EMAIL_ADDRESS][DOMAIN_NAME]"
click at [843, 378] on input "LOG IN" at bounding box center [844, 378] width 361 height 41
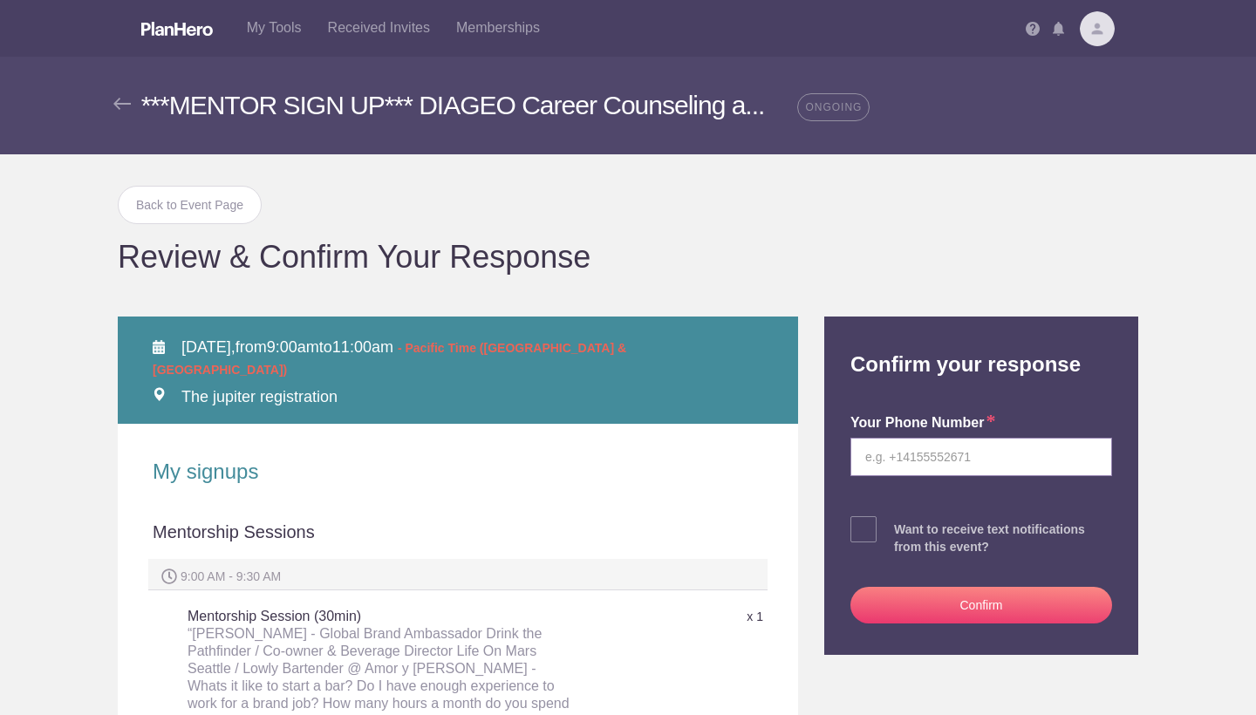
click at [914, 452] on input "tel" at bounding box center [981, 457] width 262 height 38
type input "2069477585"
click at [882, 569] on div at bounding box center [981, 570] width 262 height 31
click at [867, 534] on span at bounding box center [863, 529] width 26 height 26
click at [899, 531] on input "checkbox" at bounding box center [1030, 525] width 262 height 11
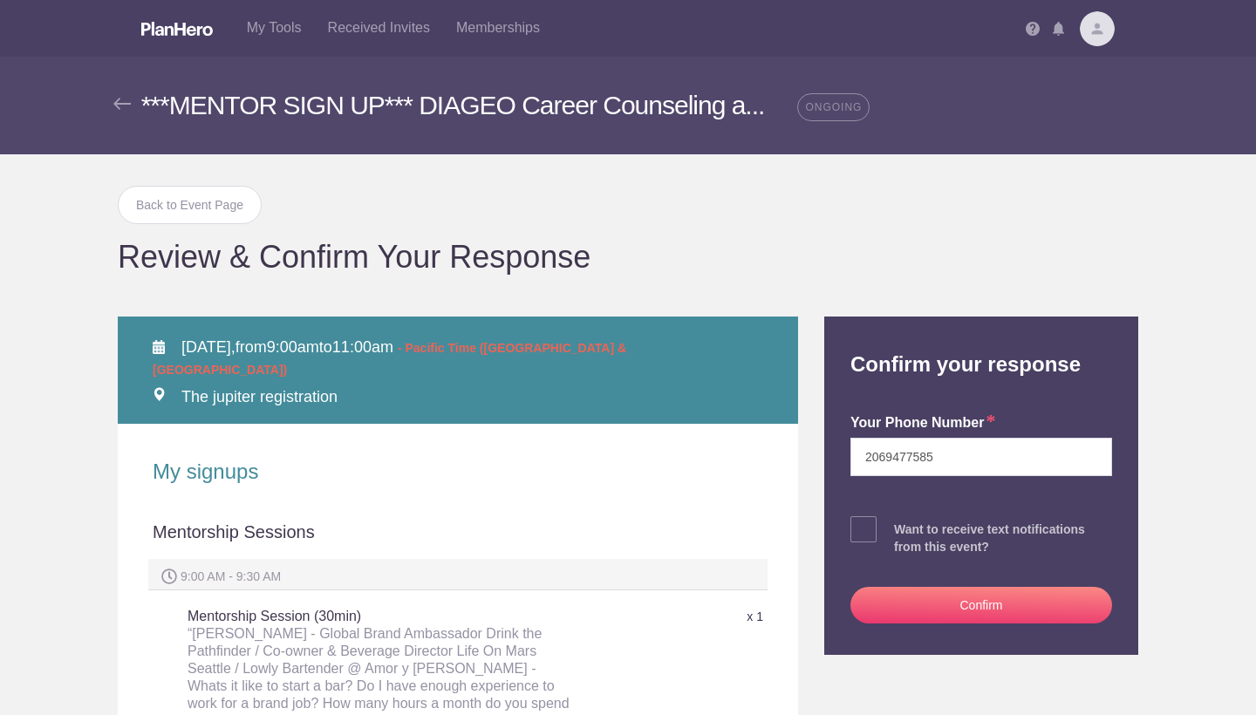
checkbox input "true"
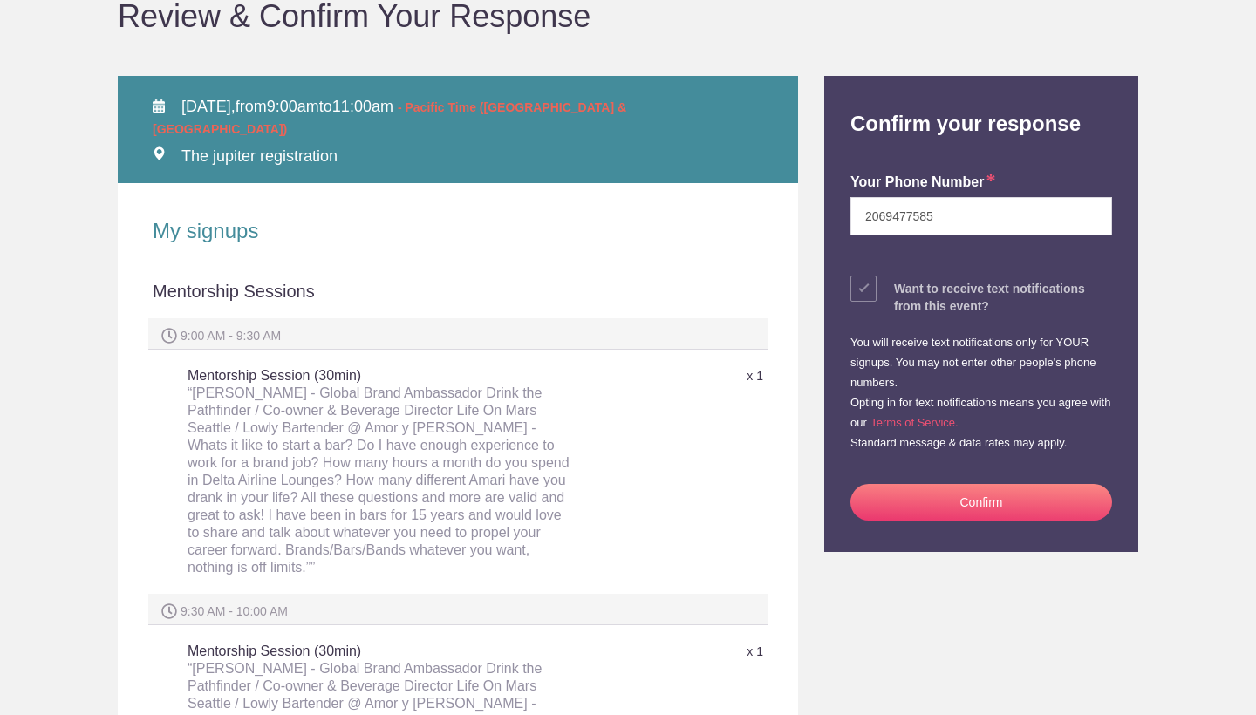
scroll to position [242, 0]
click at [984, 497] on button "Confirm" at bounding box center [981, 501] width 262 height 37
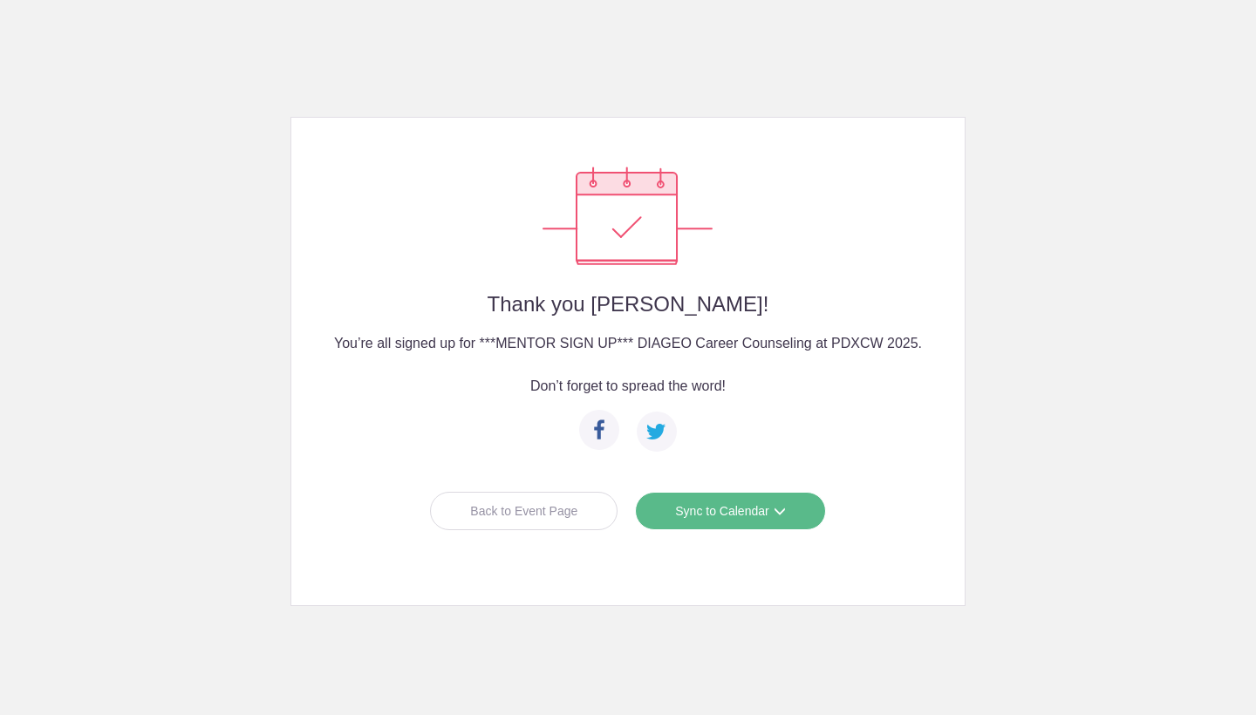
scroll to position [155, 0]
